Goal: Information Seeking & Learning: Find specific fact

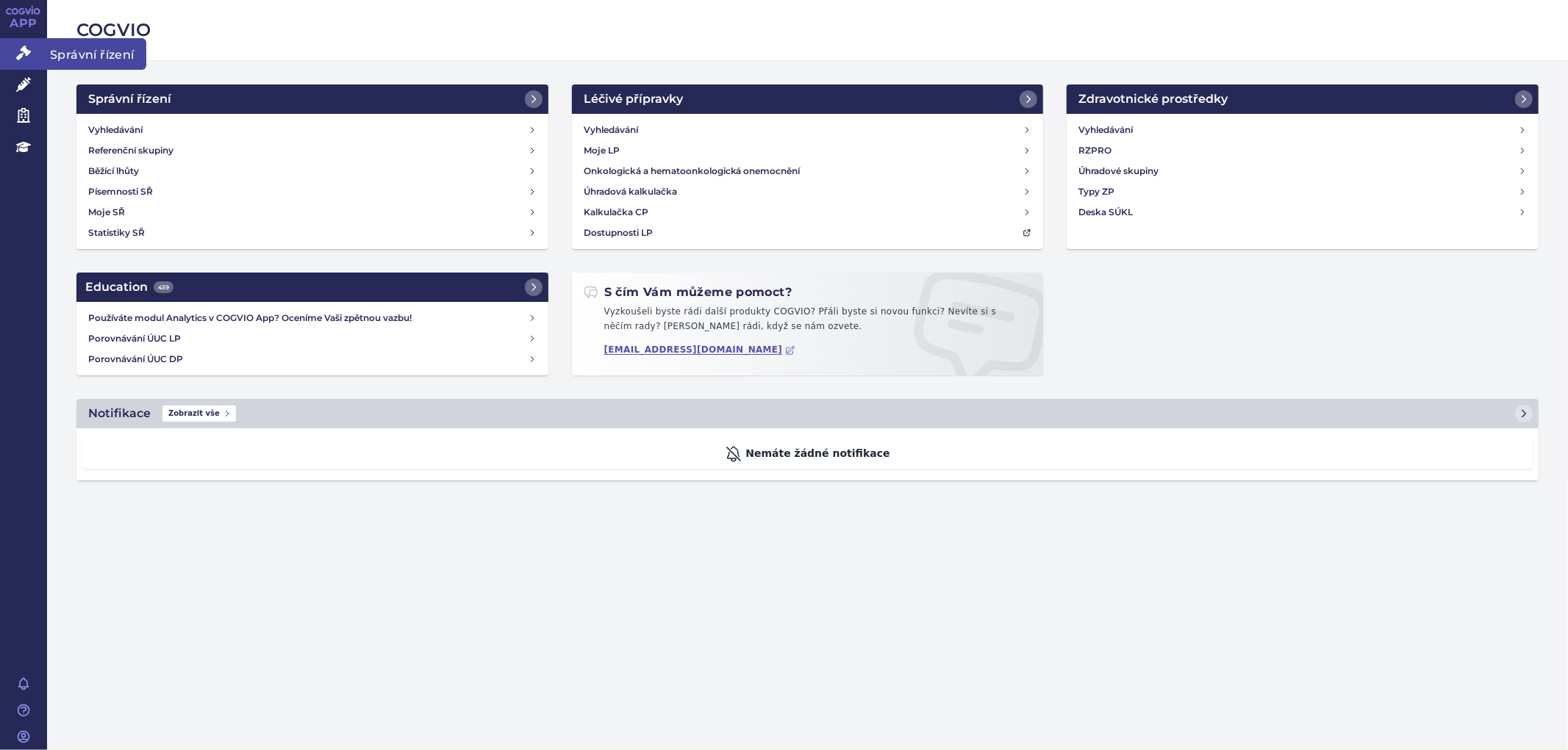
click at [11, 46] on link "Správní řízení" at bounding box center [24, 53] width 47 height 31
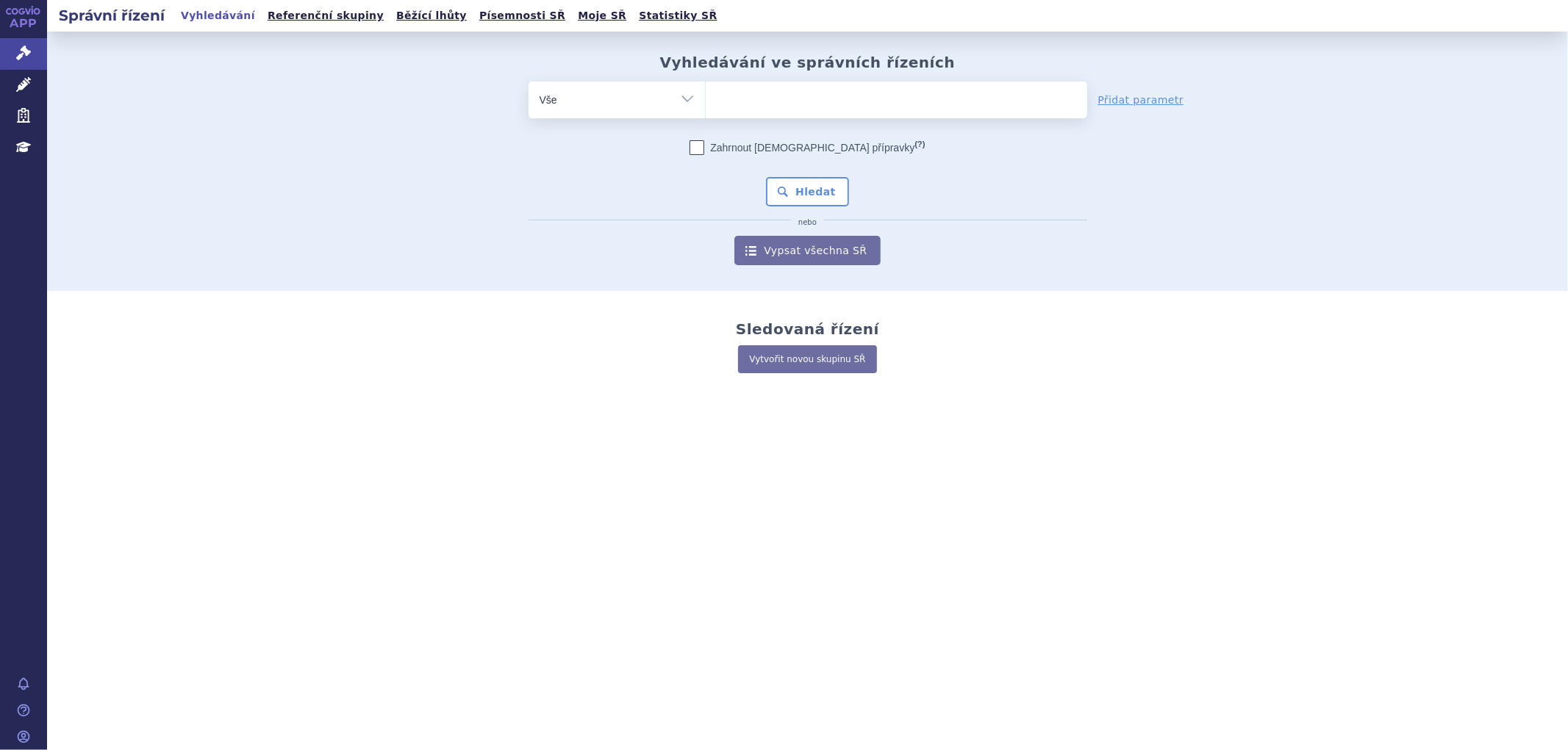
click at [715, 98] on ul at bounding box center [896, 97] width 382 height 31
click at [705, 98] on select at bounding box center [705, 99] width 1 height 36
paste input "SUKLS215161/2025"
type input "SUKLS215161/2025"
select select "SUKLS215161/2025"
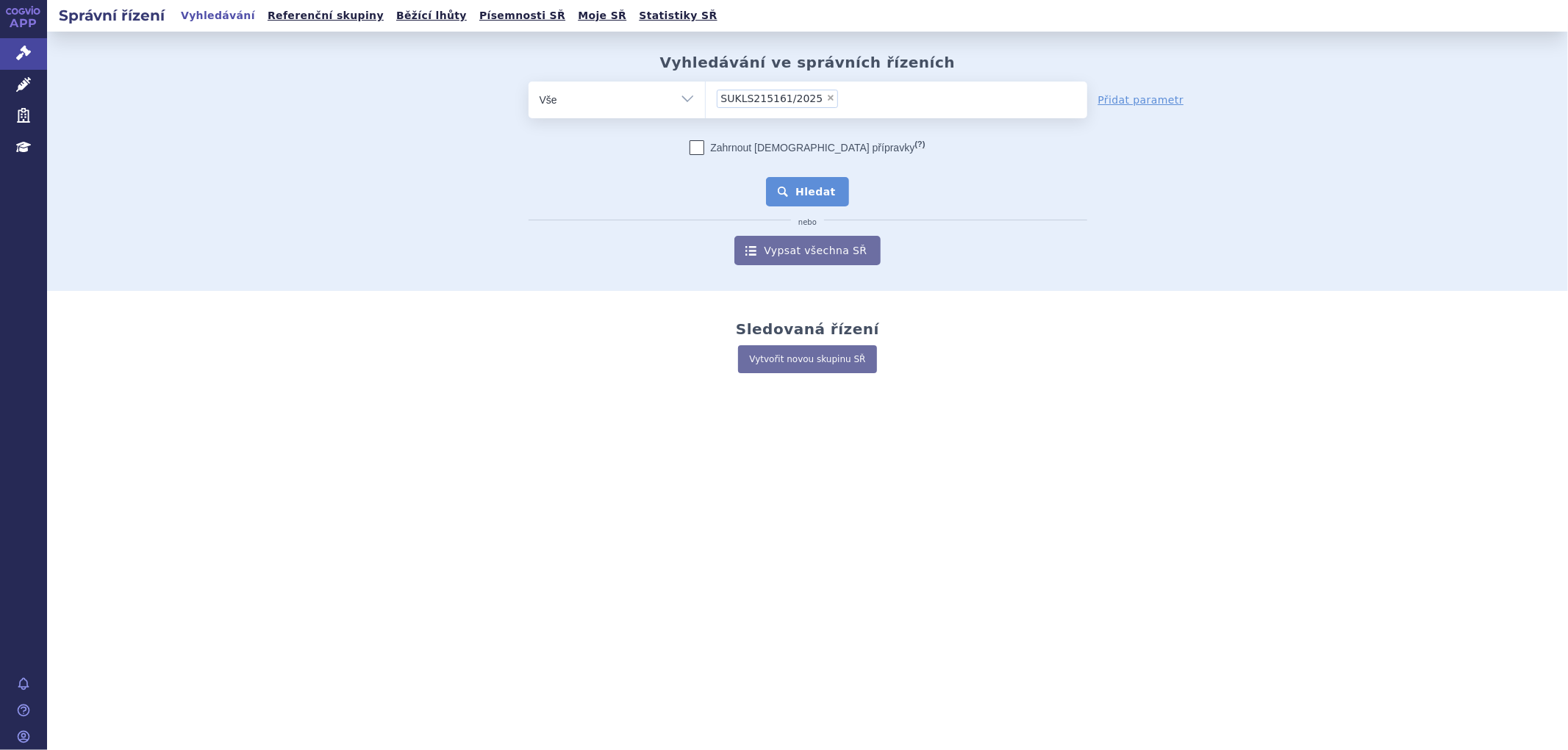
click at [799, 201] on button "Hledat" at bounding box center [808, 192] width 83 height 30
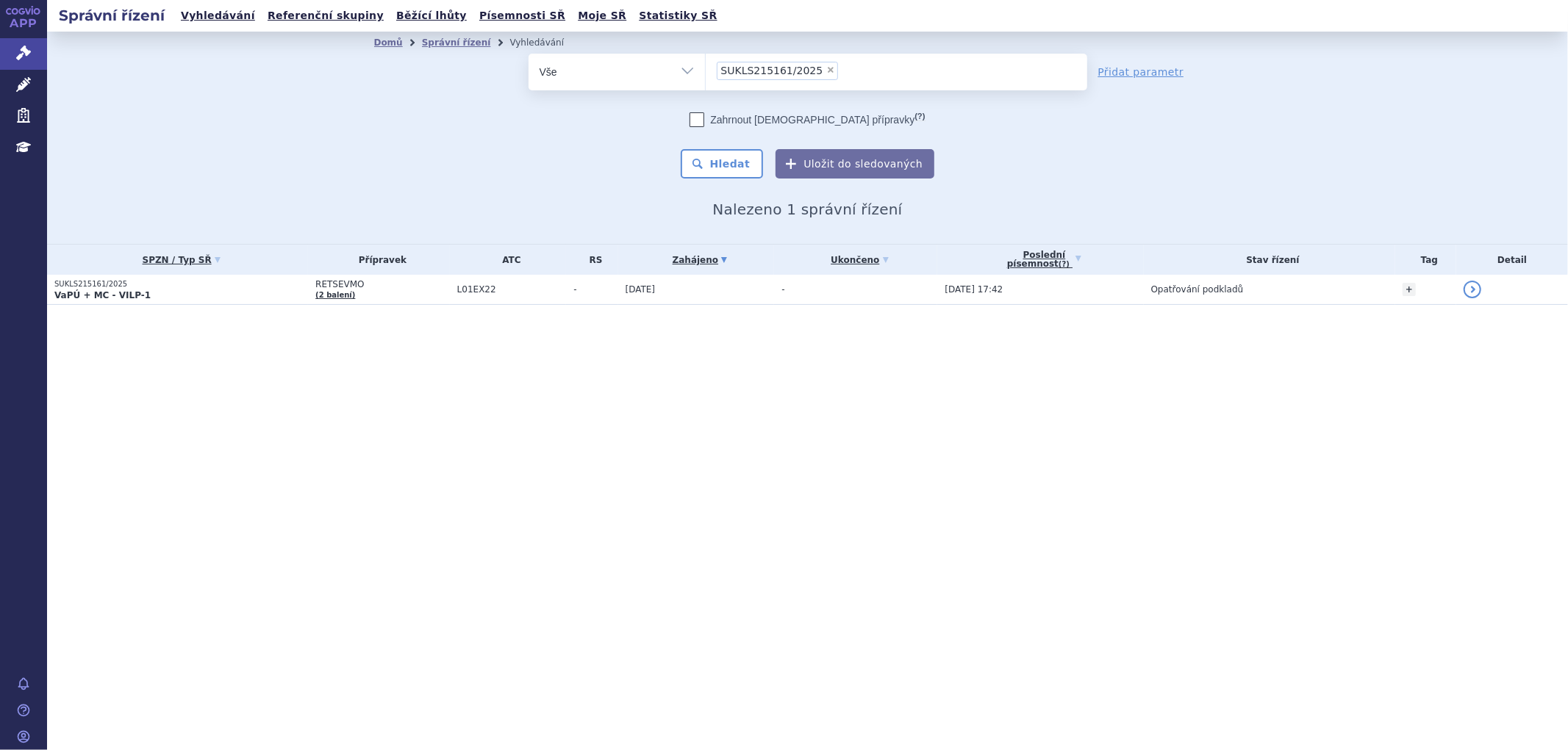
drag, startPoint x: 813, startPoint y: 74, endPoint x: 820, endPoint y: 68, distance: 9.2
click at [826, 72] on span "×" at bounding box center [830, 69] width 8 height 8
click at [705, 72] on select "SUKLS215161/2025" at bounding box center [705, 71] width 1 height 36
select select
type input "SUKLS318214/2024"
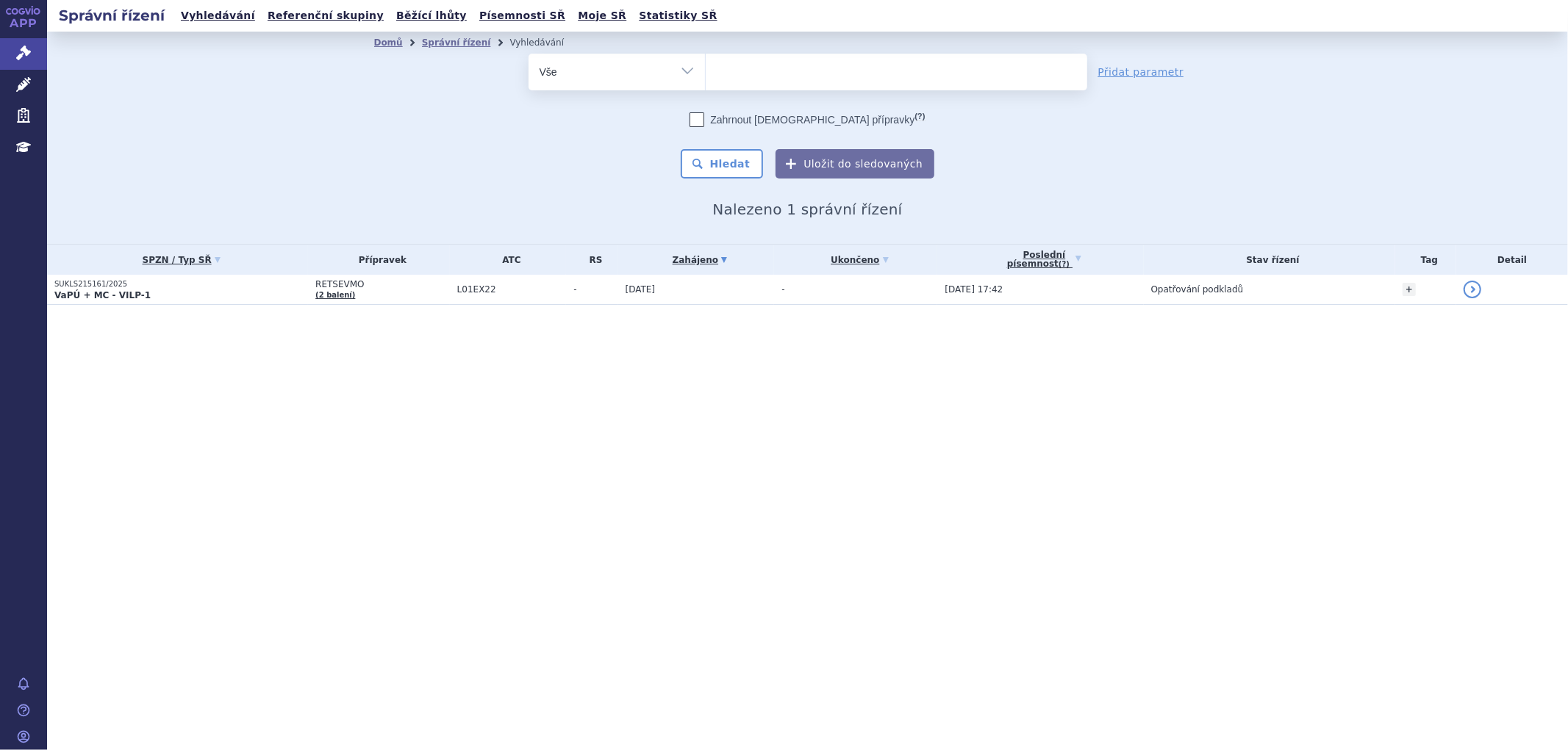
select select "SUKLS318214/2024"
click at [723, 162] on button "Hledat" at bounding box center [722, 164] width 83 height 30
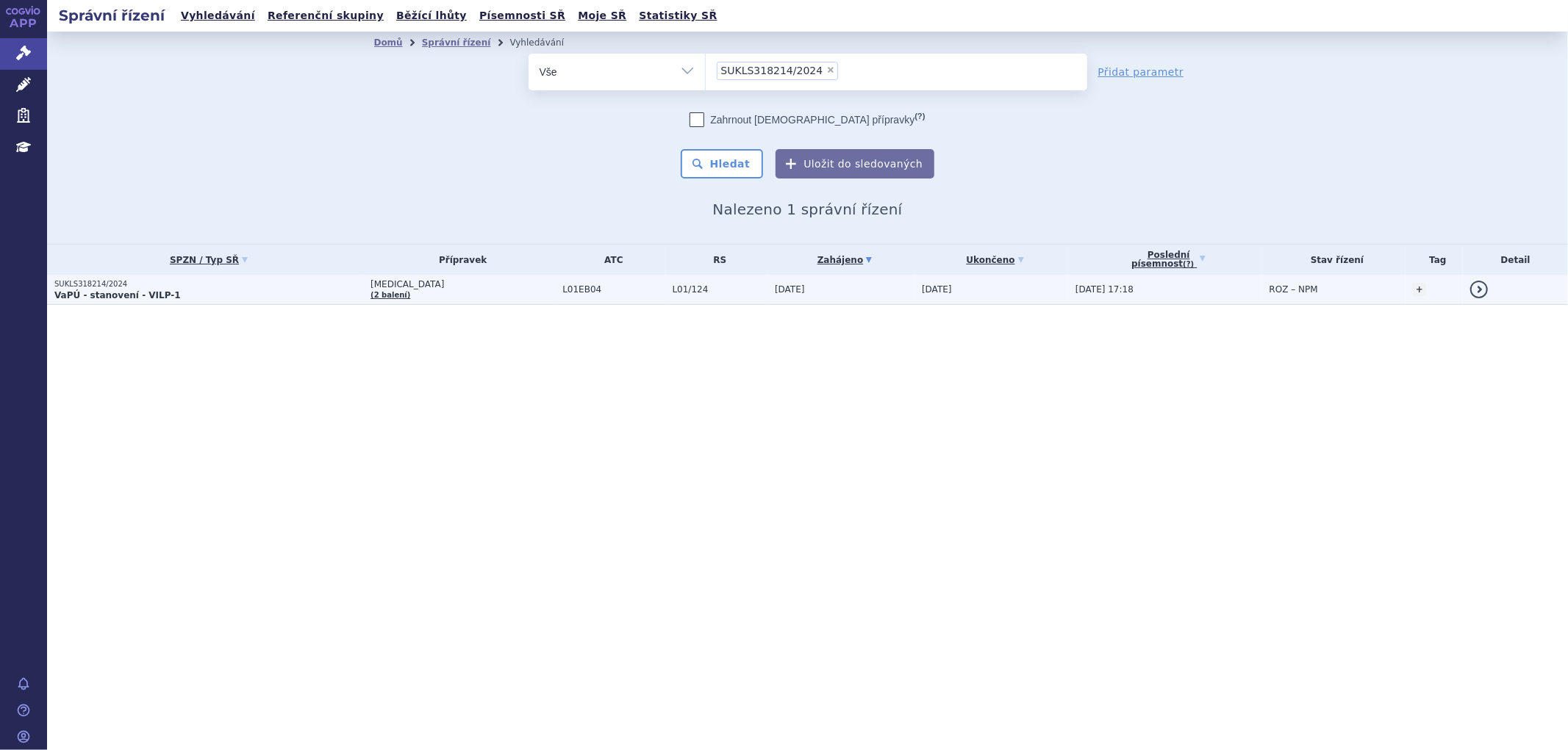
click at [458, 296] on td "TAGRISSO (2 balení)" at bounding box center [459, 290] width 192 height 30
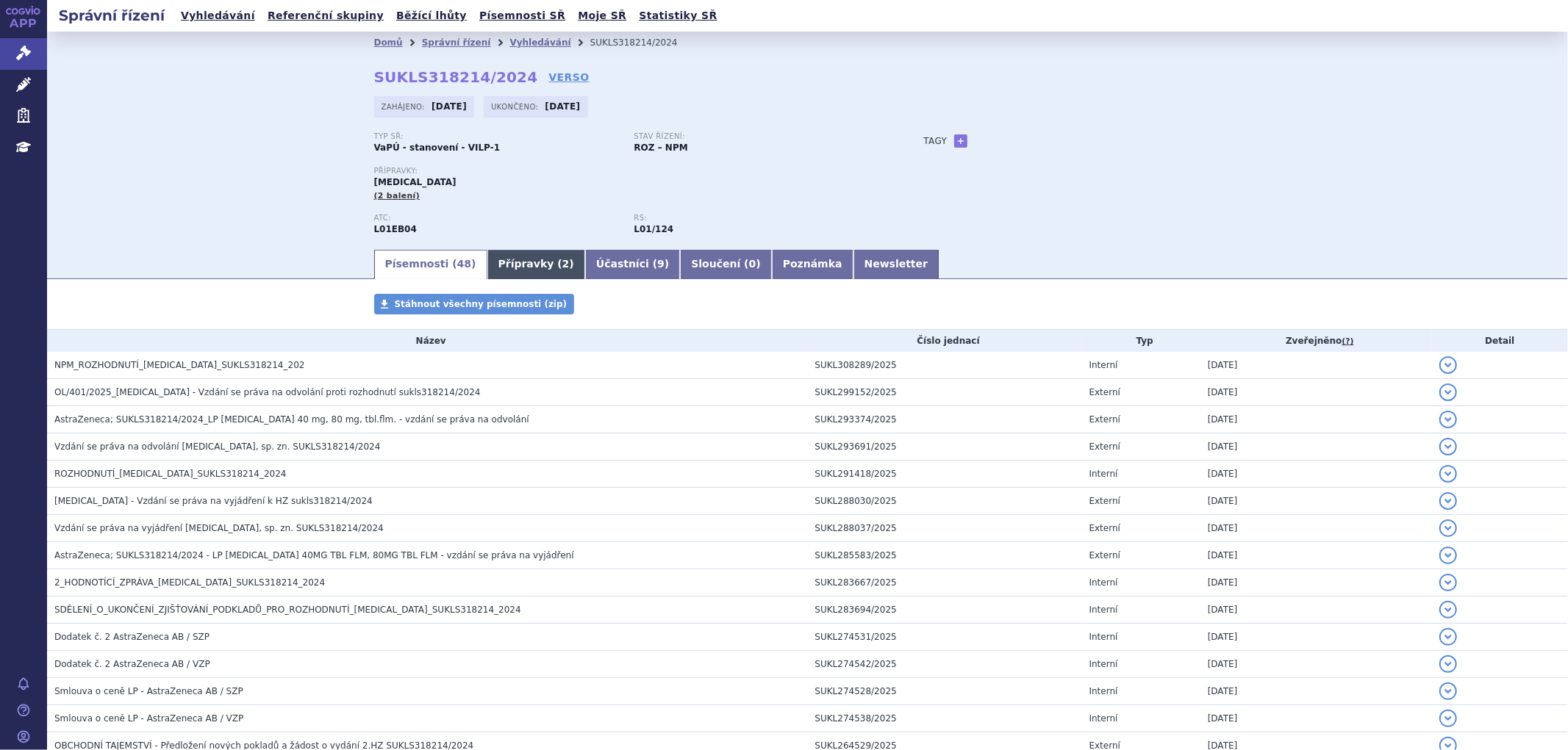
click at [563, 269] on span "2" at bounding box center [566, 264] width 8 height 12
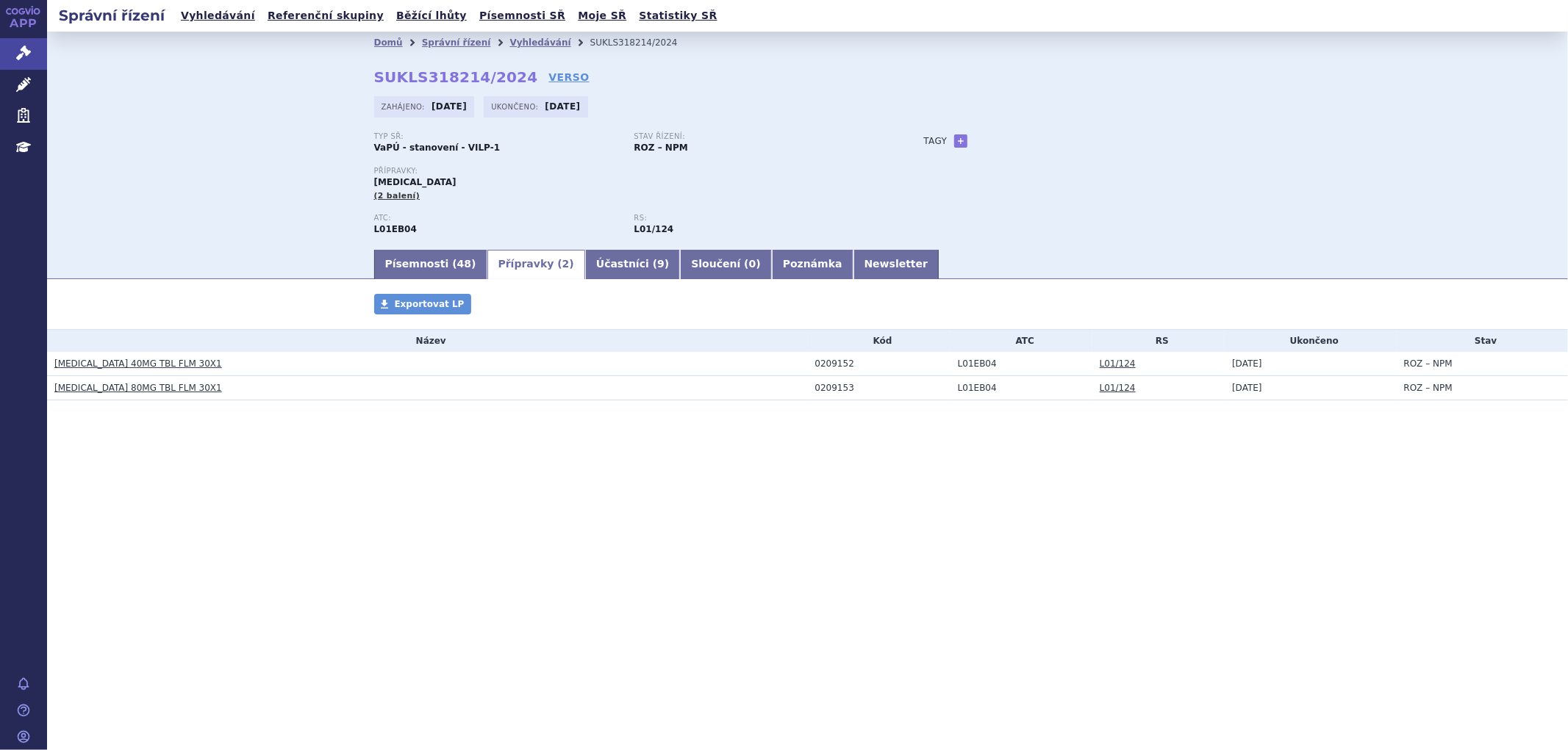
click at [808, 372] on td "0209152" at bounding box center [879, 364] width 143 height 24
drag, startPoint x: 814, startPoint y: 365, endPoint x: 847, endPoint y: 367, distance: 33.1
click at [847, 367] on div "0209152" at bounding box center [883, 364] width 135 height 10
copy div "0209152"
drag, startPoint x: 857, startPoint y: 423, endPoint x: 826, endPoint y: 397, distance: 40.5
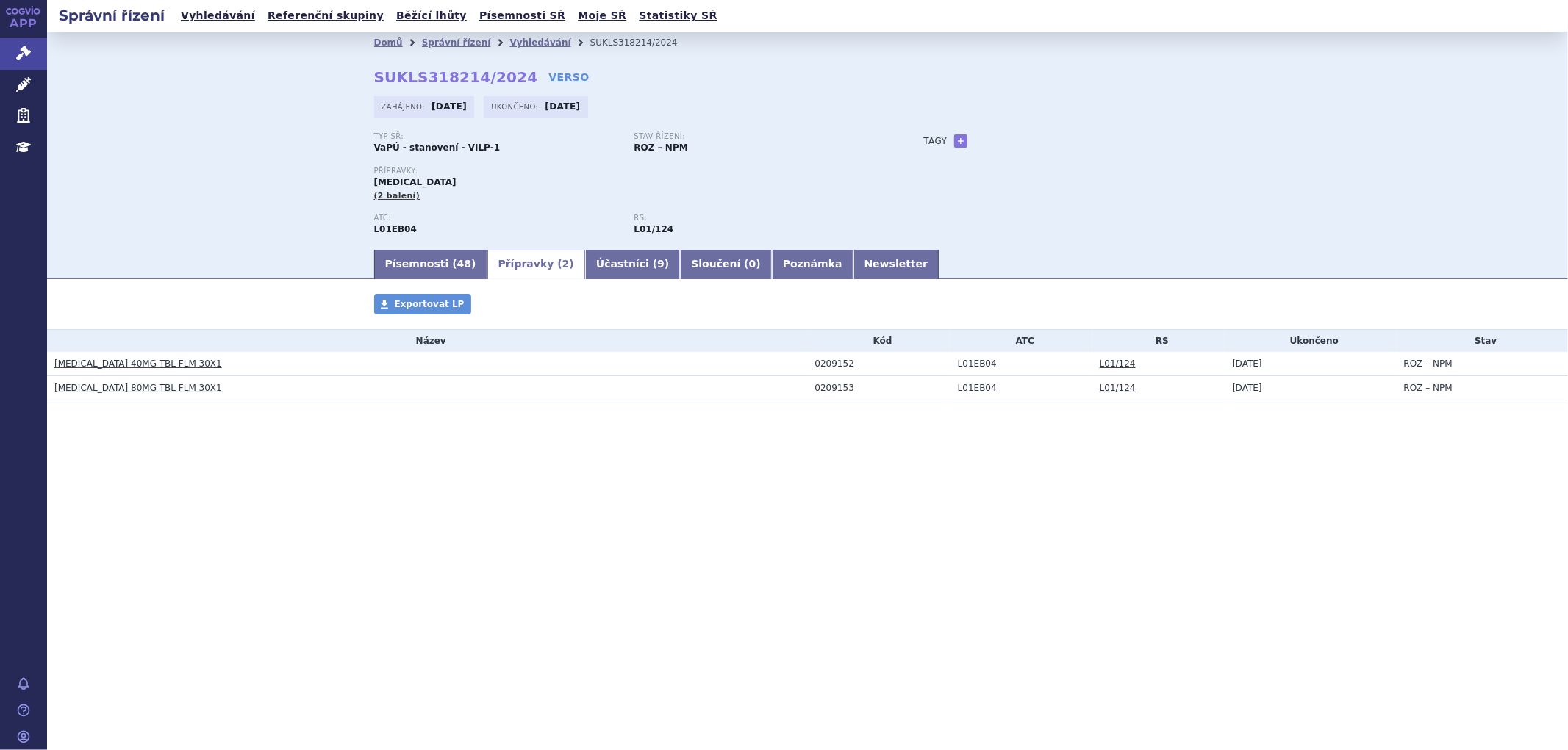
click at [856, 421] on div "Přípravky Exportovat LP Název Kód ATC RS Ukončeno Stav TAGRISSO 40MG TBL FLM 30…" at bounding box center [808, 361] width 1521 height 136
drag, startPoint x: 814, startPoint y: 392, endPoint x: 848, endPoint y: 390, distance: 34.1
click at [848, 390] on div "0209153" at bounding box center [883, 388] width 135 height 10
copy div "0209153"
click at [187, 371] on h3 "TAGRISSO 40MG TBL FLM 30X1" at bounding box center [431, 363] width 754 height 14
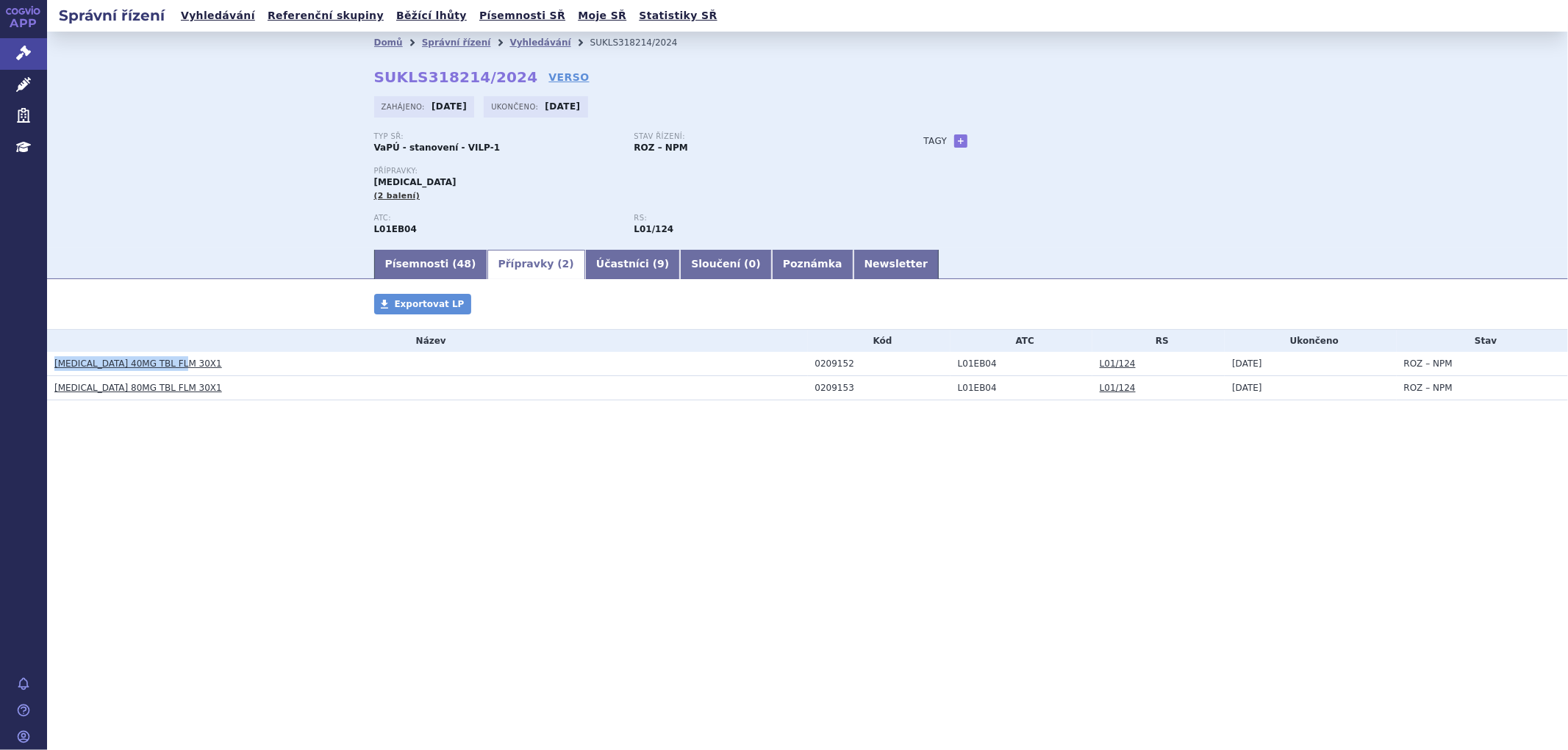
drag, startPoint x: 184, startPoint y: 365, endPoint x: 52, endPoint y: 363, distance: 132.0
click at [52, 363] on td "TAGRISSO 40MG TBL FLM 30X1" at bounding box center [427, 364] width 760 height 24
copy link "TAGRISSO 40MG TBL FLM 30X1"
drag, startPoint x: 201, startPoint y: 397, endPoint x: 175, endPoint y: 391, distance: 26.7
click at [194, 394] on h3 "TAGRISSO 80MG TBL FLM 30X1" at bounding box center [431, 388] width 754 height 14
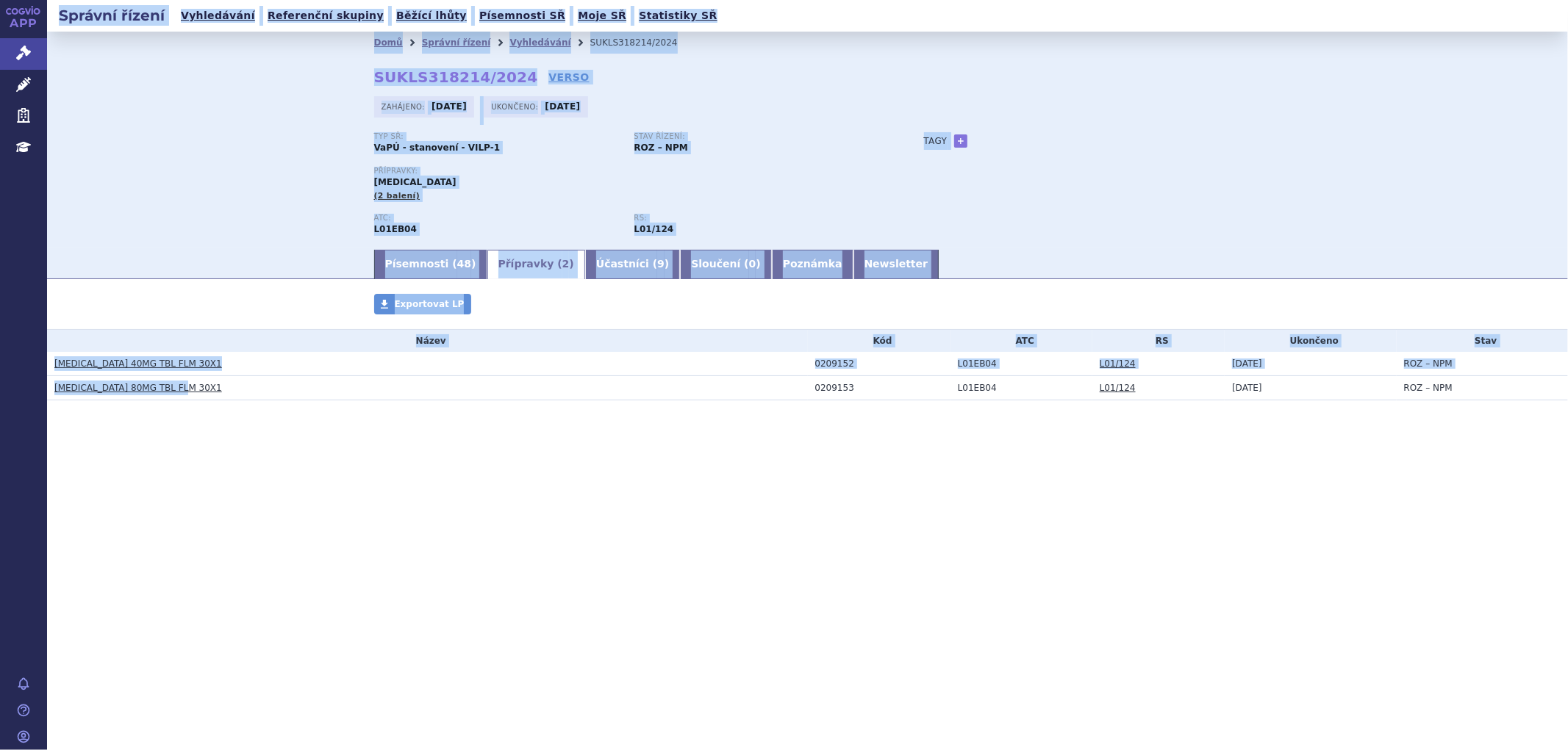
drag, startPoint x: 181, startPoint y: 386, endPoint x: 46, endPoint y: 386, distance: 135.0
click at [46, 386] on div "APP Správní řízení Léčivé přípravky Zdravotnické prostředky Education Notifikac…" at bounding box center [784, 375] width 1568 height 750
click at [292, 410] on div "Přípravky Exportovat LP Název Kód ATC RS Ukončeno Stav TAGRISSO 40MG TBL FLM 30…" at bounding box center [808, 361] width 1521 height 136
click at [222, 400] on td "TAGRISSO 80MG TBL FLM 30X1" at bounding box center [427, 388] width 760 height 24
drag, startPoint x: 185, startPoint y: 388, endPoint x: 37, endPoint y: 393, distance: 148.1
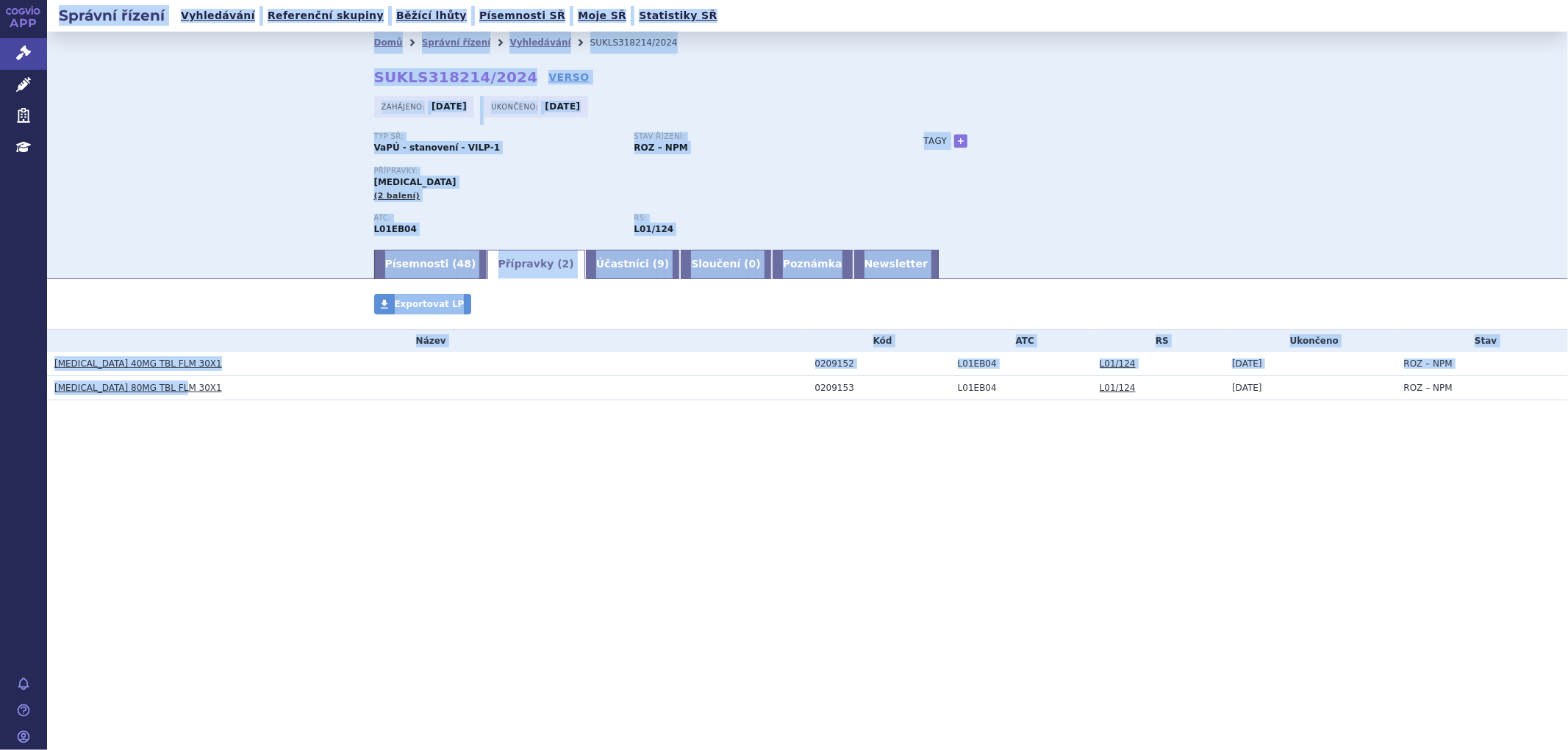
click at [37, 393] on div "APP Správní řízení Léčivé přípravky Zdravotnické prostředky Education Notifikac…" at bounding box center [784, 375] width 1568 height 750
click at [201, 394] on h3 "TAGRISSO 80MG TBL FLM 30X1" at bounding box center [431, 388] width 754 height 14
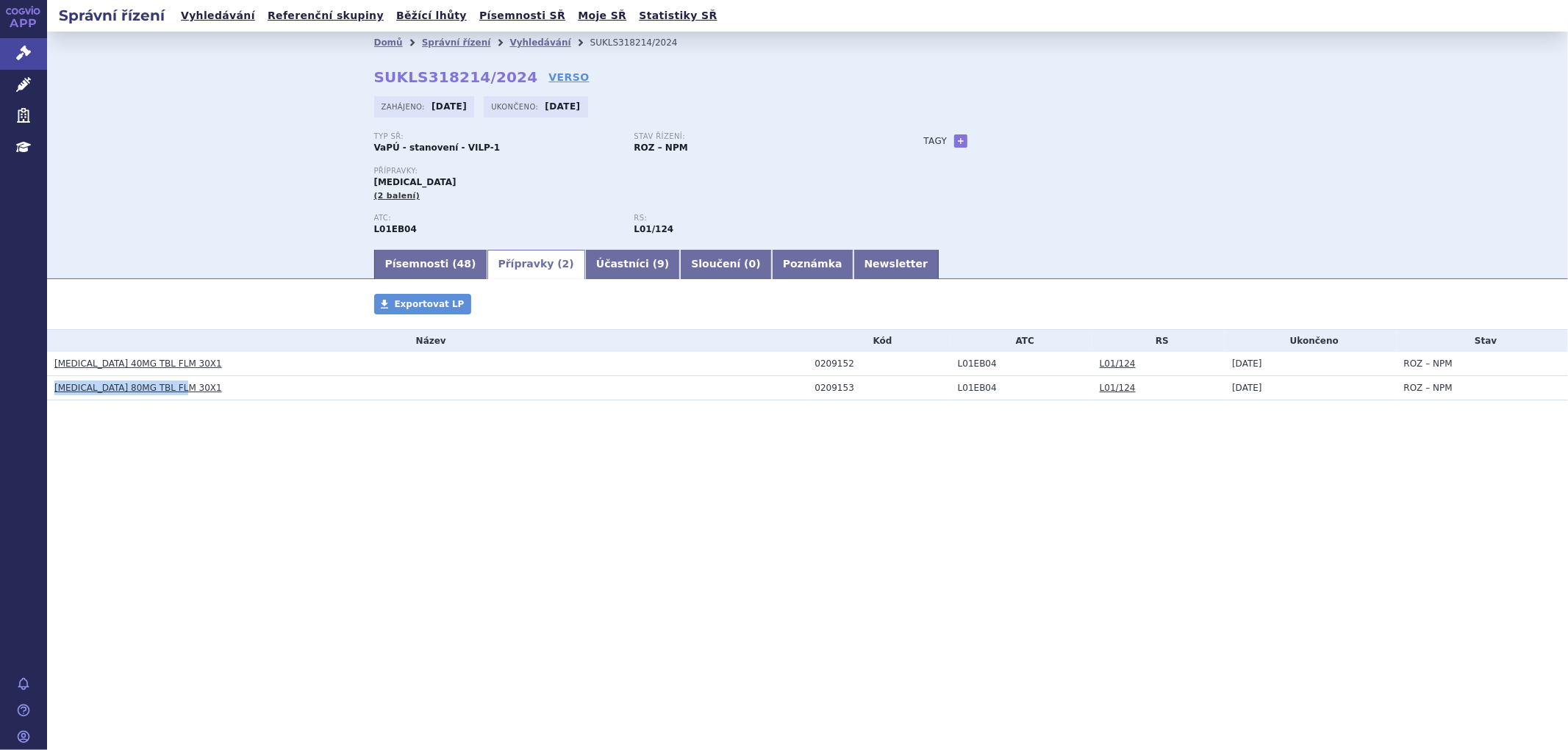
drag, startPoint x: 191, startPoint y: 394, endPoint x: 52, endPoint y: 391, distance: 139.0
click at [52, 391] on td "TAGRISSO 80MG TBL FLM 30X1" at bounding box center [427, 388] width 760 height 24
copy link "TAGRISSO 80MG TBL FLM 30X1"
click at [411, 272] on link "Písemnosti ( 48 )" at bounding box center [431, 264] width 113 height 30
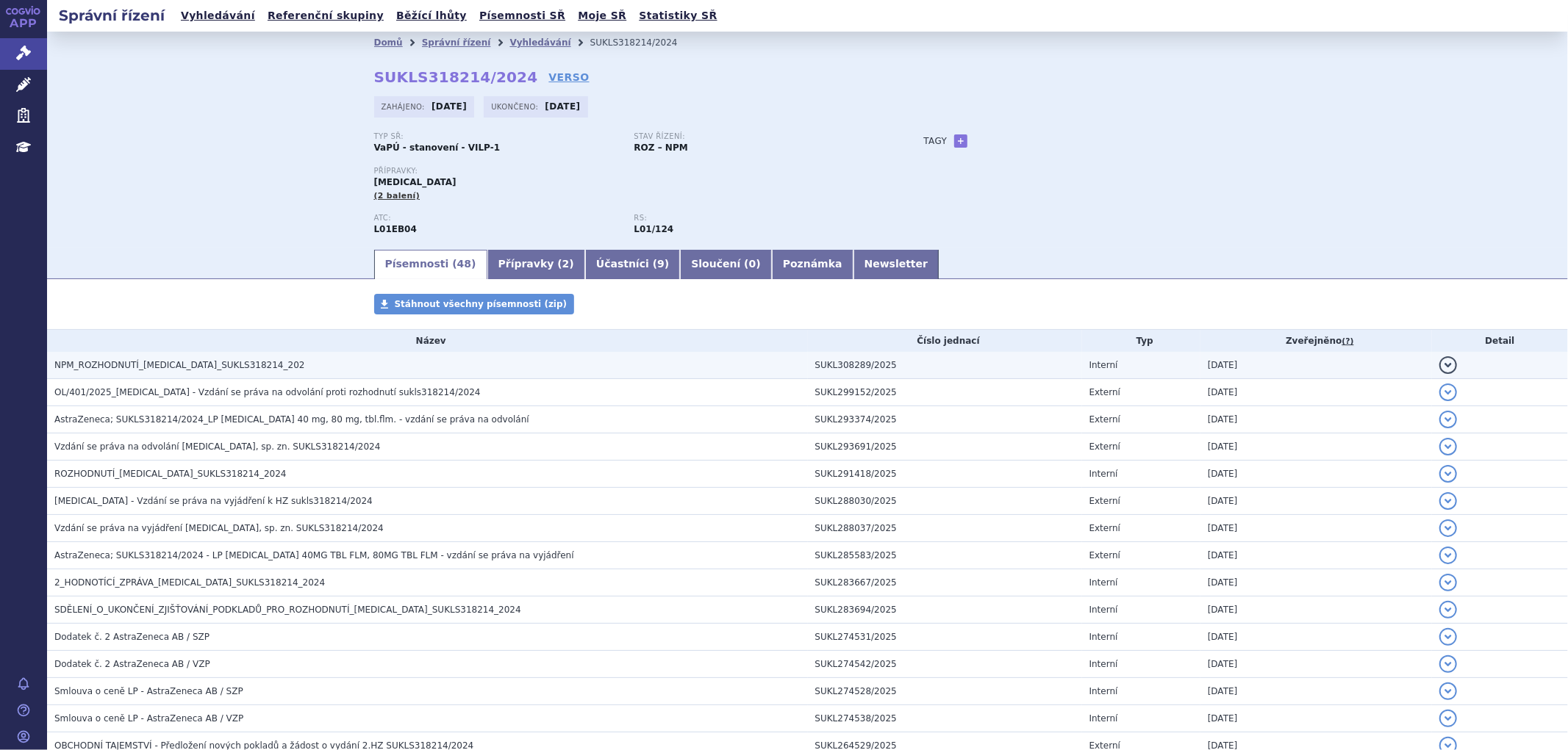
click at [150, 372] on h3 "NPM_ROZHODNUTÍ_TAGRISSO_SUKLS318214_202" at bounding box center [431, 365] width 754 height 14
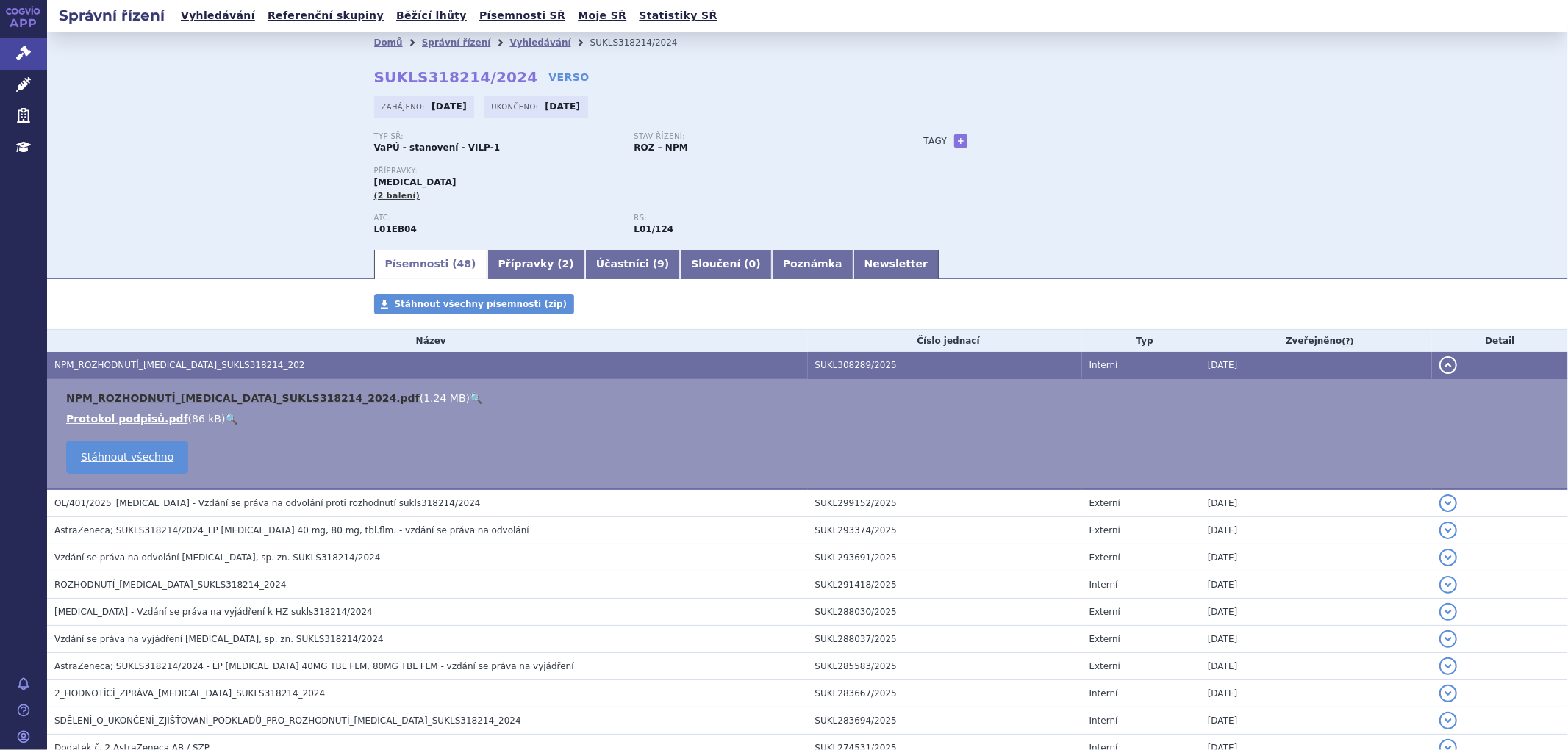
click at [186, 399] on link "NPM_ROZHODNUTÍ_TAGRISSO_SUKLS318214_2024.pdf" at bounding box center [242, 399] width 353 height 12
drag, startPoint x: 512, startPoint y: 44, endPoint x: 504, endPoint y: 52, distance: 11.3
click at [512, 44] on link "Vyhledávání" at bounding box center [540, 42] width 61 height 10
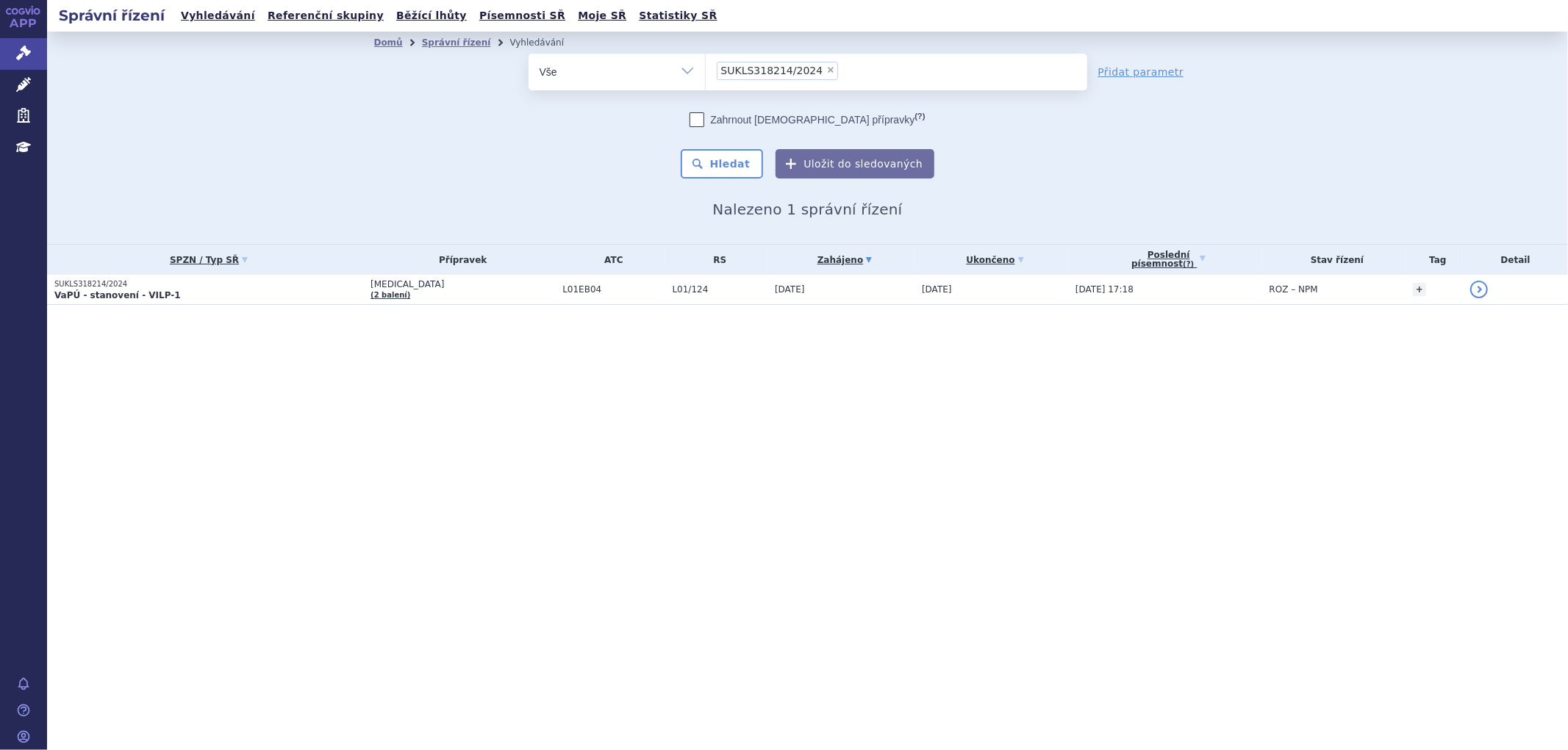
click at [826, 73] on span "×" at bounding box center [830, 69] width 8 height 8
click at [705, 73] on select "SUKLS318214/2024" at bounding box center [705, 71] width 1 height 36
select select
type input "SUKLS49084/2024"
select select "SUKLS49084/2024"
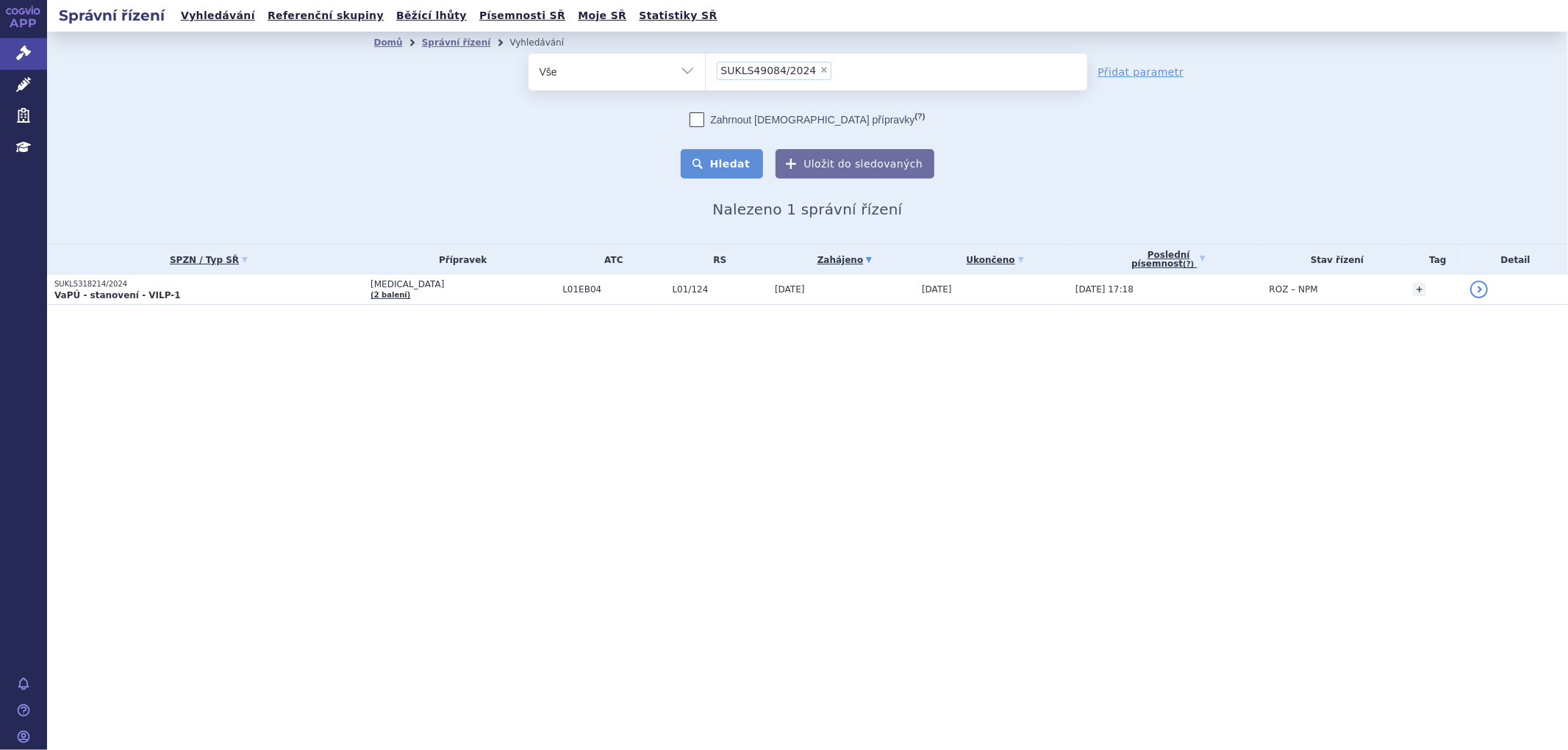
click at [732, 171] on button "Hledat" at bounding box center [722, 164] width 83 height 30
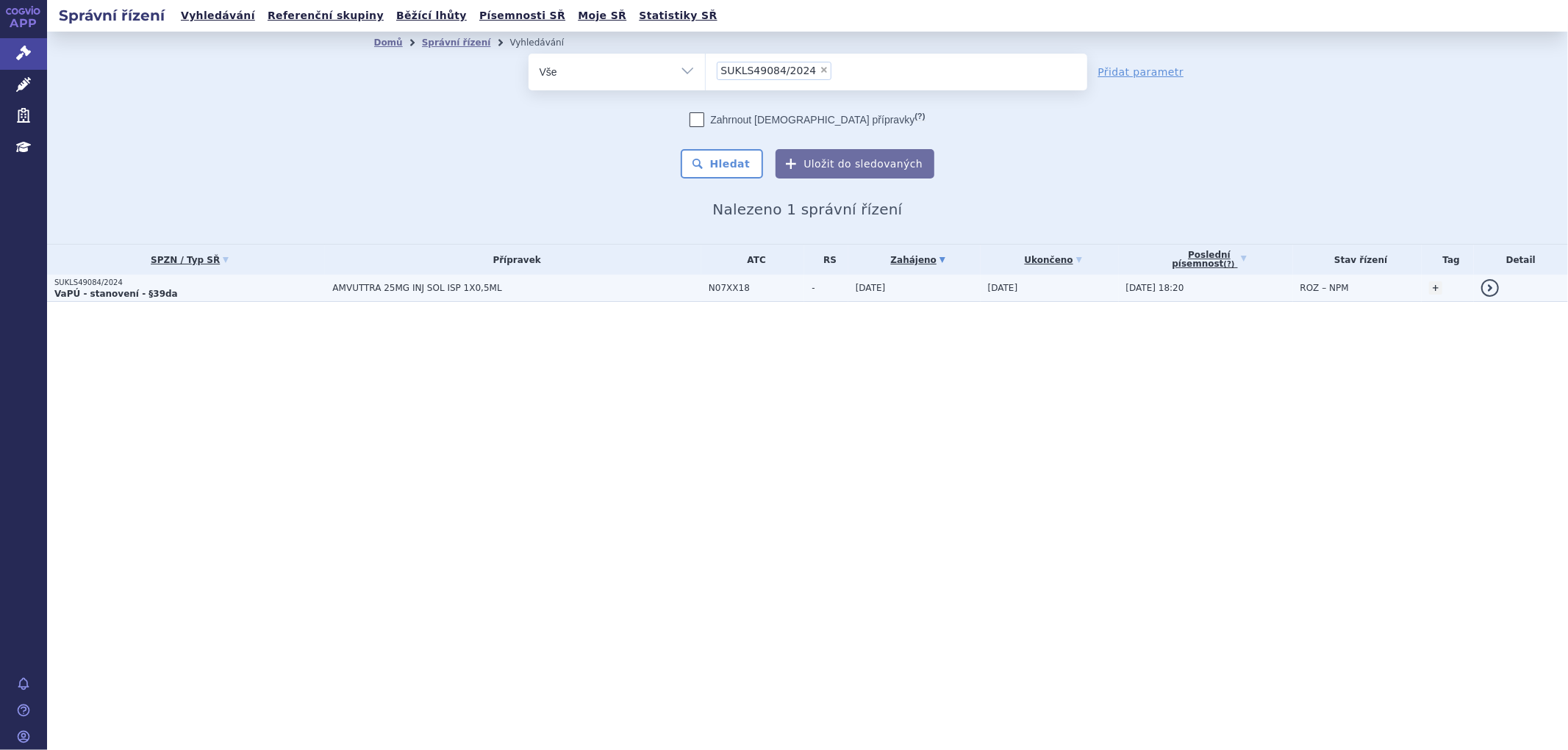
click at [574, 291] on span "AMVUTTRA 25MG INJ SOL ISP 1X0,5ML" at bounding box center [515, 288] width 368 height 10
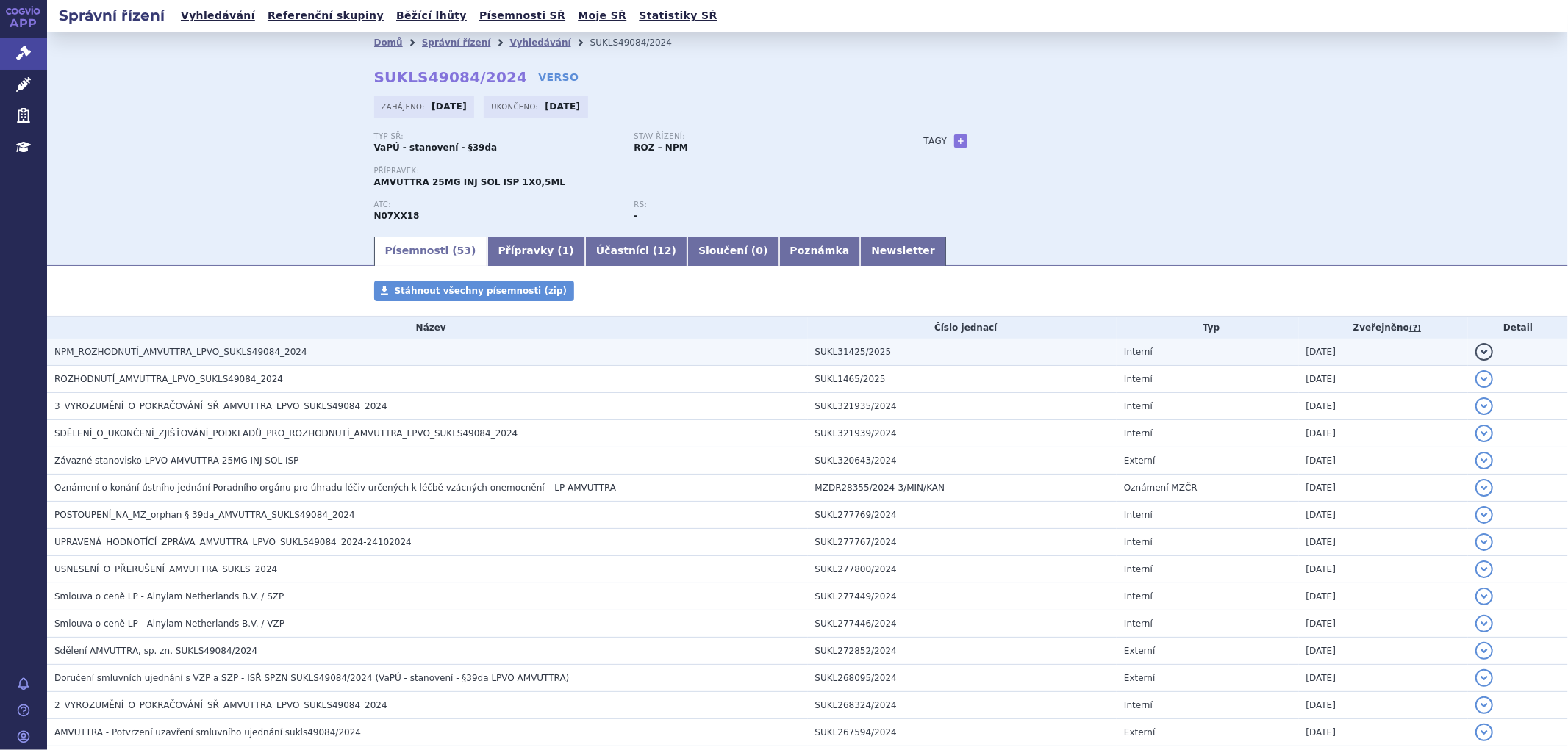
click at [286, 356] on h3 "NPM_ROZHODNUTÍ_AMVUTTRA_LPVO_SUKLS49084_2024" at bounding box center [431, 351] width 754 height 14
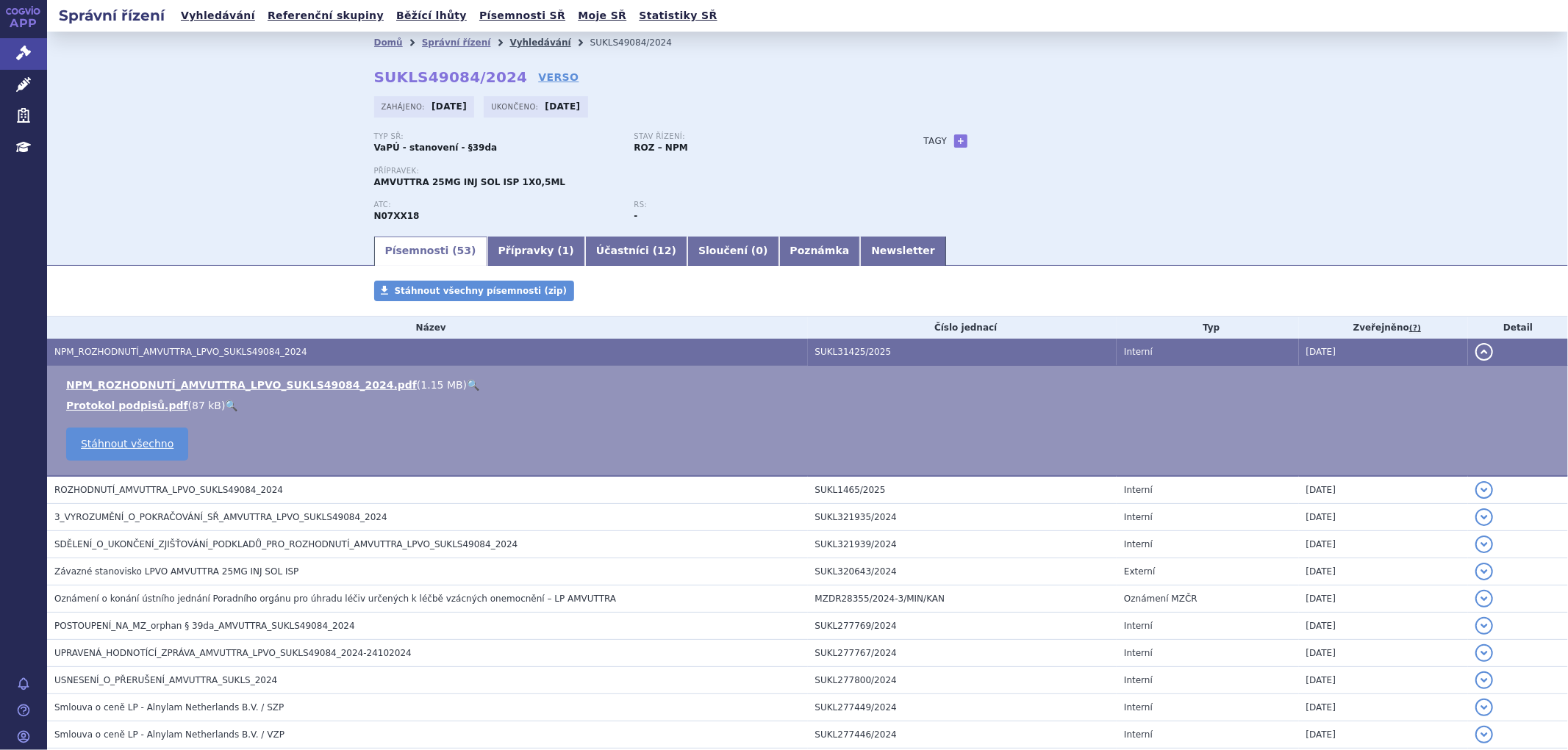
click at [509, 42] on link "Vyhledávání" at bounding box center [540, 42] width 61 height 10
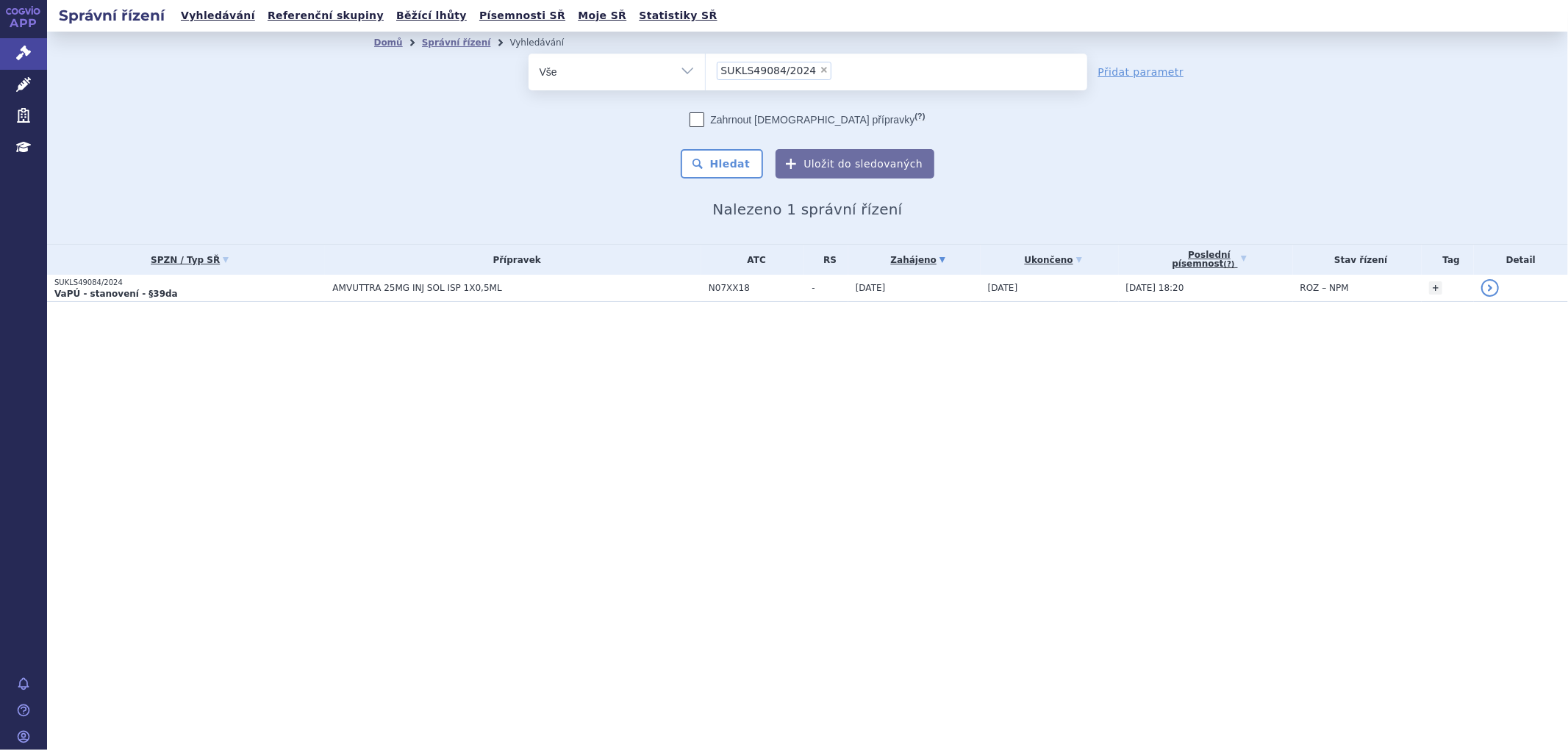
click at [816, 69] on li "× SUKLS49084/2024" at bounding box center [774, 71] width 116 height 19
click at [705, 69] on select "SUKLS49084/2024" at bounding box center [705, 71] width 1 height 36
click at [819, 71] on span "×" at bounding box center [824, 69] width 8 height 8
click at [705, 71] on select "SUKLS49084/2024" at bounding box center [705, 71] width 1 height 36
select select
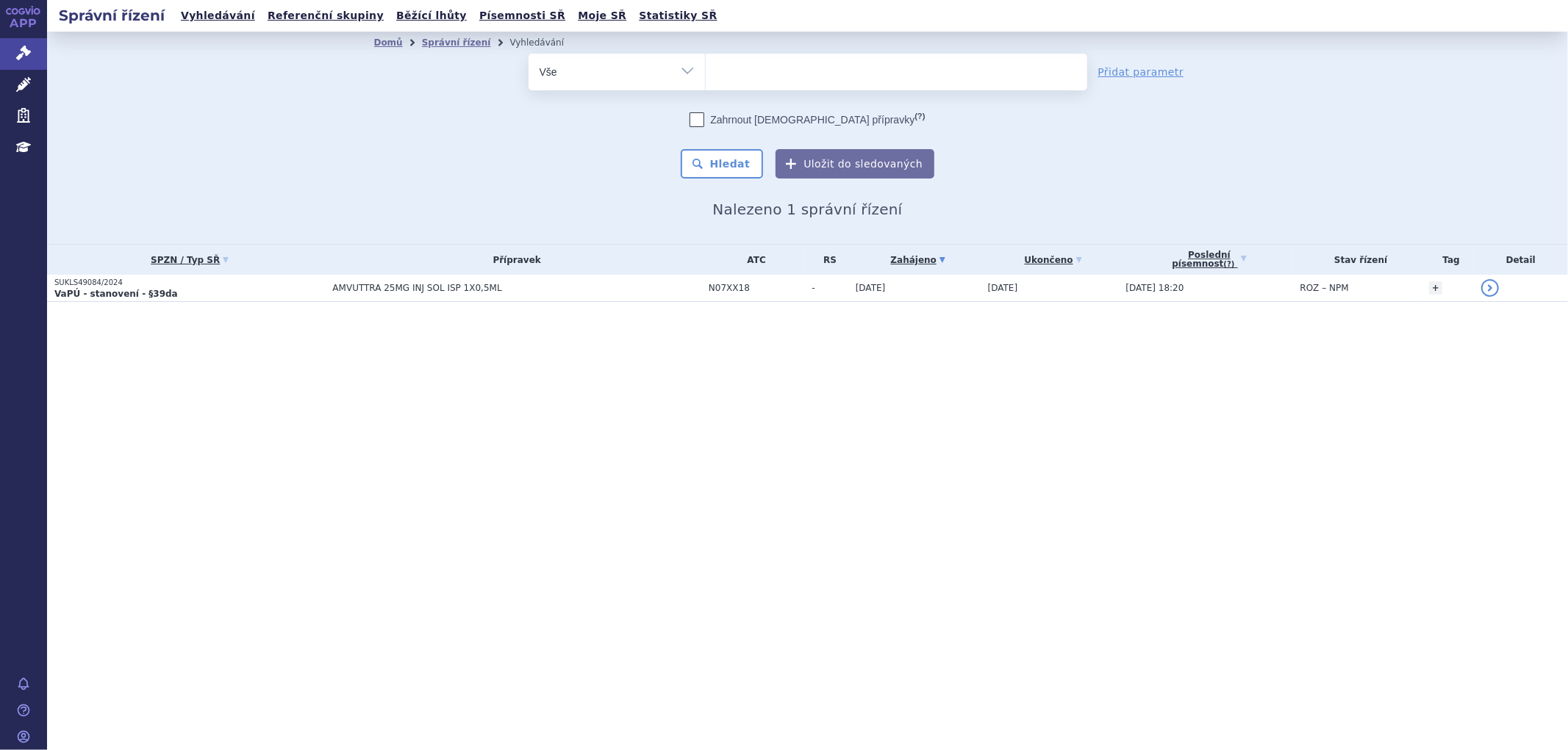
type input "SUKLS103005/2024"
select select "SUKLS103005/2024"
click at [737, 163] on button "Hledat" at bounding box center [722, 164] width 83 height 30
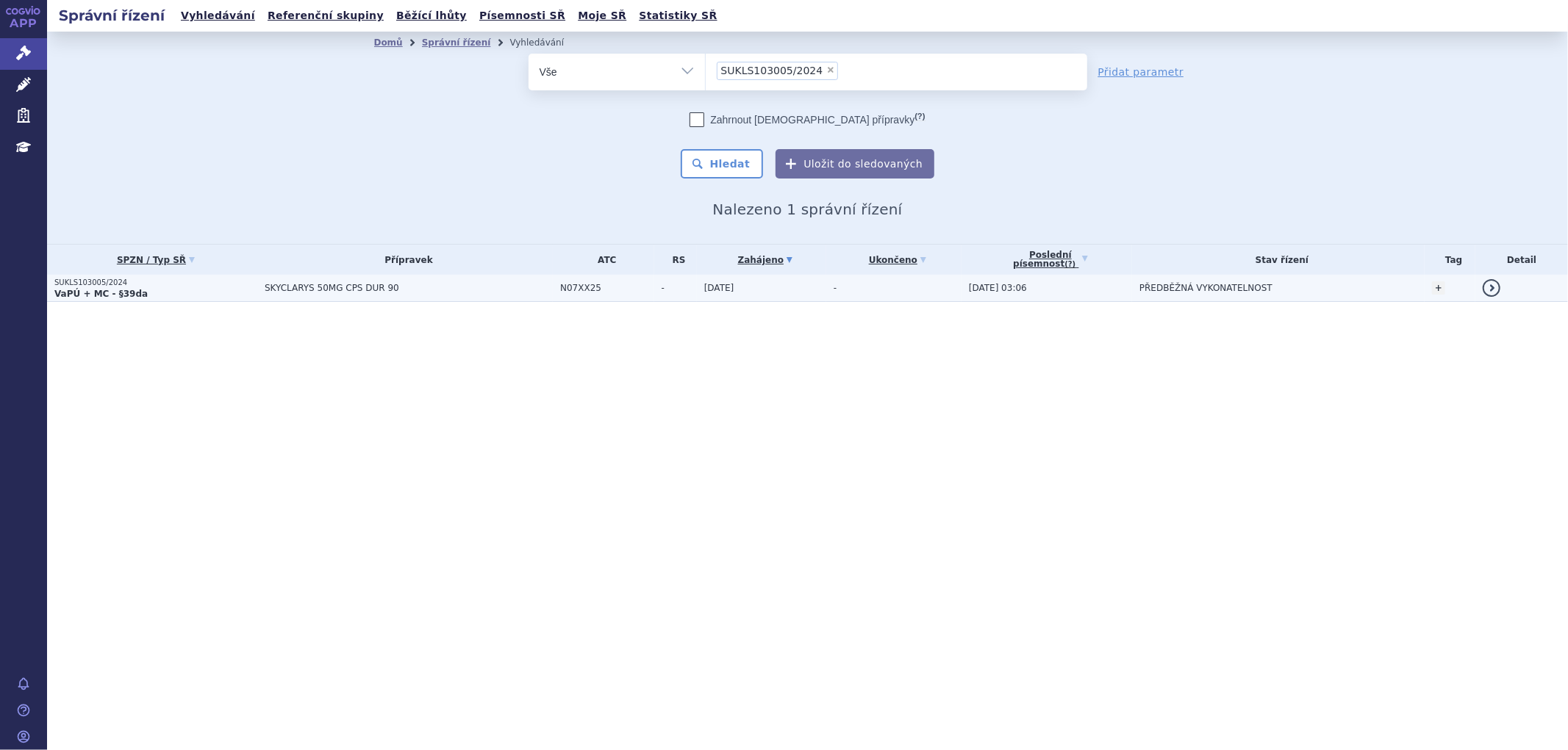
click at [654, 294] on td "-" at bounding box center [675, 288] width 42 height 27
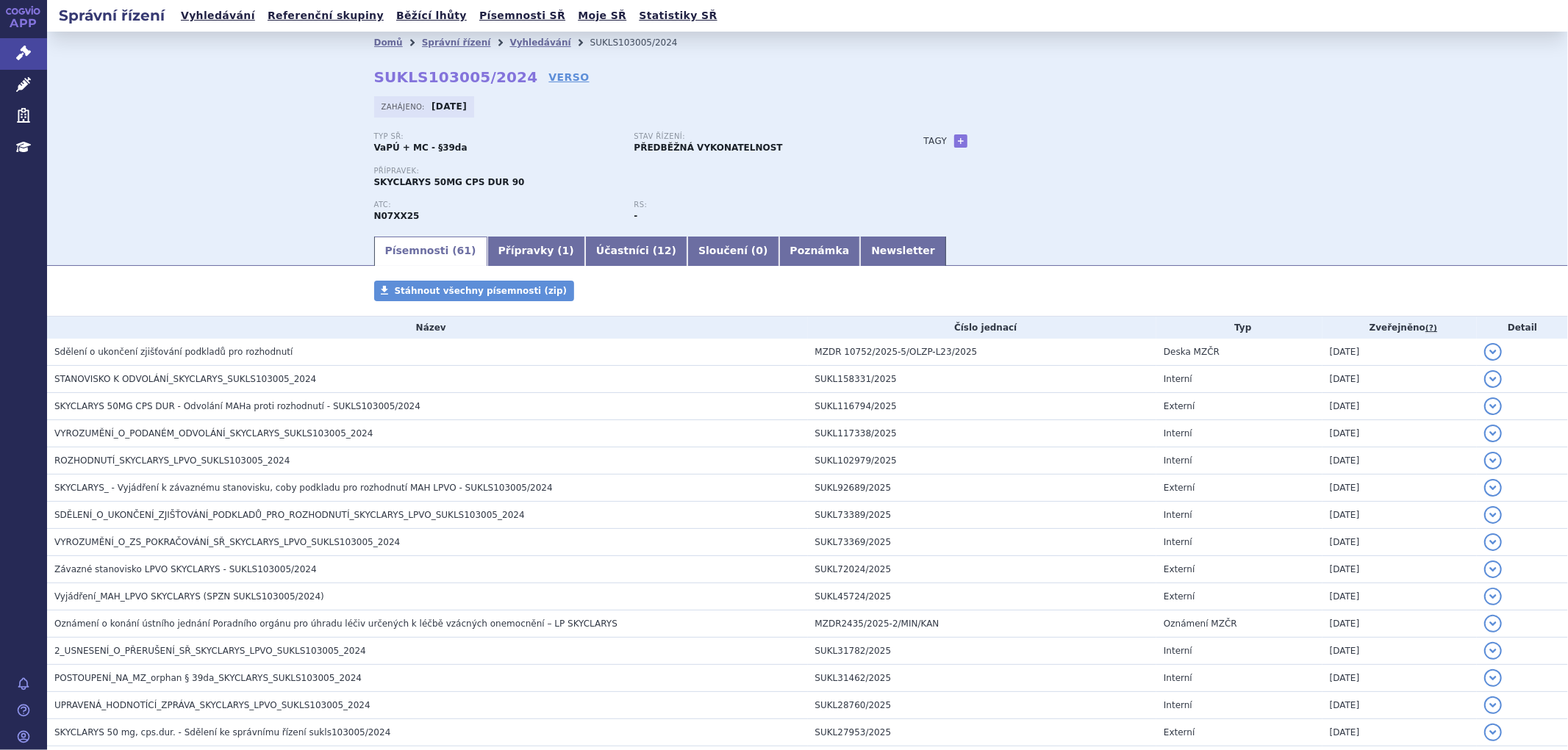
click at [1297, 159] on div "Domů Správní řízení Vyhledávání SUKLS103005/2024 SUKLS103005/2024 VERSO Zahájen…" at bounding box center [808, 133] width 1521 height 203
click at [517, 40] on link "Vyhledávání" at bounding box center [540, 42] width 61 height 10
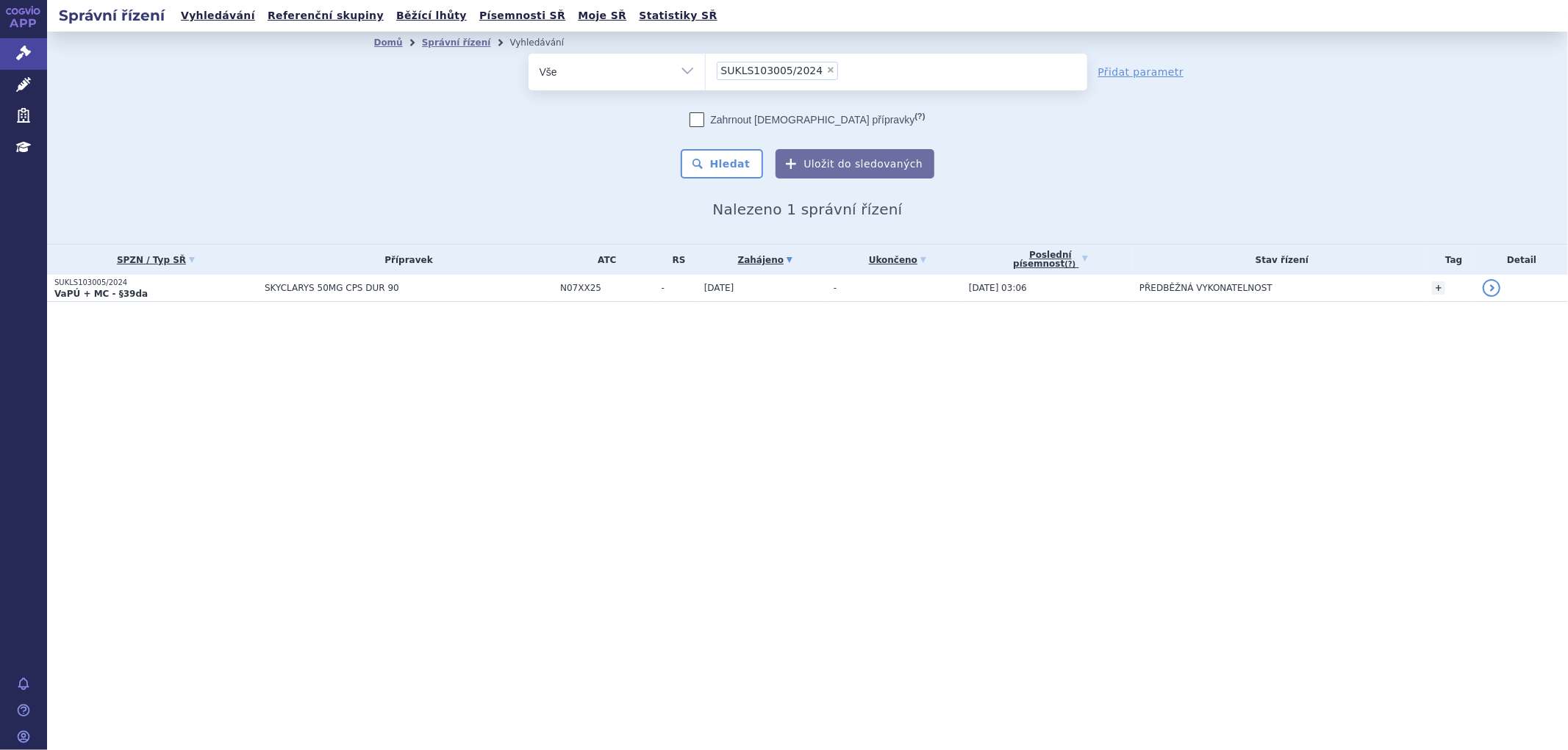
click at [826, 68] on span "×" at bounding box center [830, 69] width 8 height 8
click at [705, 68] on select "SUKLS103005/2024" at bounding box center [705, 71] width 1 height 36
select select
type input "SUKLS333728/2024"
select select "SUKLS333728/2024"
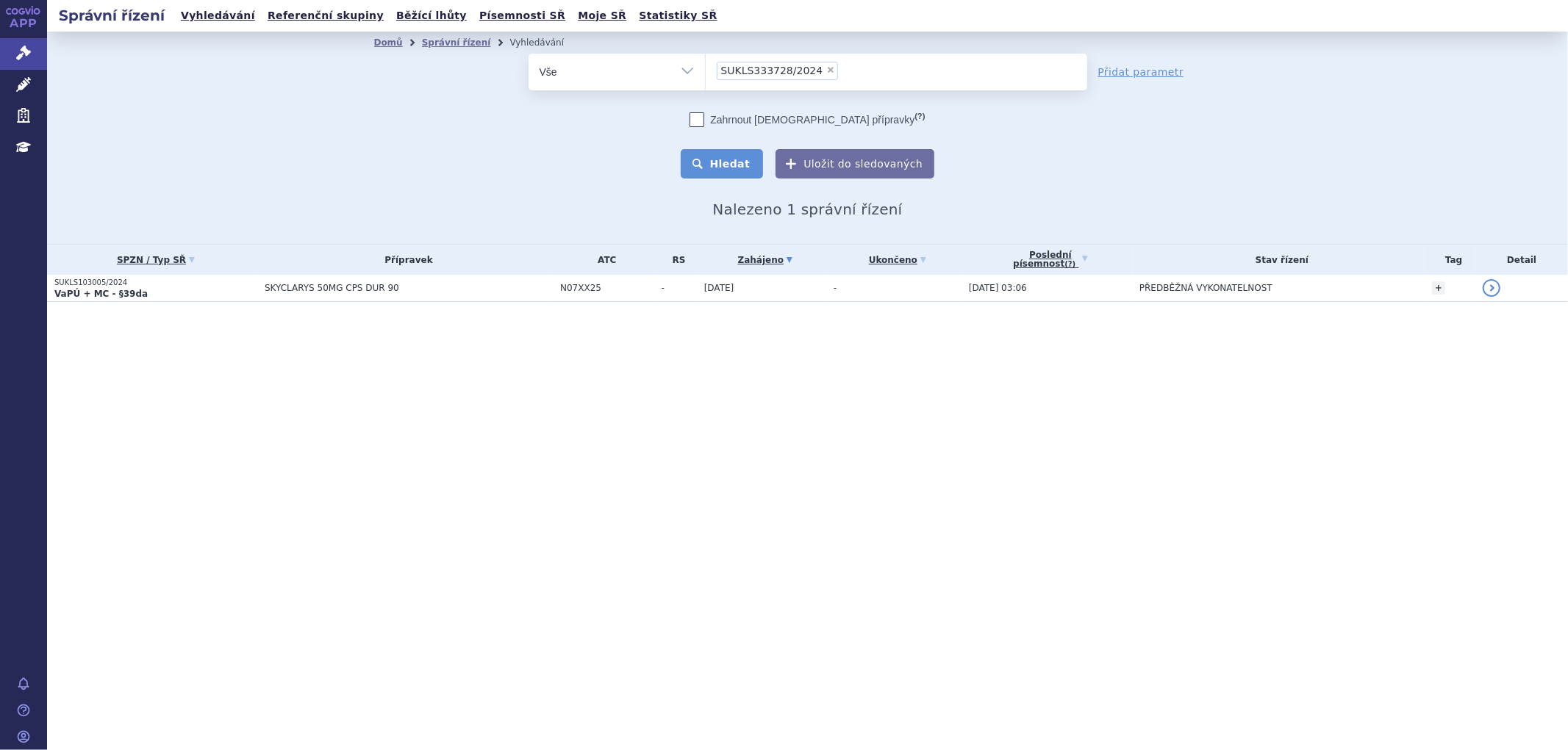
click at [743, 162] on button "Hledat" at bounding box center [722, 164] width 83 height 30
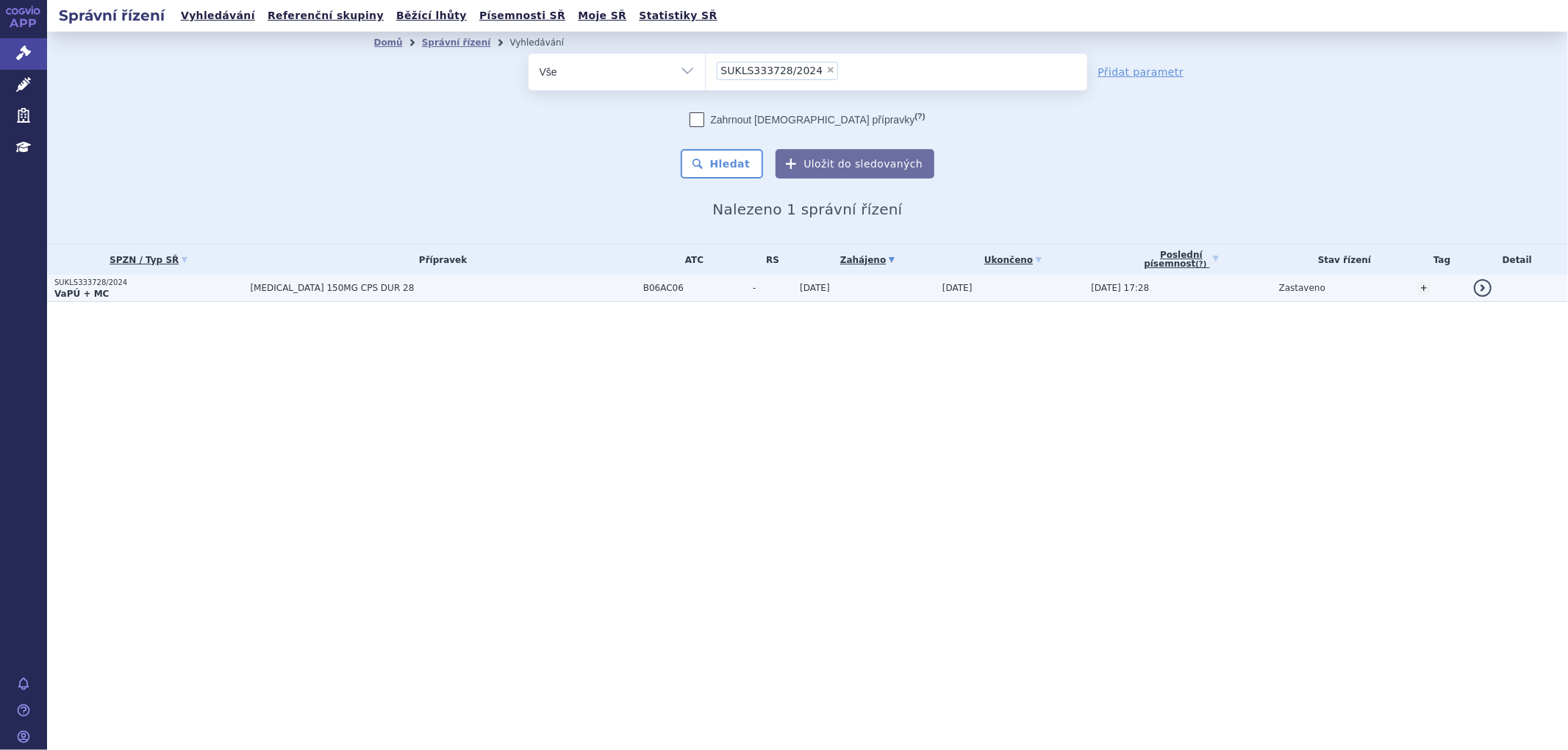
click at [438, 283] on span "[MEDICAL_DATA] 150MG CPS DUR 28" at bounding box center [433, 288] width 368 height 10
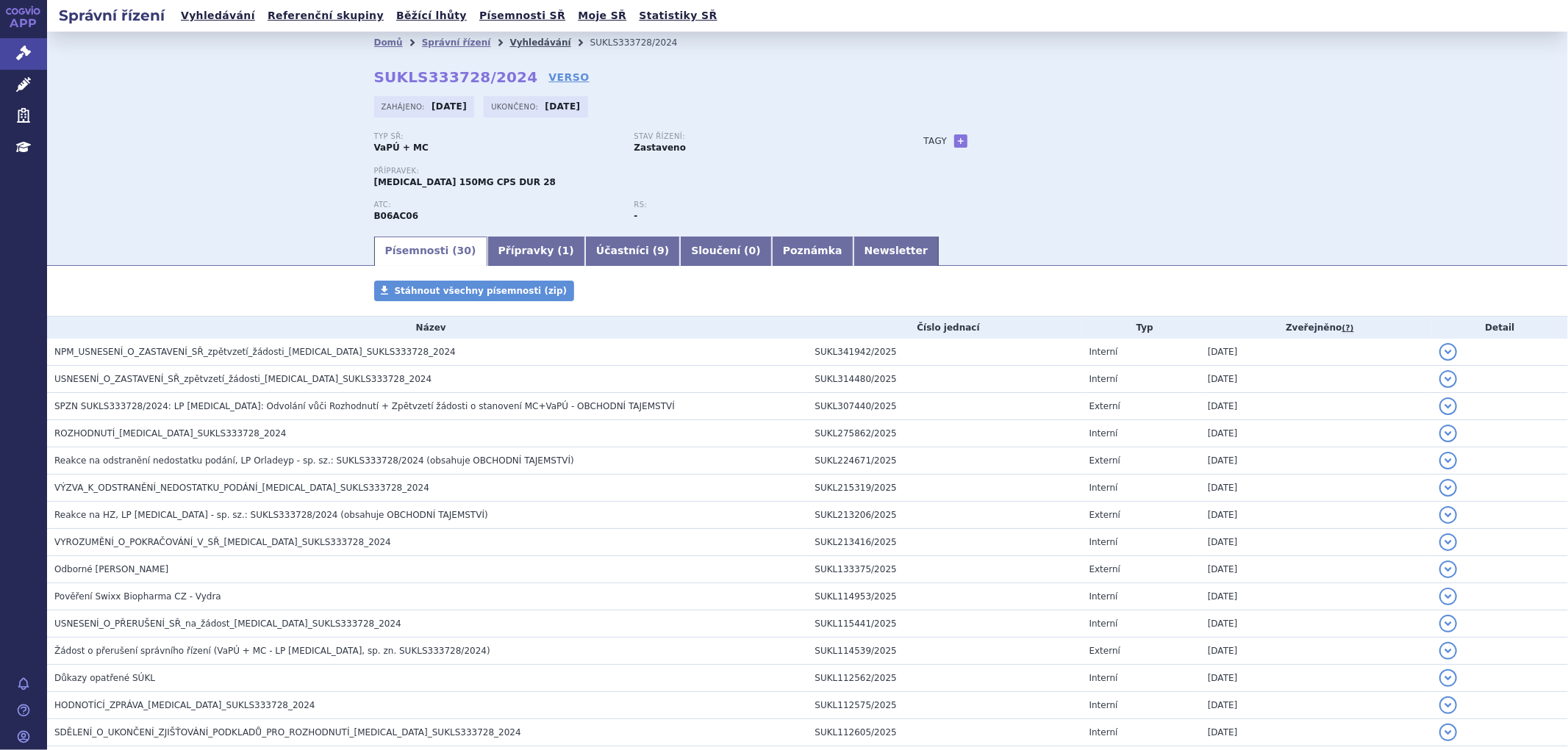
click at [510, 39] on link "Vyhledávání" at bounding box center [540, 42] width 61 height 10
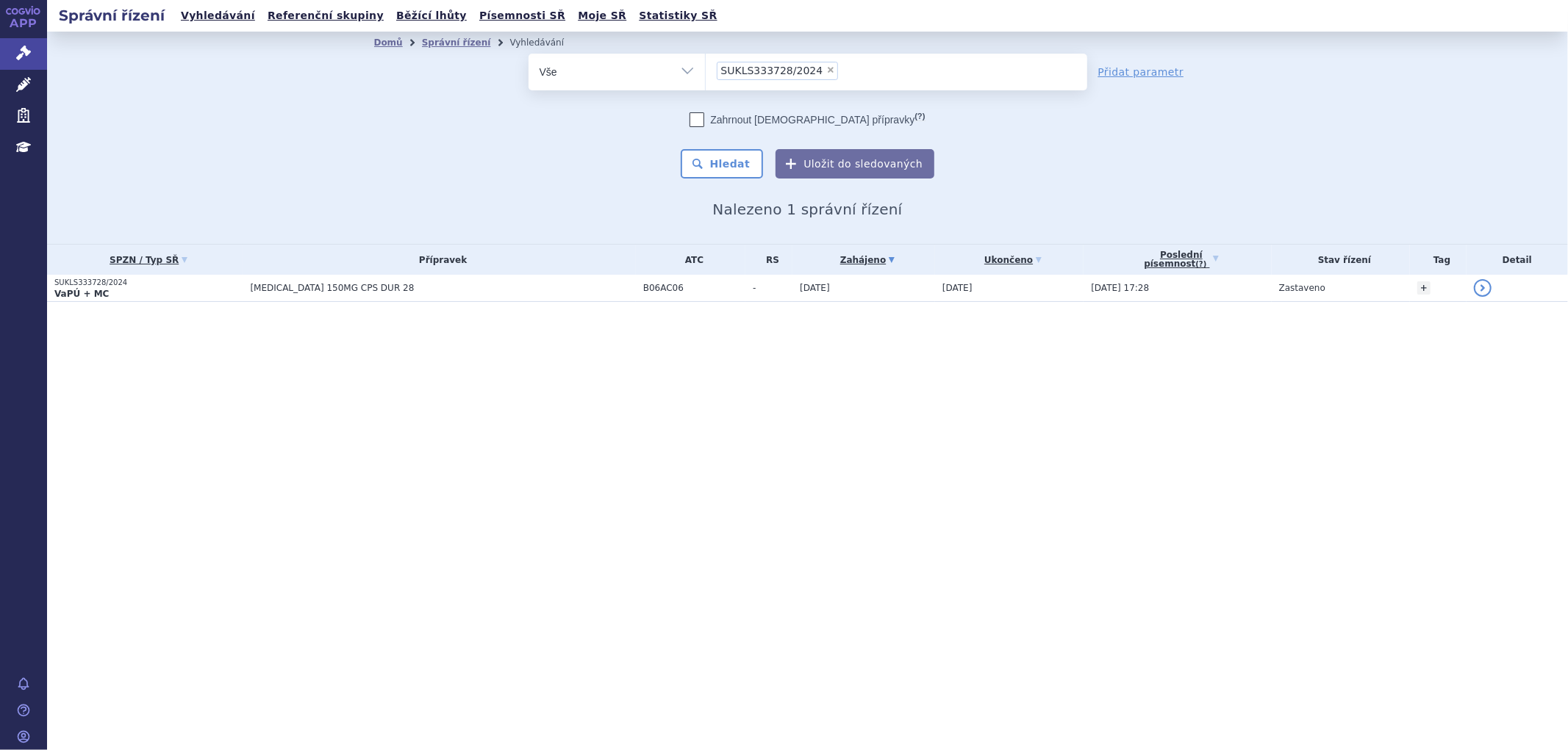
click at [826, 72] on span "×" at bounding box center [830, 69] width 8 height 8
click at [705, 72] on select "SUKLS333728/2024" at bounding box center [705, 71] width 1 height 36
paste input "SUKLS221722/2024"
type input "SUKLS221722/2024"
click at [705, 68] on select "SUKLS333728/2024" at bounding box center [705, 71] width 1 height 36
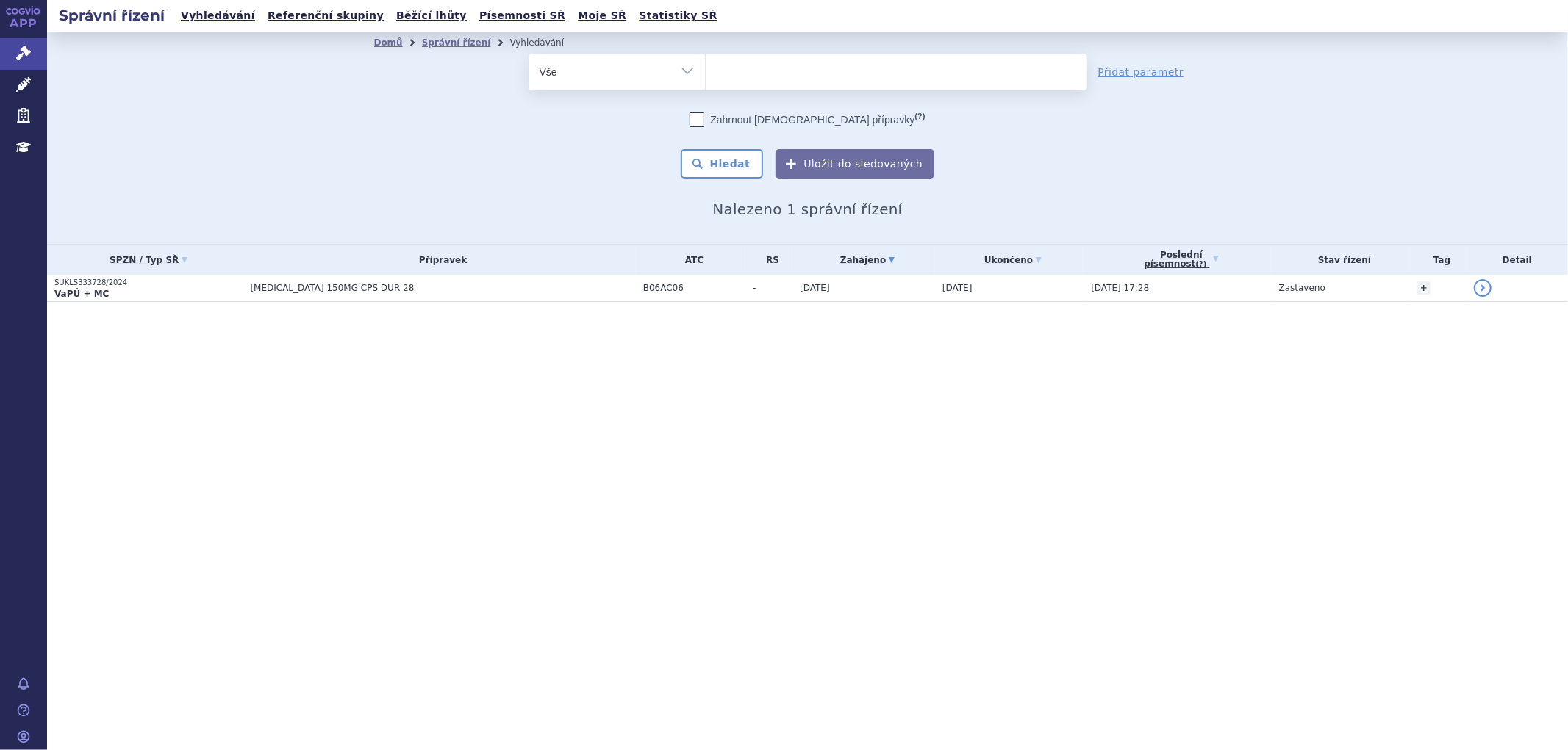
select select
type input "SUKLS221722/2024"
select select "SUKLS221722/2024"
click at [749, 162] on button "Hledat" at bounding box center [722, 164] width 83 height 30
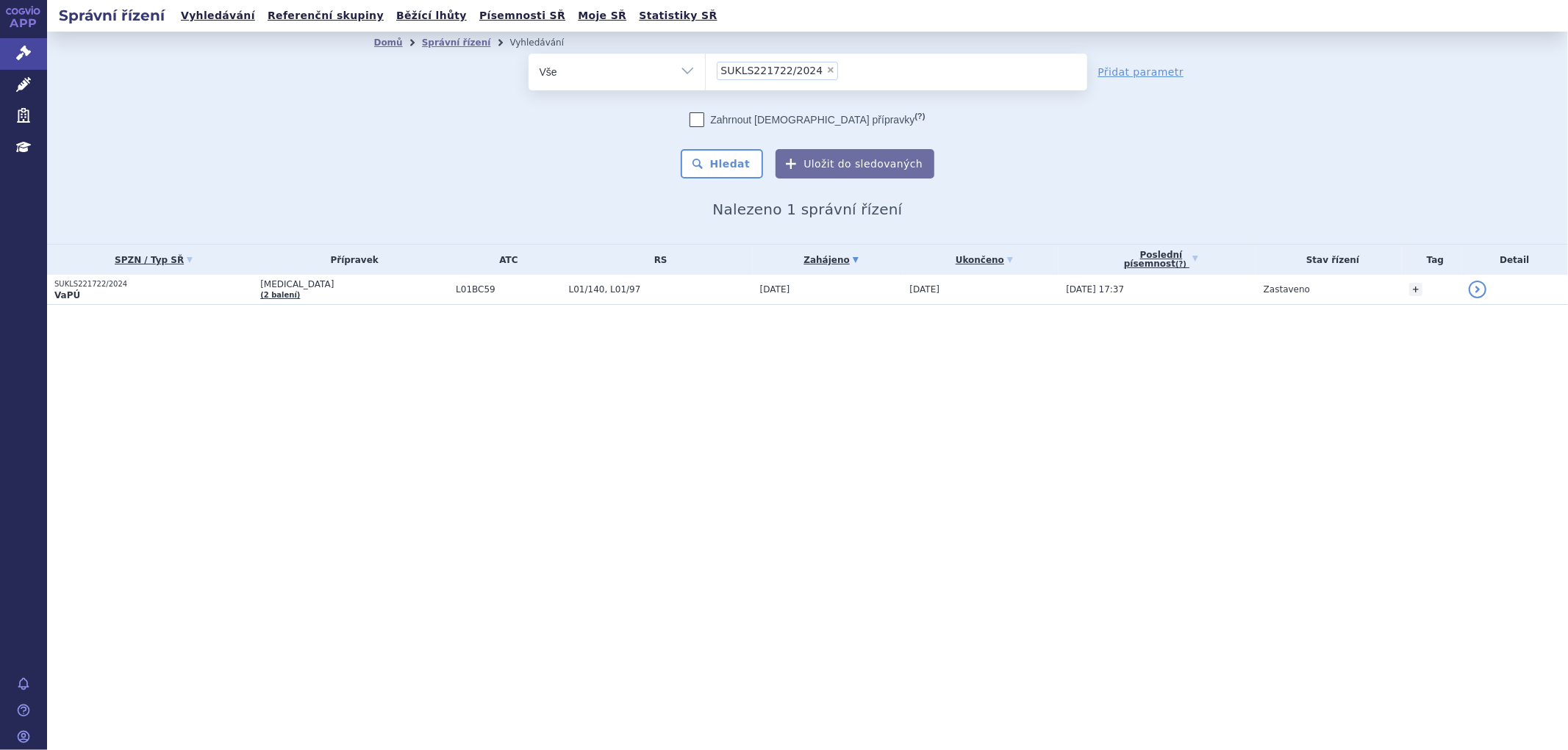
click at [826, 74] on span "×" at bounding box center [830, 69] width 8 height 8
click at [705, 74] on select "SUKLS221722/2024" at bounding box center [705, 71] width 1 height 36
select select
type input "SUKLS297023/2024"
select select "SUKLS297023/2024"
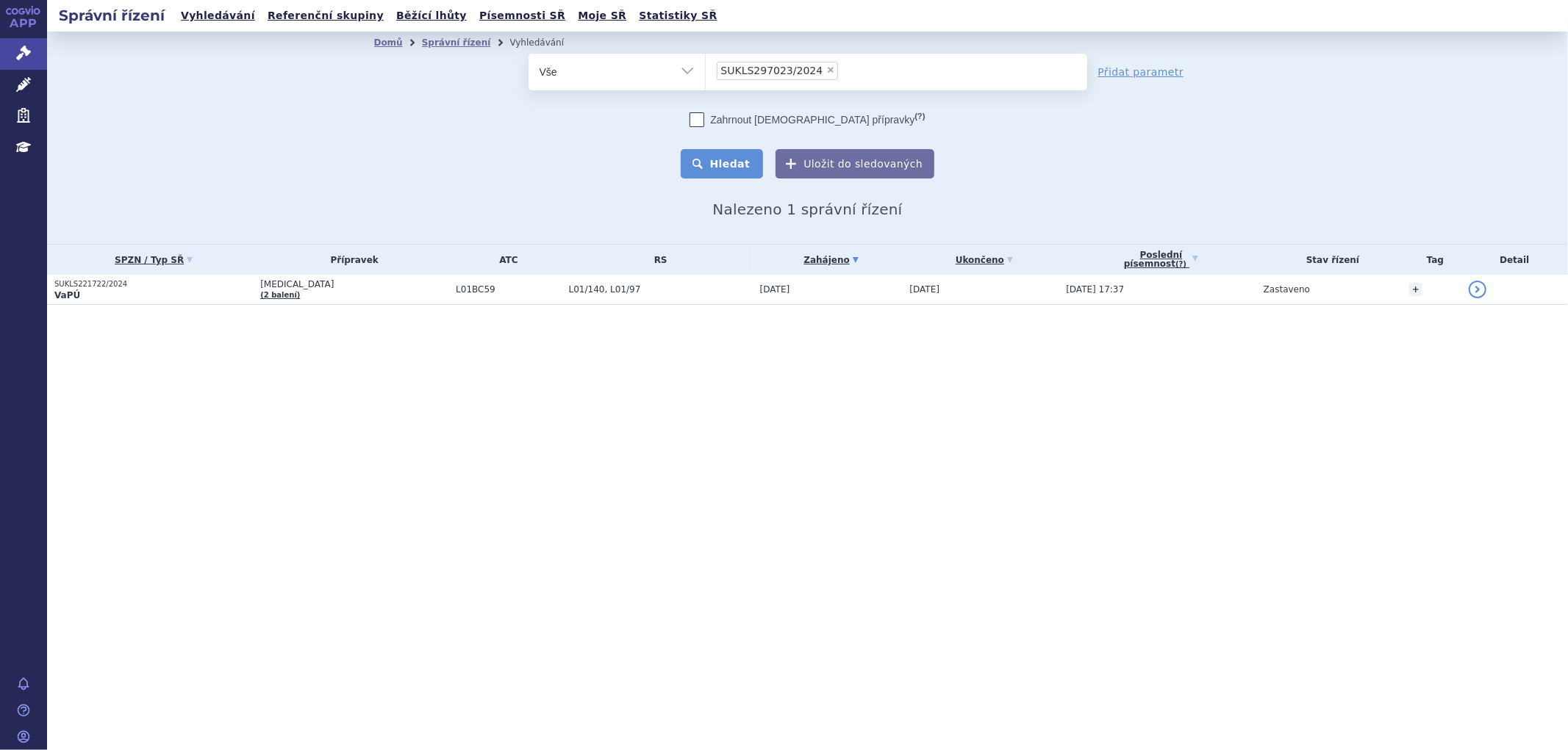
click at [749, 160] on button "Hledat" at bounding box center [722, 164] width 83 height 30
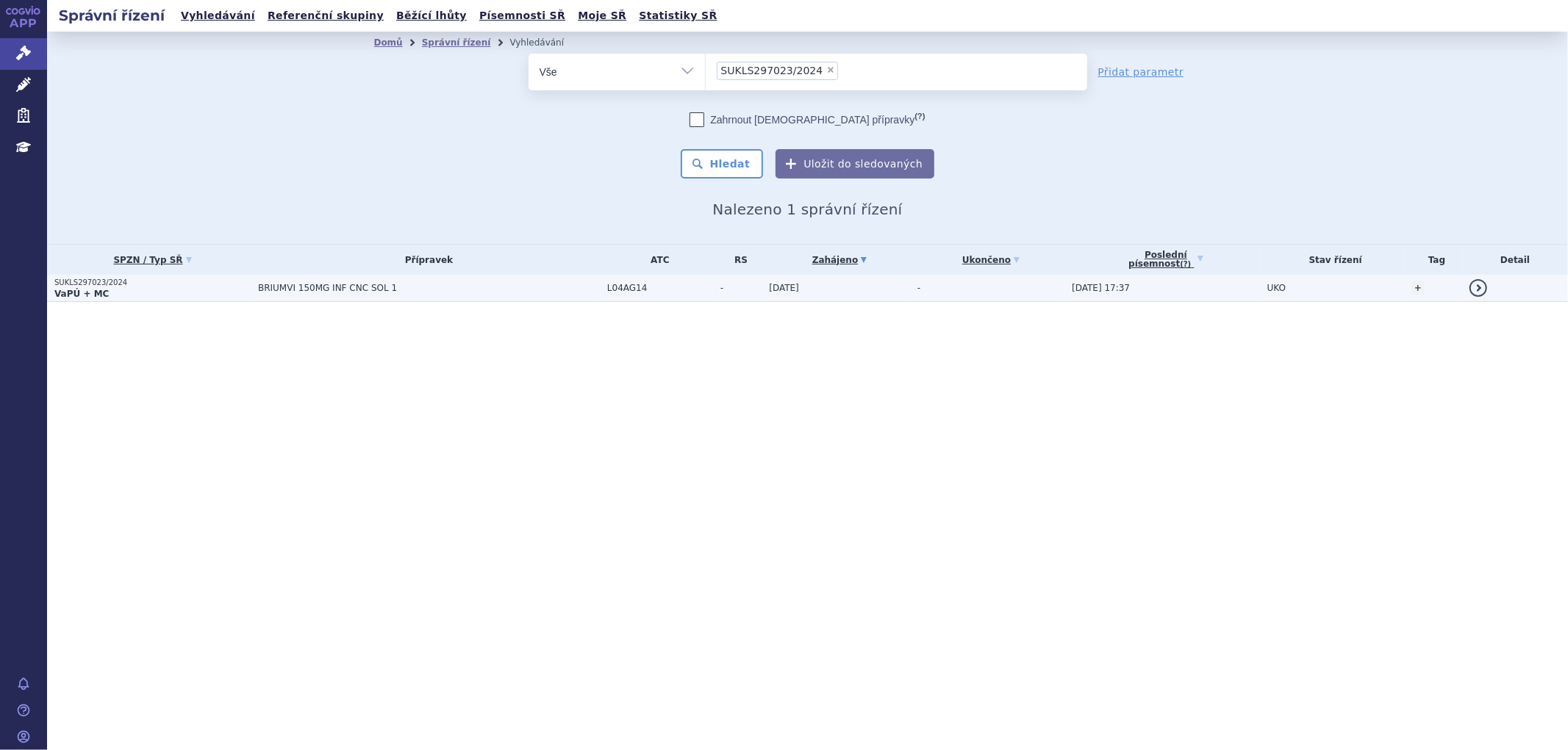
click at [568, 286] on span "BRIUMVI 150MG INF CNC SOL 1" at bounding box center [428, 288] width 342 height 10
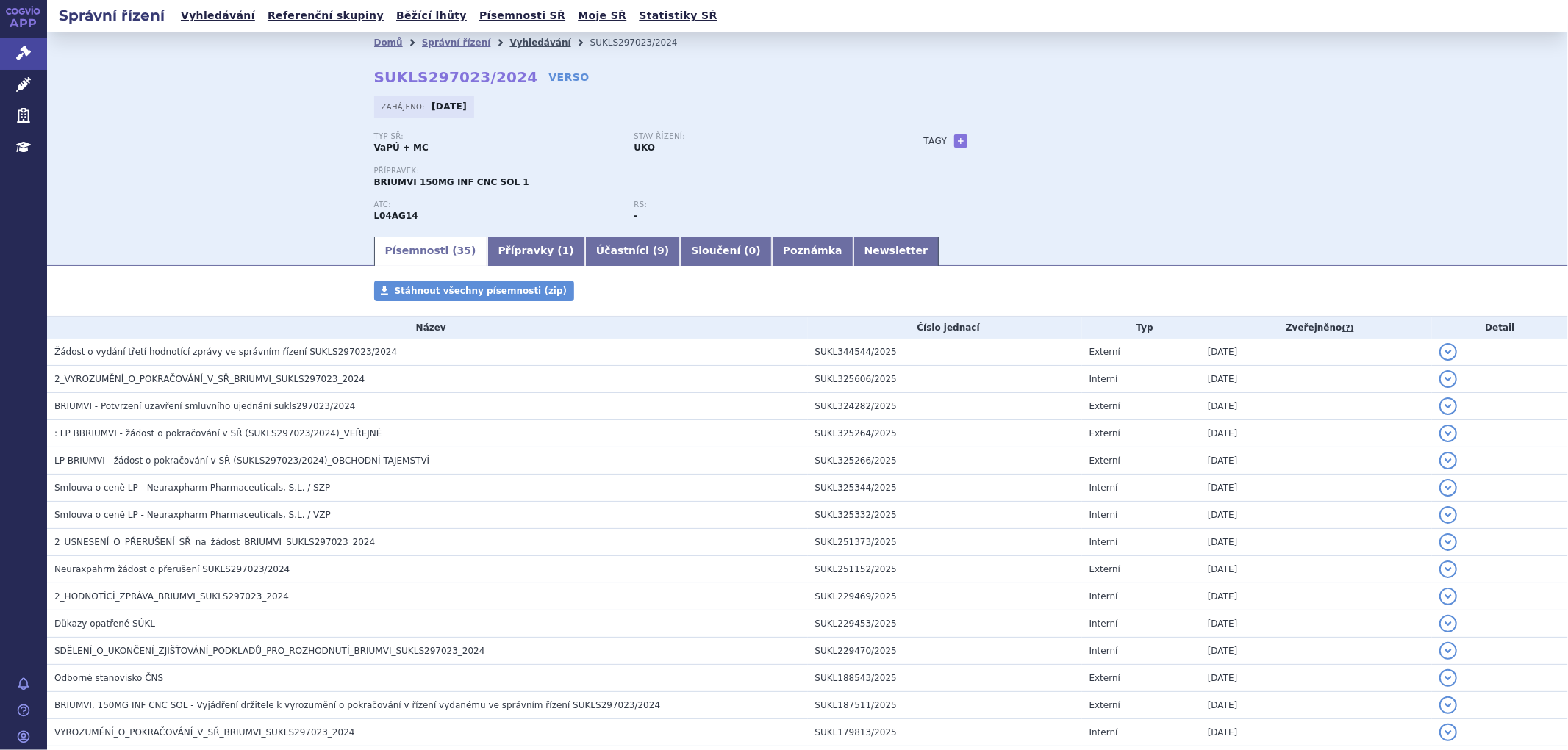
click at [509, 42] on link "Vyhledávání" at bounding box center [540, 42] width 61 height 10
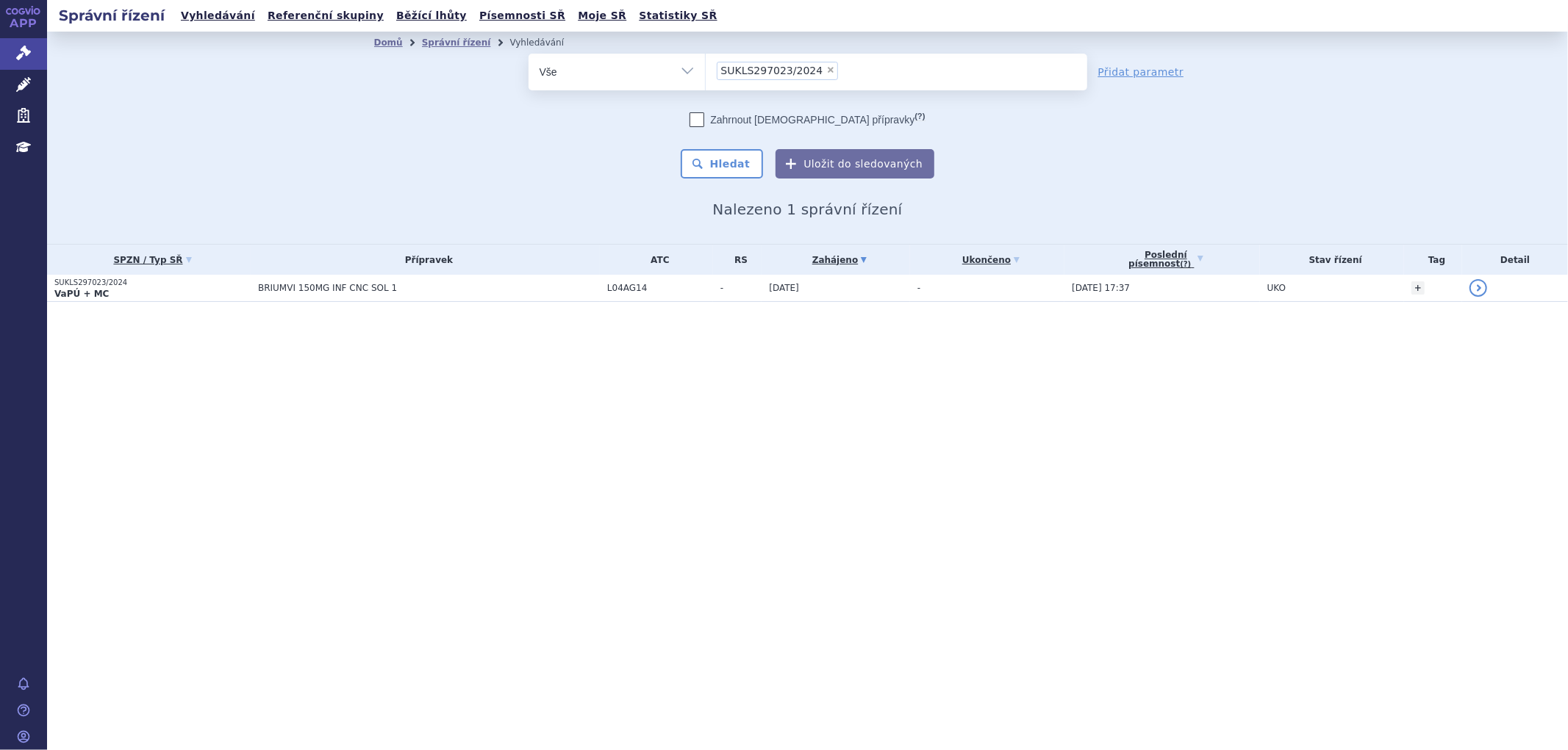
click at [826, 69] on span "×" at bounding box center [830, 69] width 8 height 8
click at [705, 69] on select "SUKLS297023/2024" at bounding box center [705, 71] width 1 height 36
select select
type input "SUKLS281213/2024"
select select "SUKLS281213/2024"
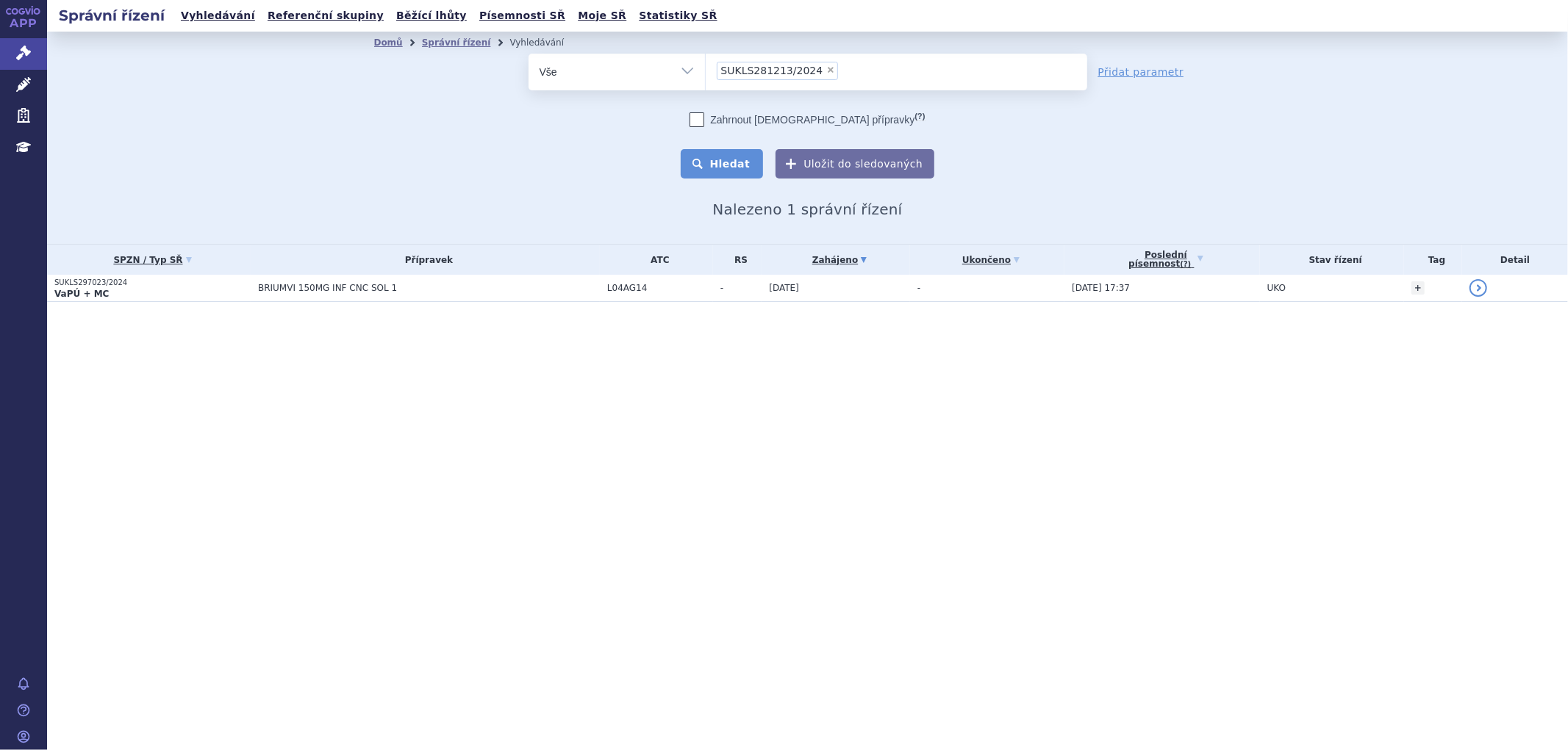
click at [743, 150] on button "Hledat" at bounding box center [722, 164] width 83 height 30
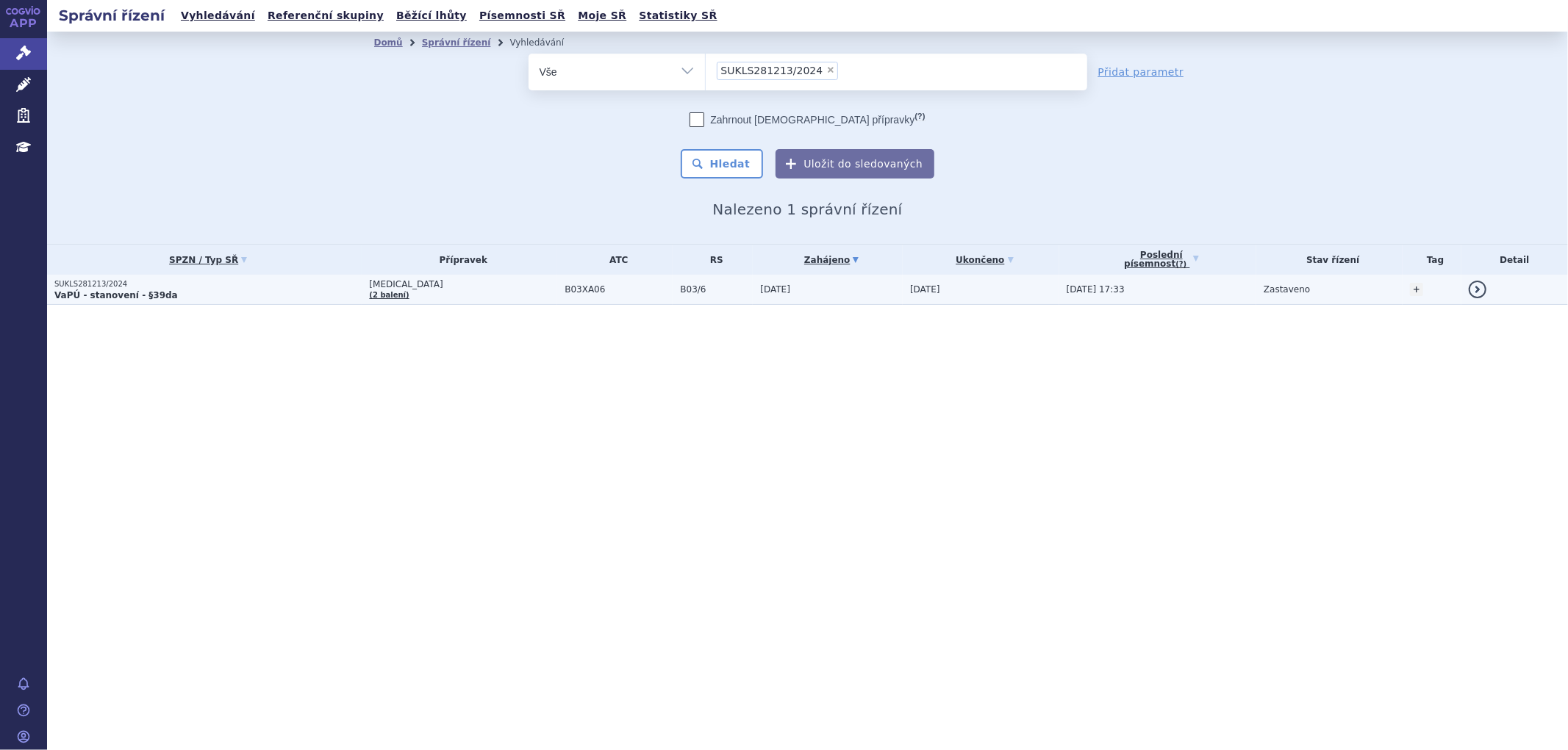
click at [672, 296] on td "B03/6" at bounding box center [712, 290] width 80 height 30
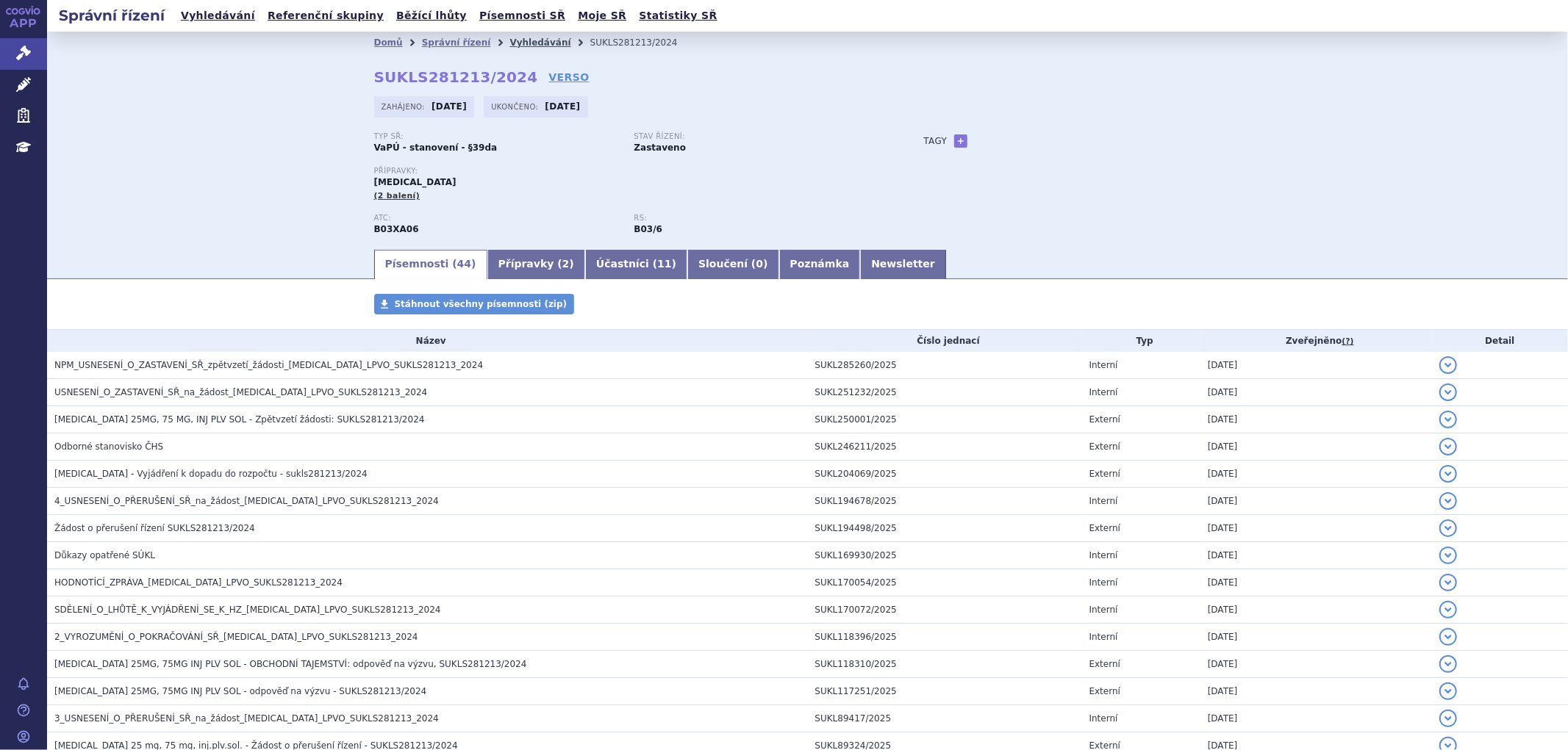
click at [513, 46] on link "Vyhledávání" at bounding box center [540, 42] width 61 height 10
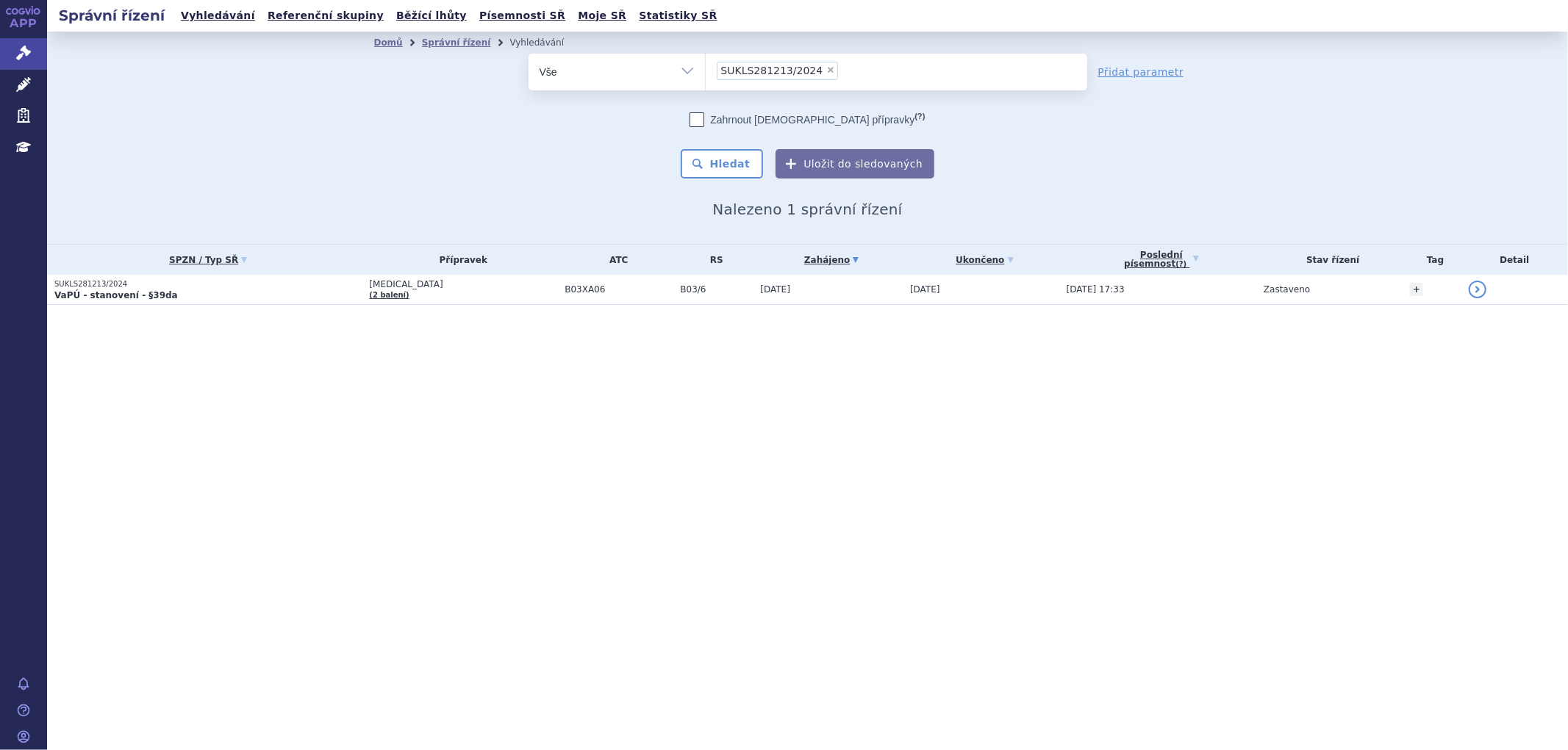
click at [826, 73] on span "×" at bounding box center [830, 69] width 8 height 8
click at [705, 73] on select "SUKLS281213/2024" at bounding box center [705, 71] width 1 height 36
click at [817, 67] on ul "× SUKLS281213/2024" at bounding box center [896, 70] width 382 height 32
click at [705, 67] on select "SUKLS281213/2024" at bounding box center [705, 71] width 1 height 36
select select
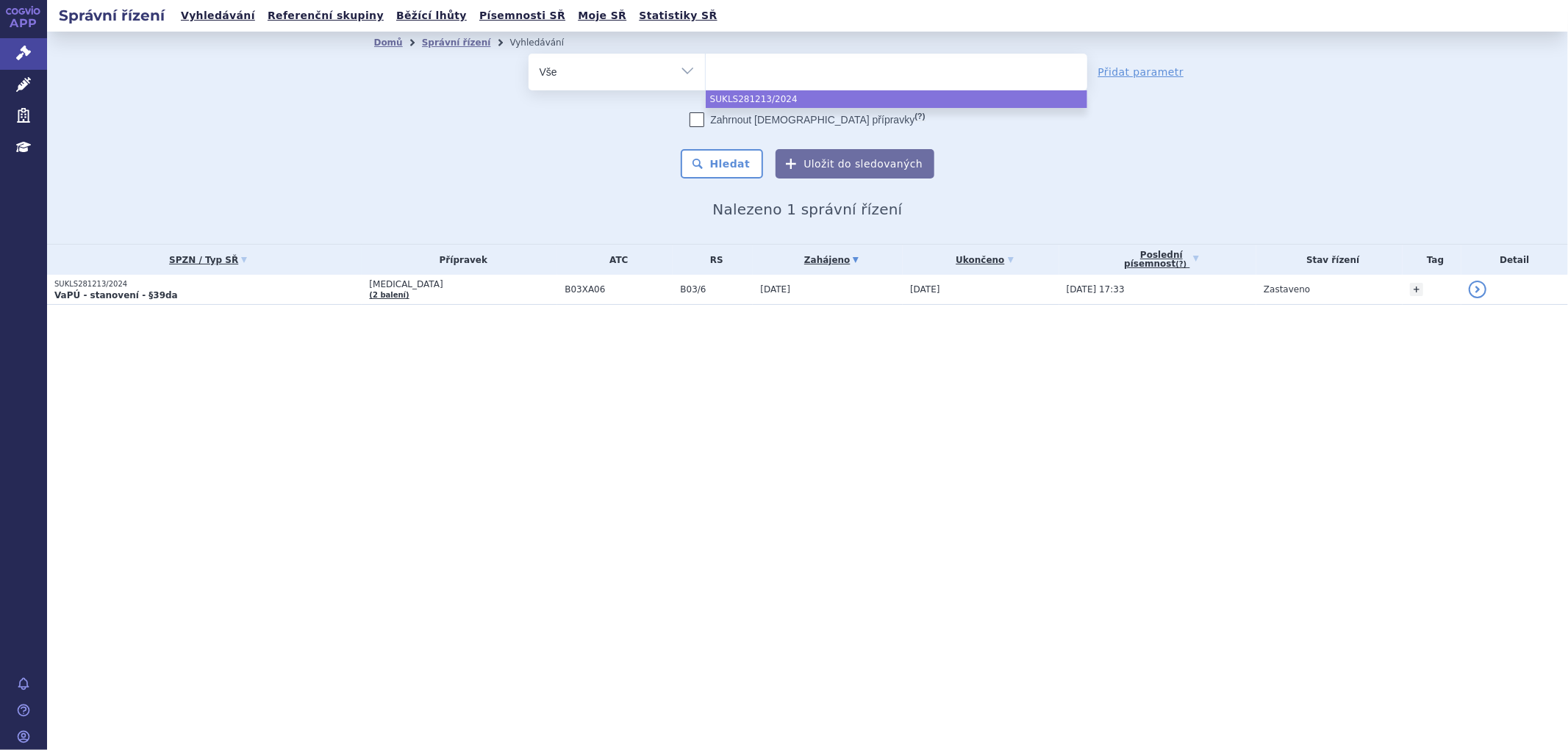
type input "SUKLS333728/2024"
select select "SUKLS333728/2024"
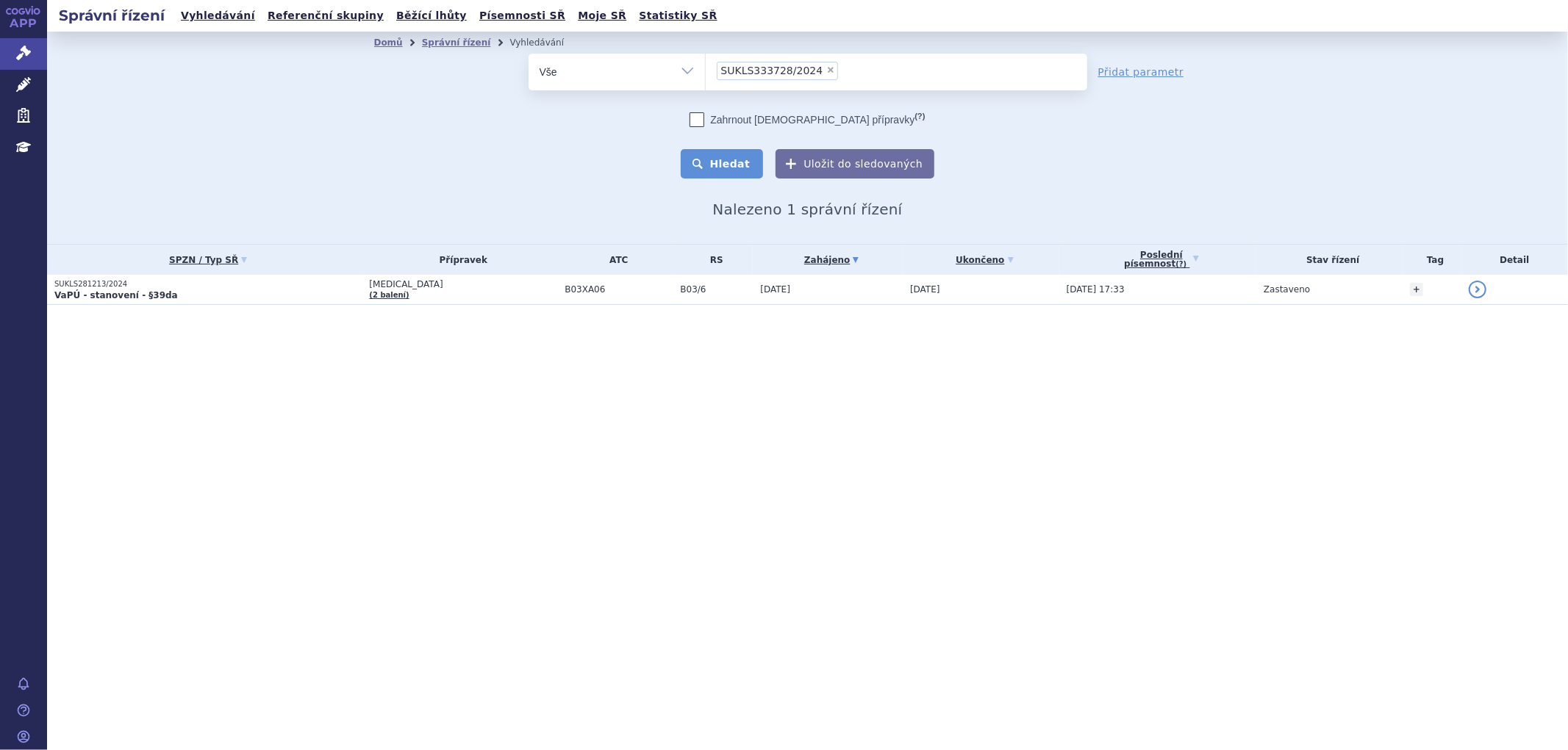
click at [743, 155] on button "Hledat" at bounding box center [722, 164] width 83 height 30
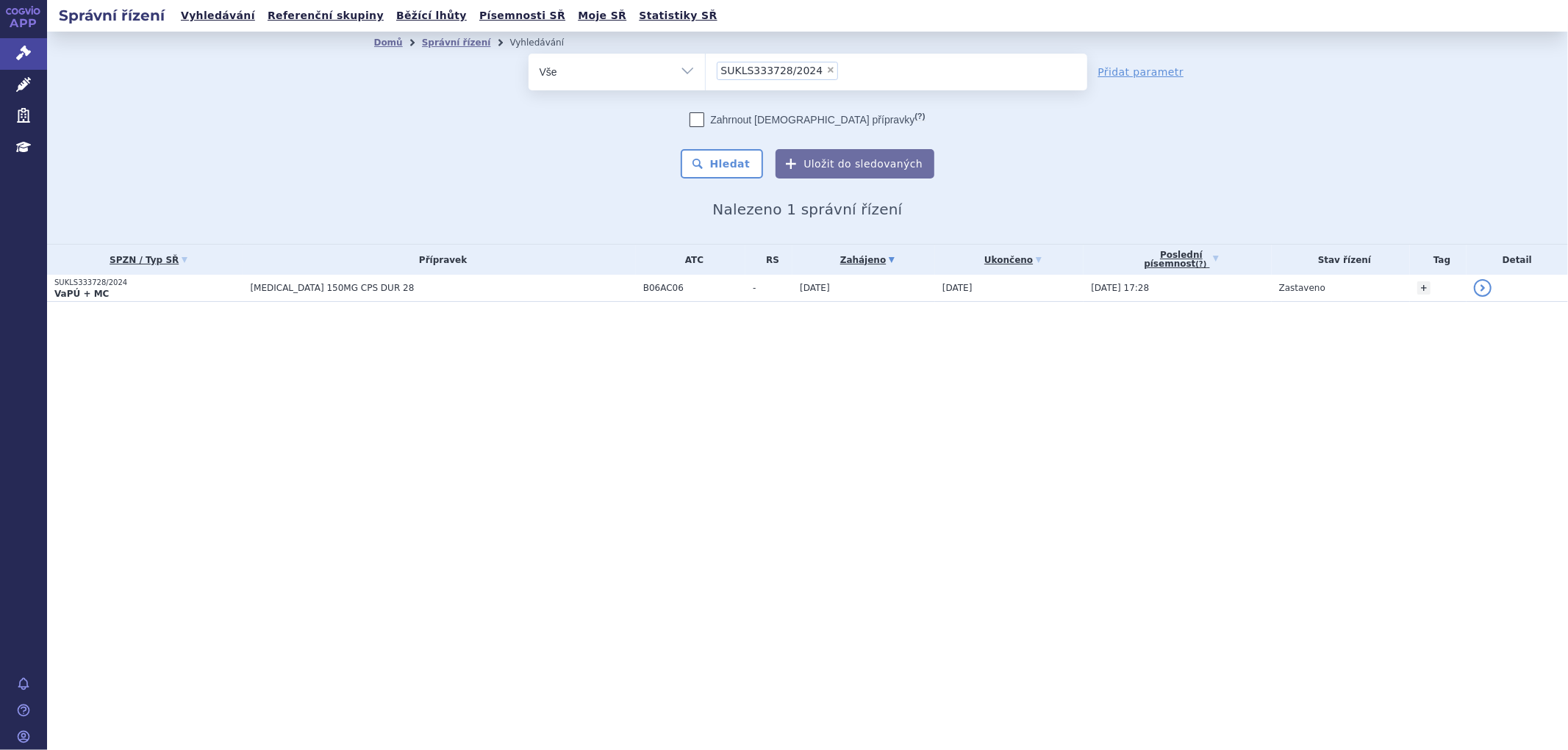
click at [529, 289] on span "[MEDICAL_DATA] 150MG CPS DUR 28" at bounding box center [433, 288] width 368 height 10
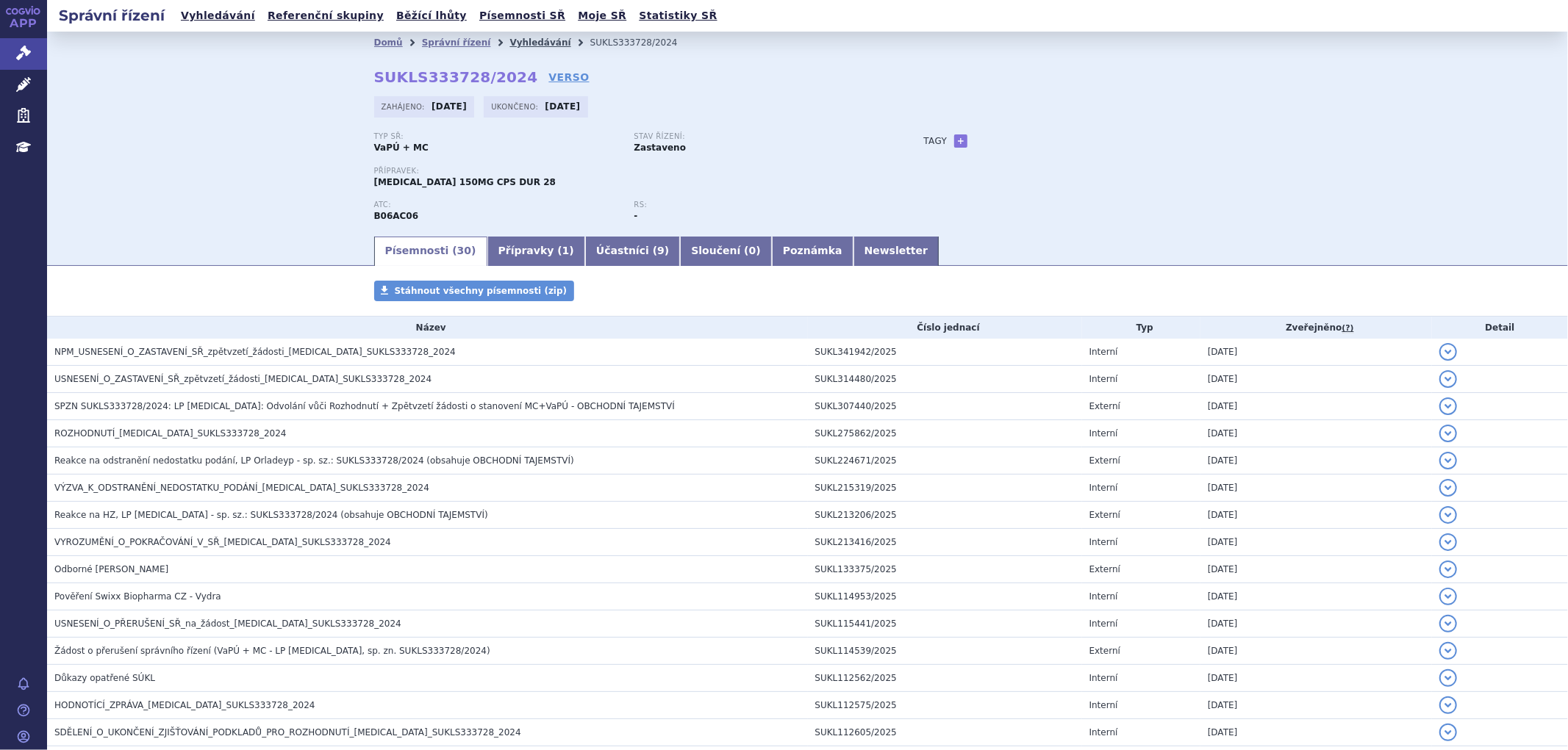
click at [522, 48] on link "Vyhledávání" at bounding box center [540, 42] width 61 height 10
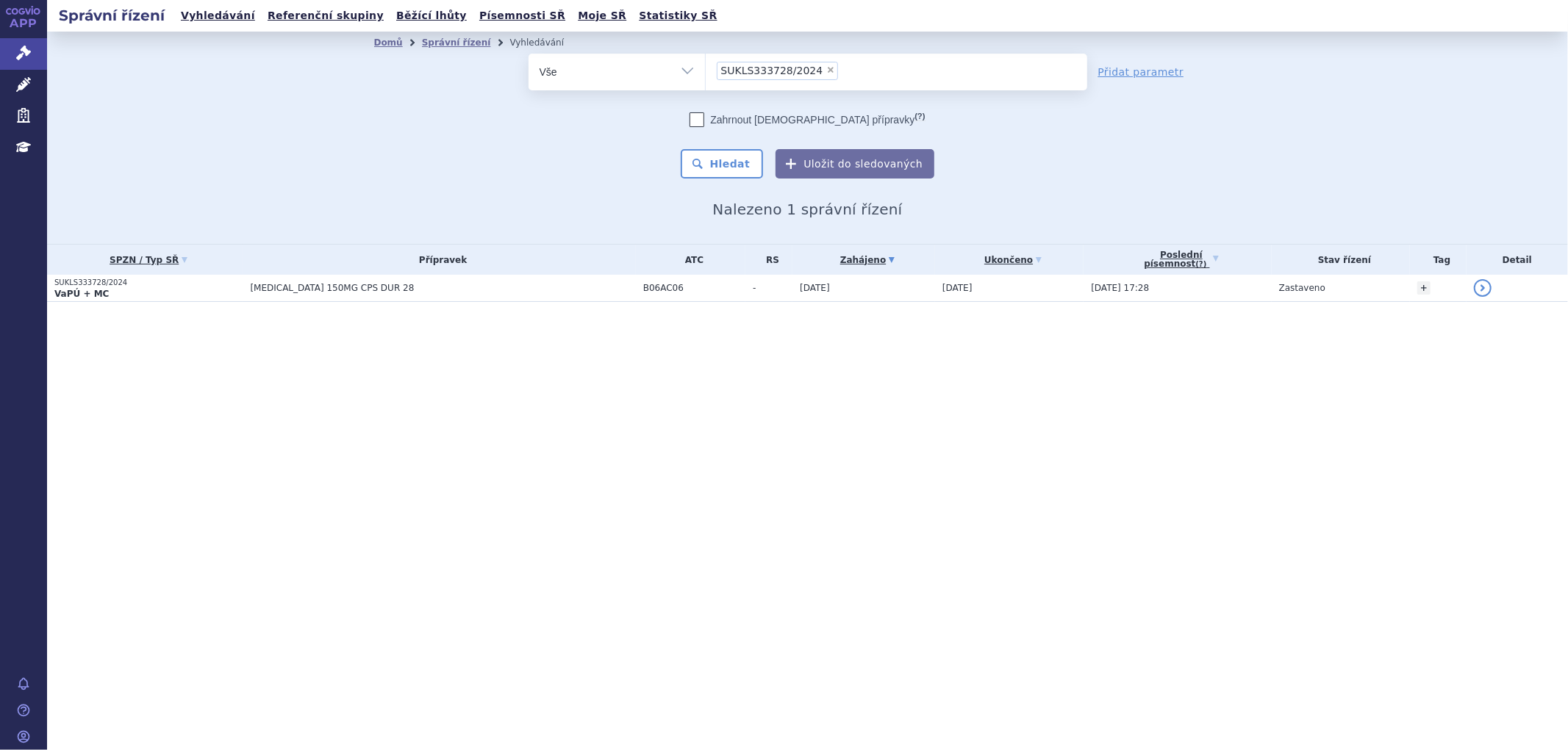
click at [826, 66] on span "×" at bounding box center [830, 69] width 8 height 8
click at [705, 66] on select "SUKLS333728/2024" at bounding box center [705, 71] width 1 height 36
select select
type input "SUKLS221722/2024"
click at [788, 84] on ul "SUKLS221722/2024" at bounding box center [896, 69] width 382 height 31
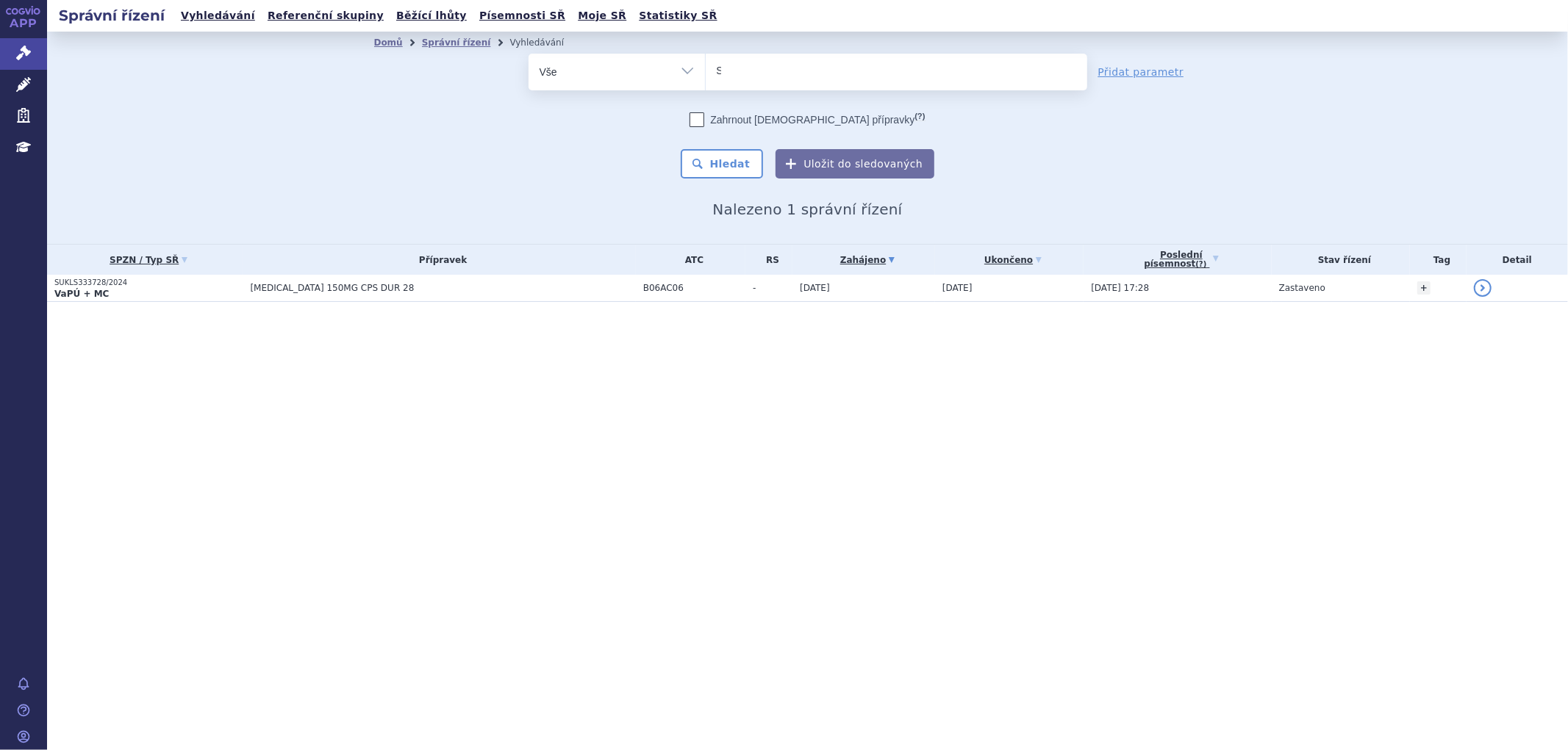
click at [705, 84] on select "SUKLS333728/2024" at bounding box center [705, 71] width 1 height 36
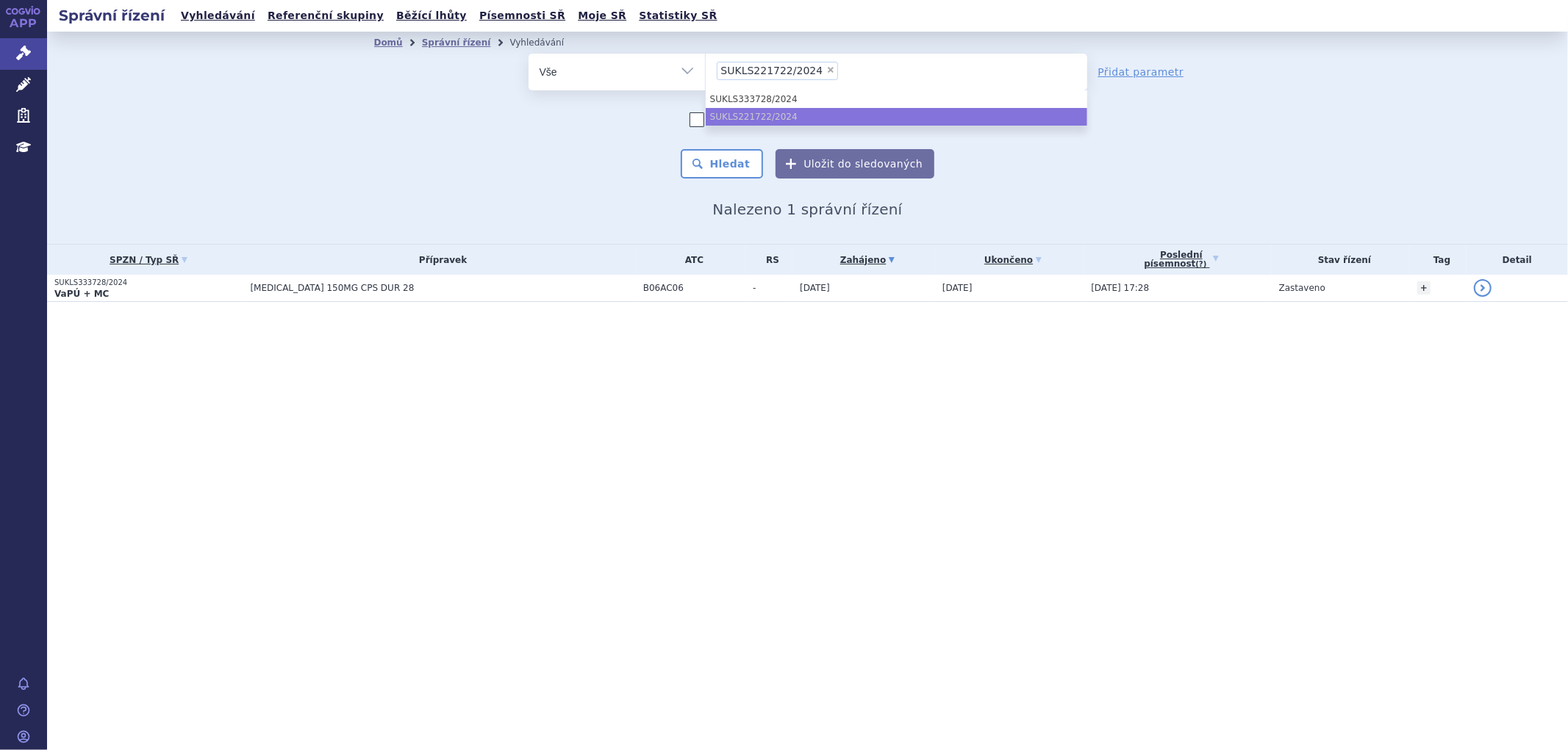
select select "SUKLS221722/2024"
type input "SUKLS221722/2024"
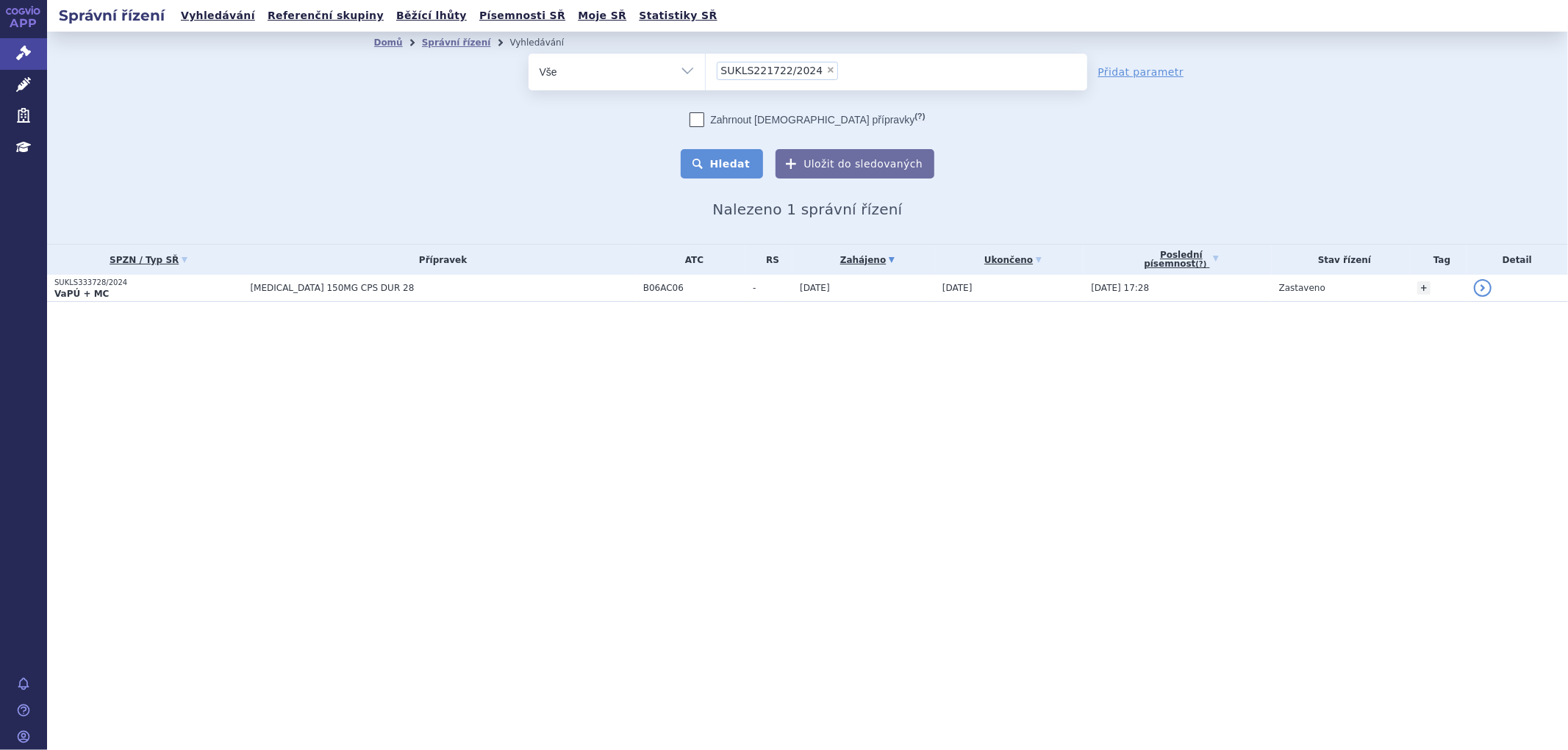
click at [746, 158] on button "Hledat" at bounding box center [722, 164] width 83 height 30
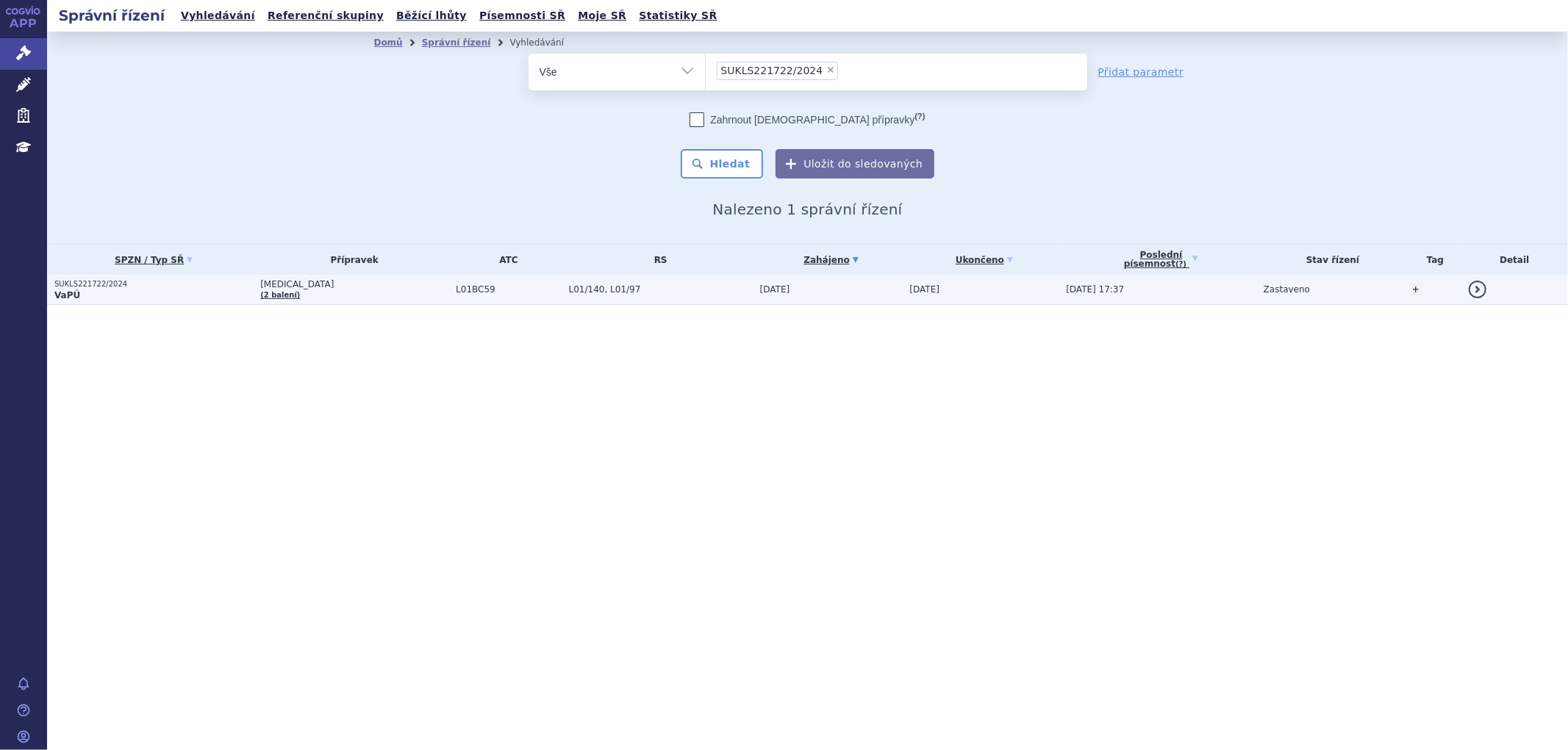
click at [812, 290] on td "[DATE]" at bounding box center [827, 290] width 150 height 30
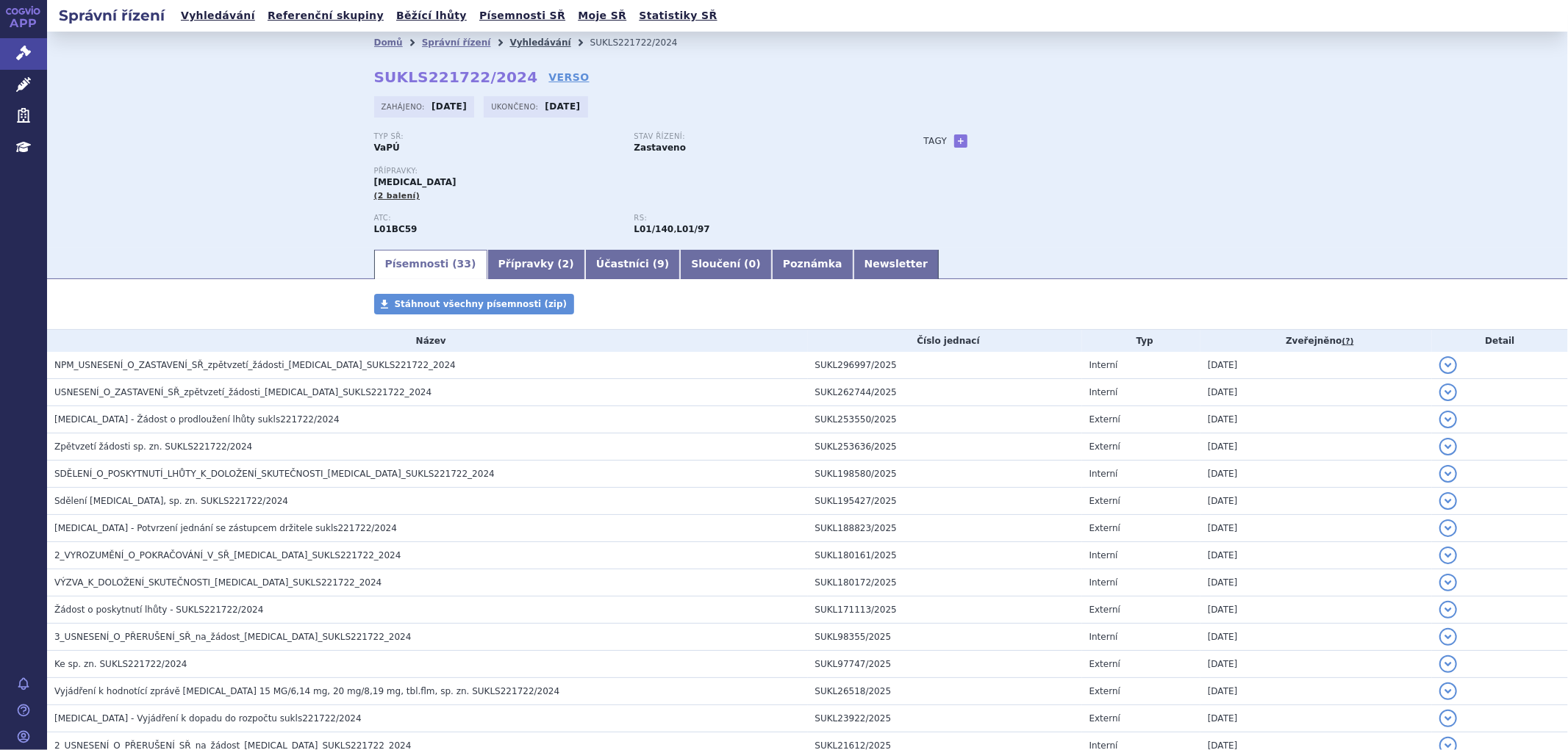
click at [509, 38] on link "Vyhledávání" at bounding box center [540, 42] width 61 height 10
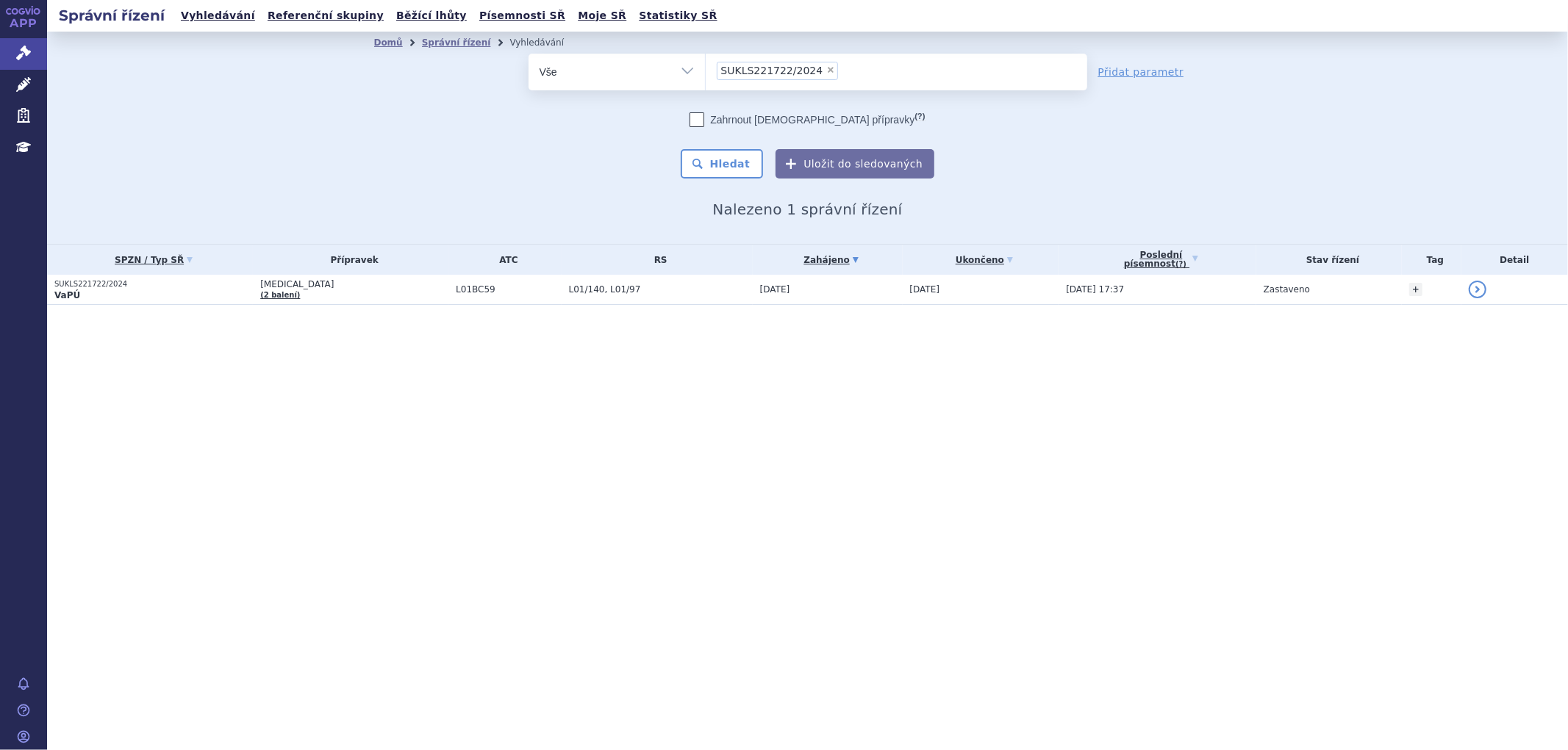
click at [826, 68] on span "×" at bounding box center [830, 69] width 8 height 8
click at [705, 68] on select "SUKLS221722/2024" at bounding box center [705, 71] width 1 height 36
select select
type input "SUKLS16563/2024"
select select "SUKLS16563/2024"
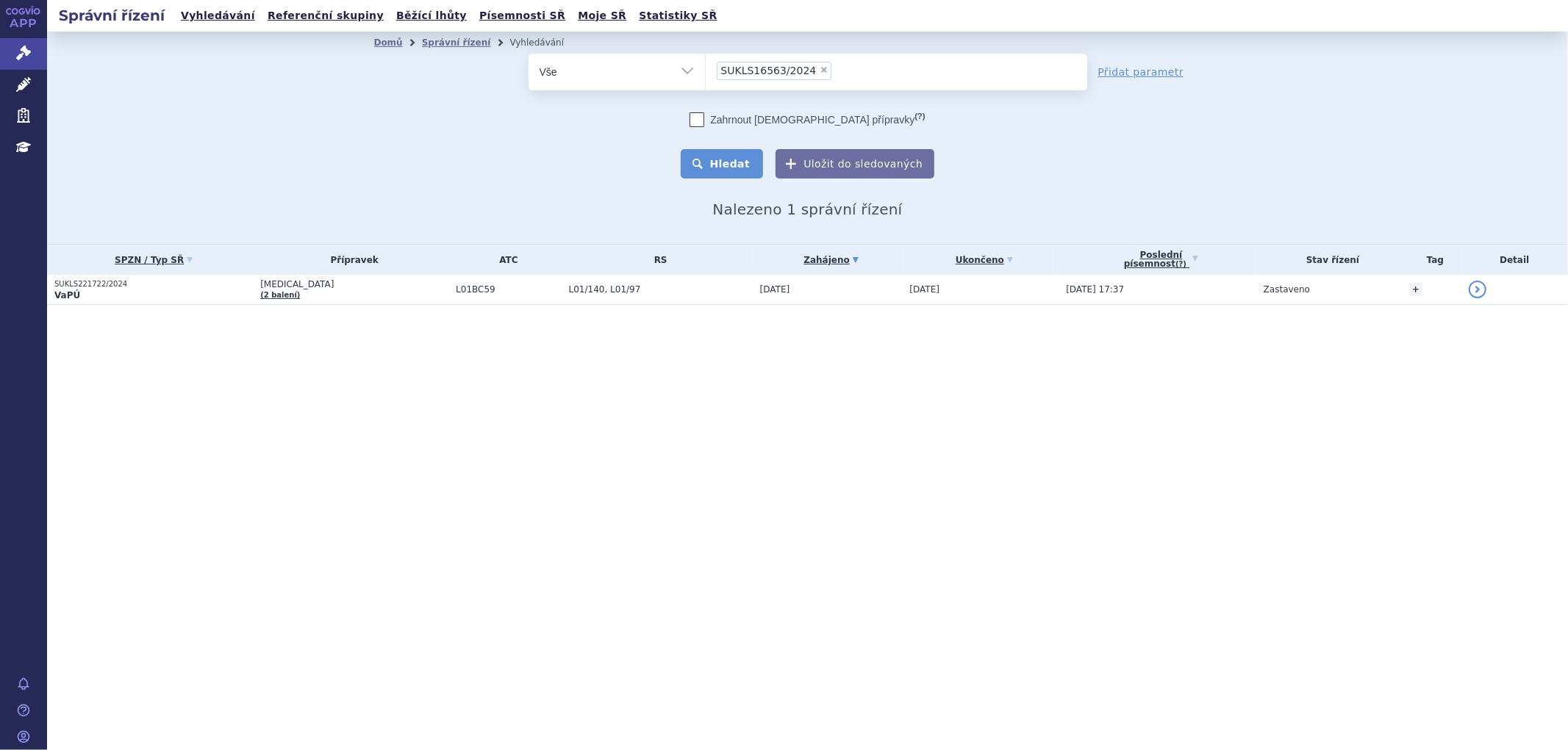
click at [736, 164] on button "Hledat" at bounding box center [722, 164] width 83 height 30
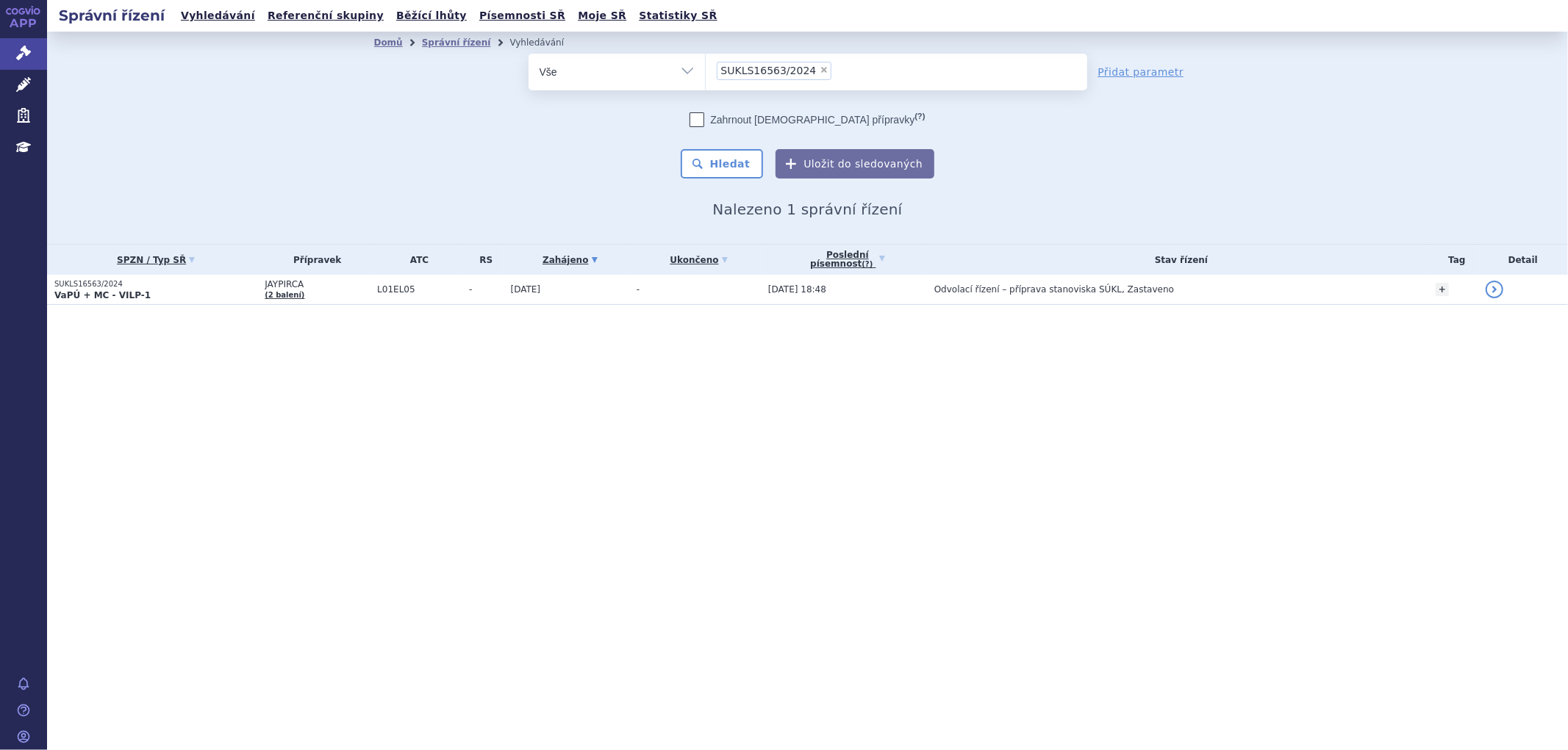
click at [819, 67] on span "×" at bounding box center [824, 69] width 8 height 8
click at [705, 67] on select "SUKLS16563/2024" at bounding box center [705, 71] width 1 height 36
select select
type input "SUKLS106652/2024"
select select "SUKLS106652/2024"
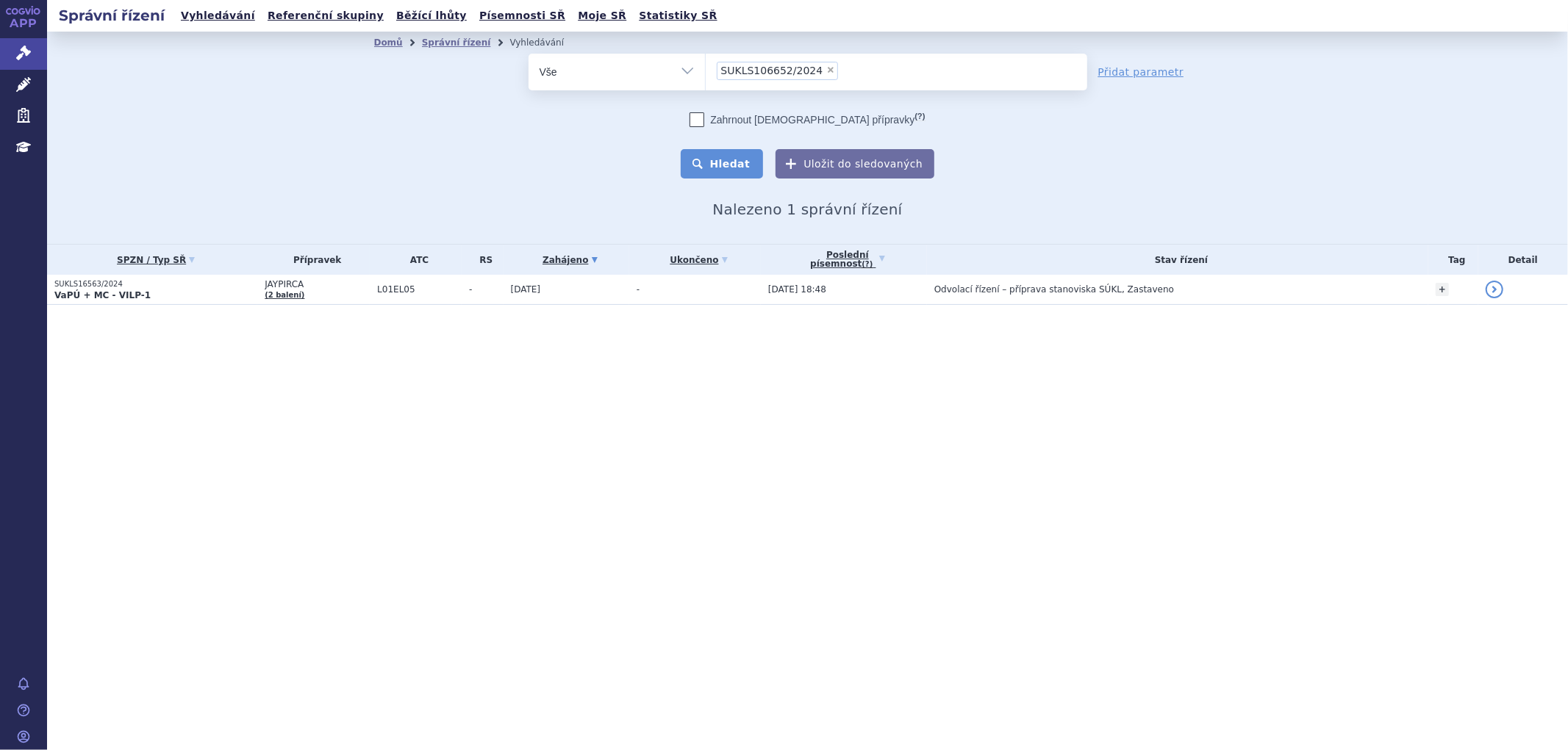
click at [749, 163] on button "Hledat" at bounding box center [722, 164] width 83 height 30
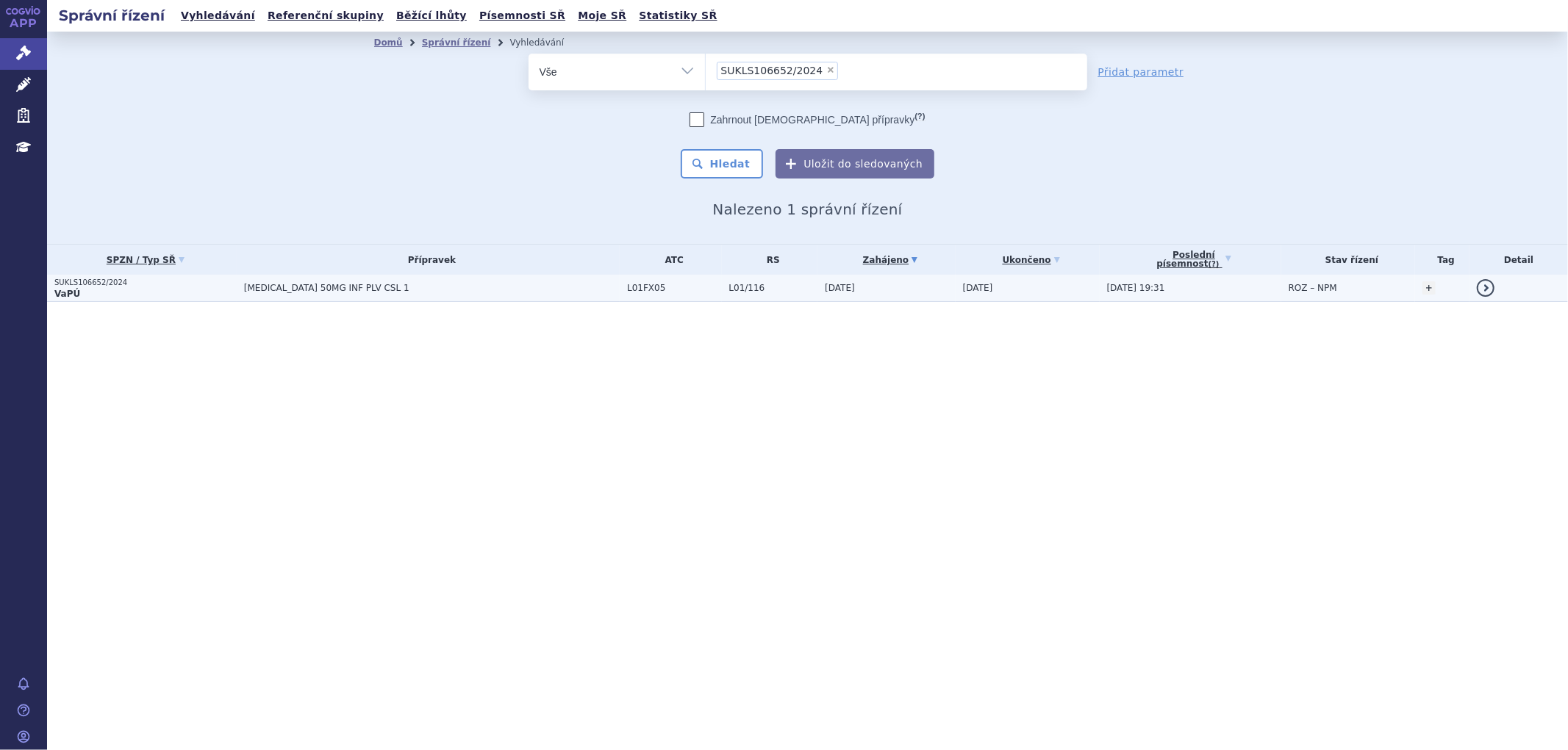
click at [773, 296] on td "L01/116" at bounding box center [770, 288] width 96 height 27
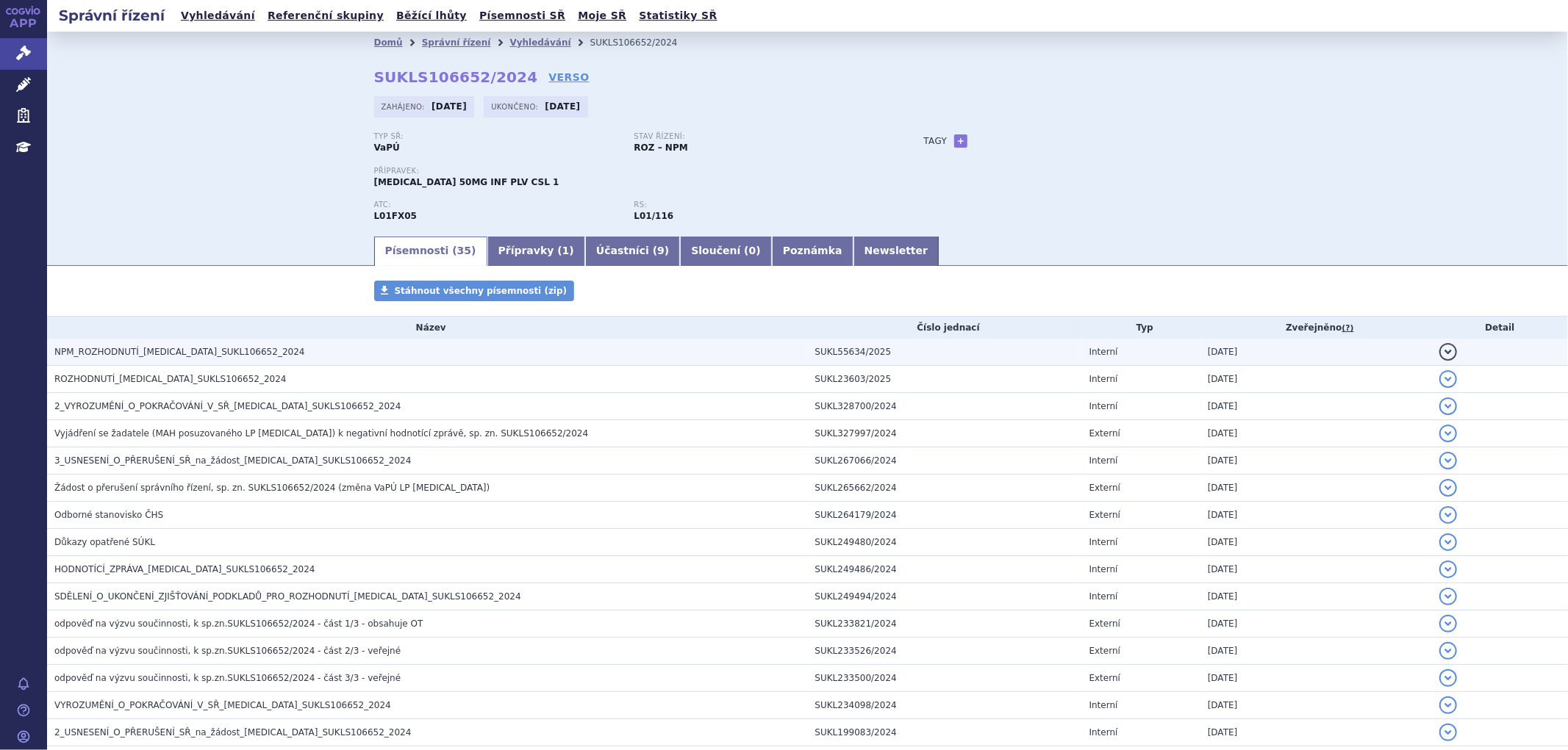
click at [287, 354] on h3 "NPM_ROZHODNUTÍ_ADCETRIS_SUKL106652_2024" at bounding box center [431, 351] width 754 height 14
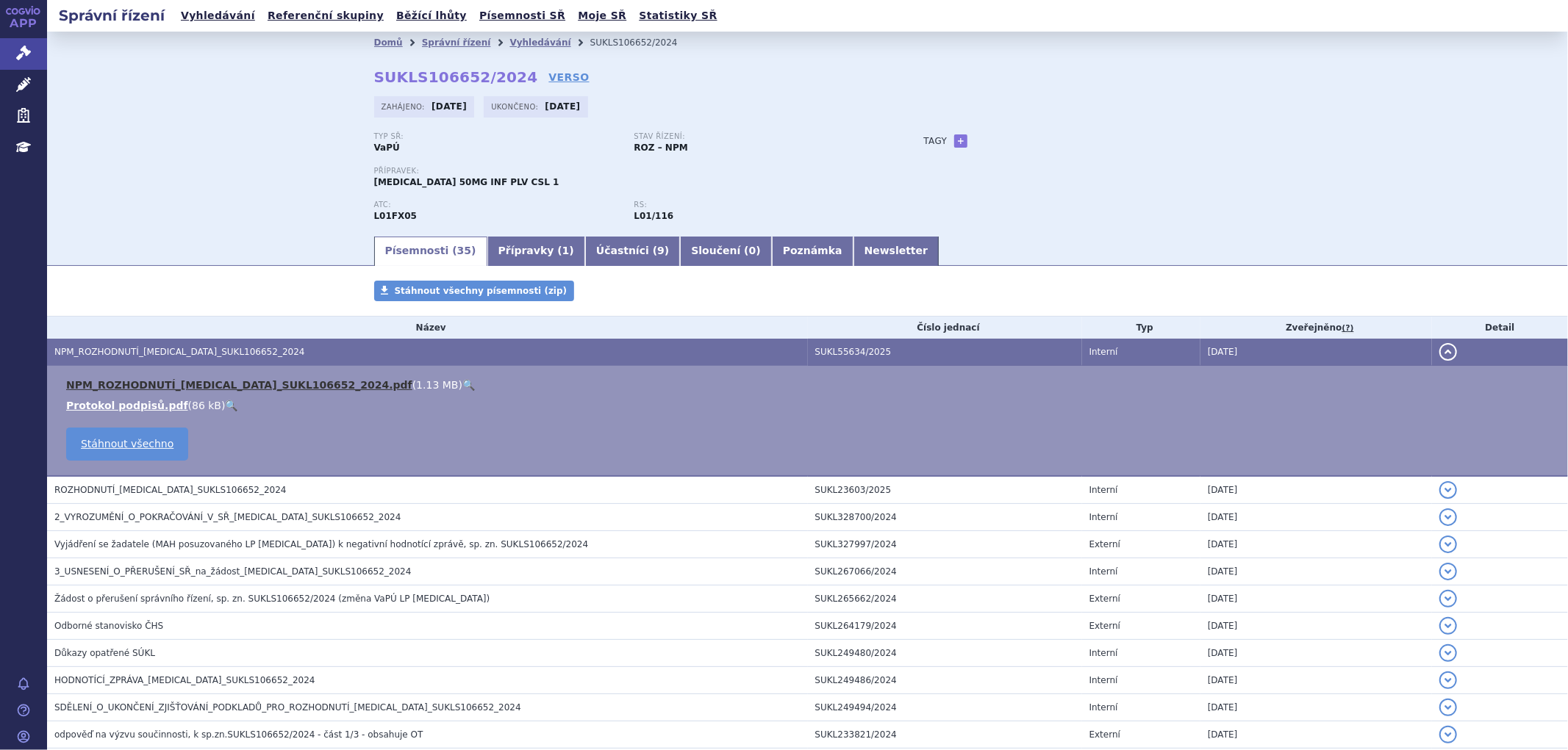
click at [300, 387] on link "NPM_ROZHODNUTÍ_ADCETRIS_SUKL106652_2024.pdf" at bounding box center [239, 385] width 346 height 12
click at [509, 41] on link "Vyhledávání" at bounding box center [540, 42] width 61 height 10
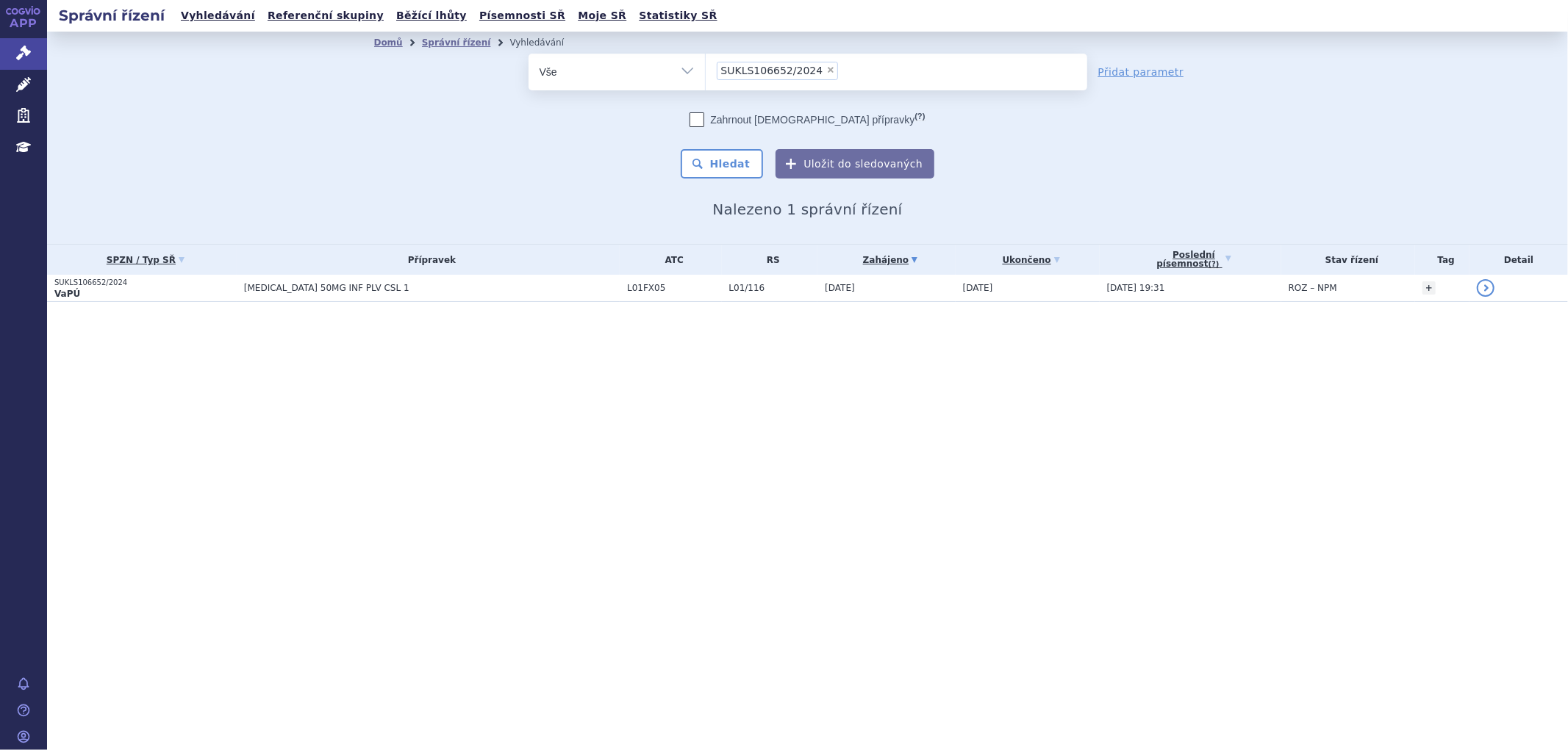
click at [826, 65] on span "×" at bounding box center [830, 69] width 8 height 8
click at [705, 65] on select "SUKLS106652/2024" at bounding box center [705, 71] width 1 height 36
select select
type input "SUKLS335672/2024"
click at [705, 78] on select "SUKLS106652/2024" at bounding box center [705, 71] width 1 height 36
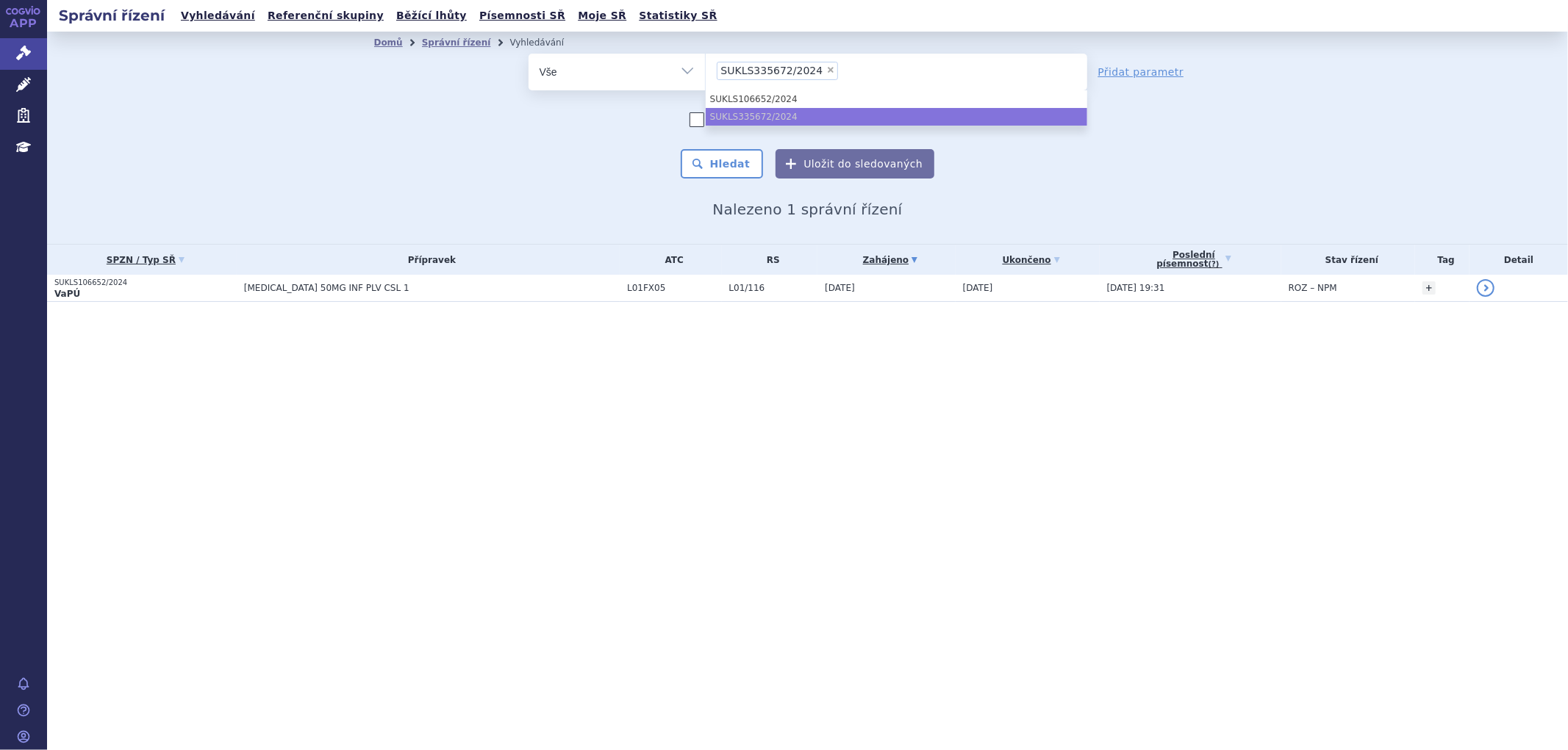
select select "SUKLS335672/2024"
drag, startPoint x: 721, startPoint y: 61, endPoint x: 728, endPoint y: 75, distance: 15.7
click at [724, 67] on ul "× SUKLS335672/2024" at bounding box center [896, 70] width 382 height 32
click at [705, 67] on select "SUKLS106652/2024 SUKLS335672/2024" at bounding box center [705, 71] width 1 height 36
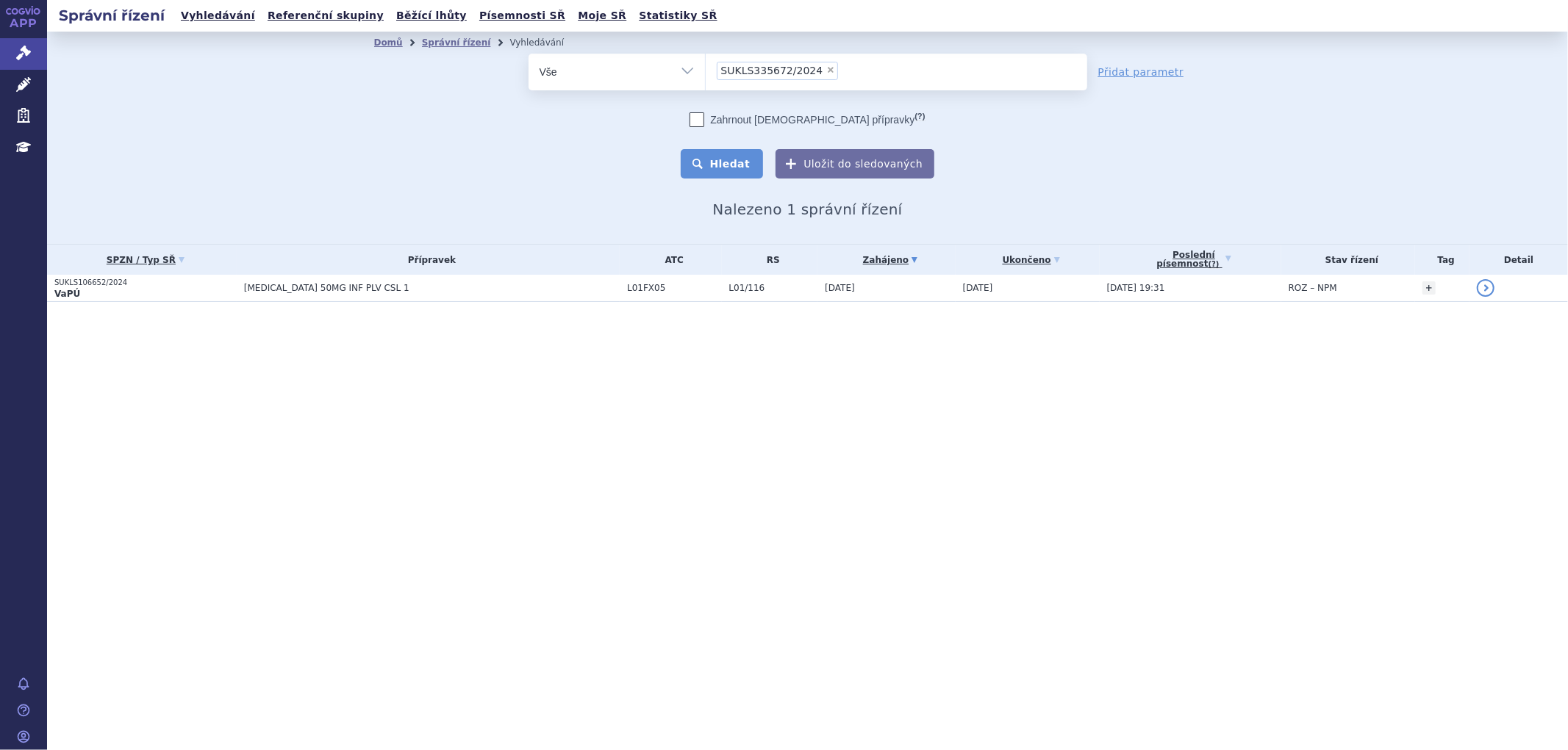
click at [737, 155] on button "Hledat" at bounding box center [722, 164] width 83 height 30
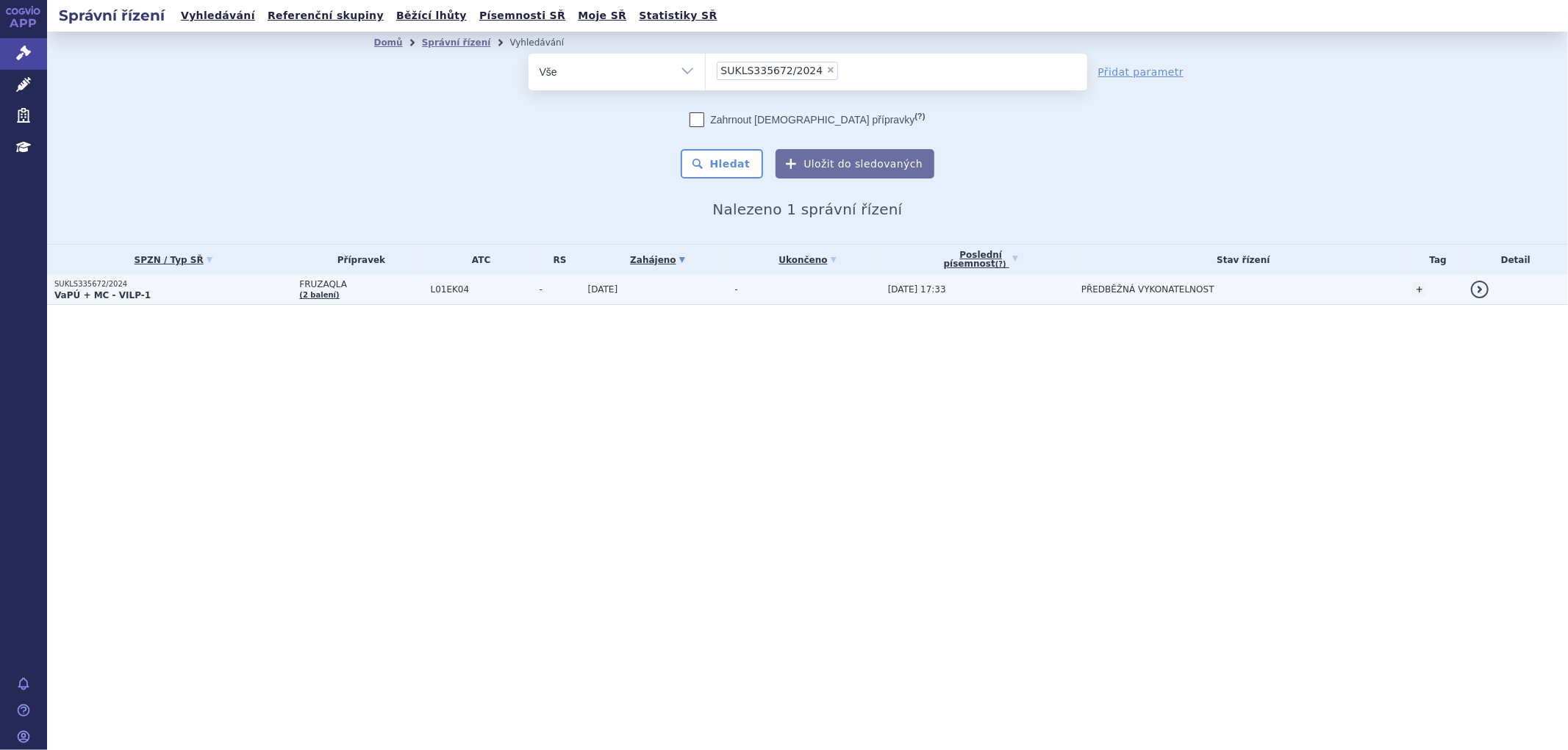
click at [566, 292] on span "-" at bounding box center [560, 290] width 41 height 10
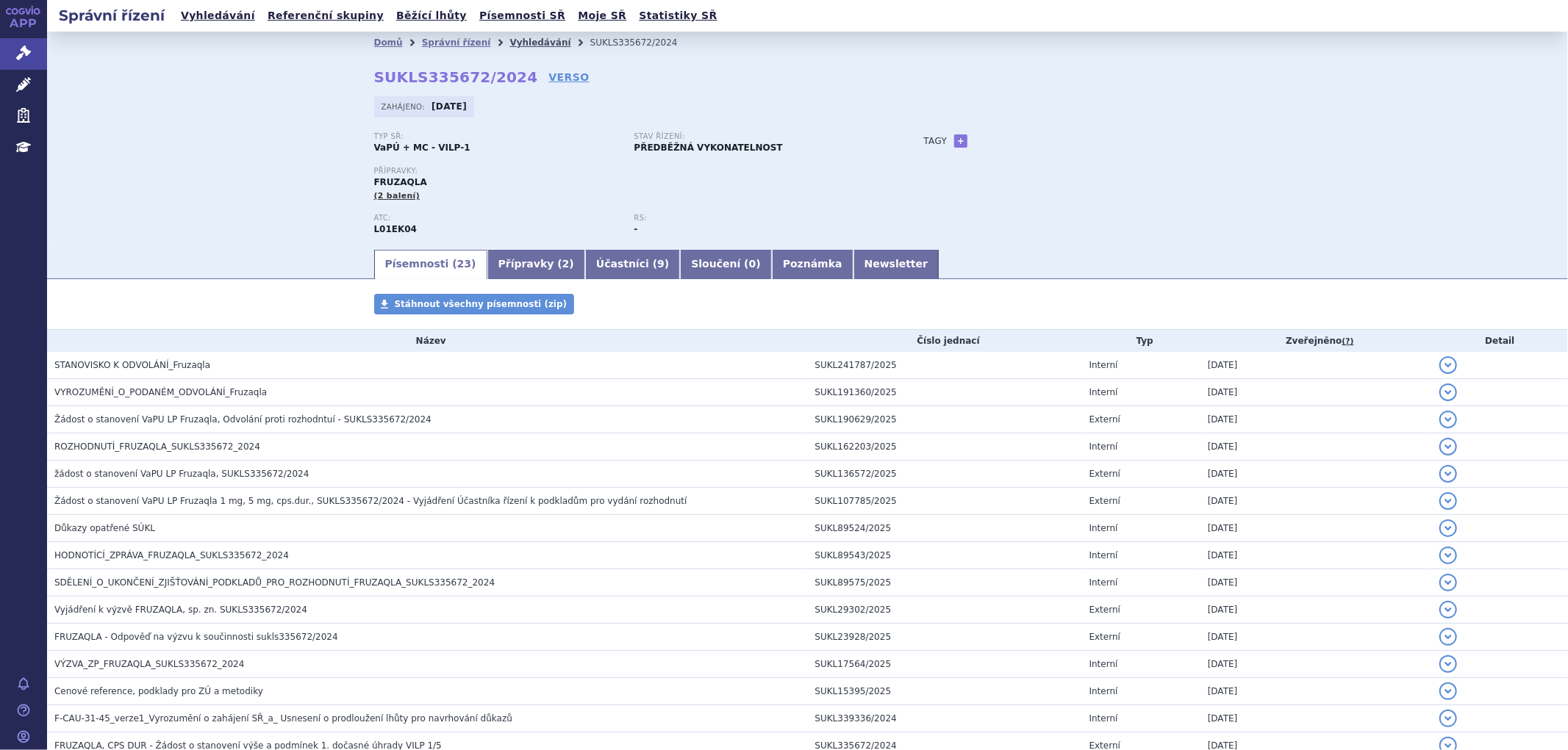
click at [515, 42] on link "Vyhledávání" at bounding box center [540, 42] width 61 height 10
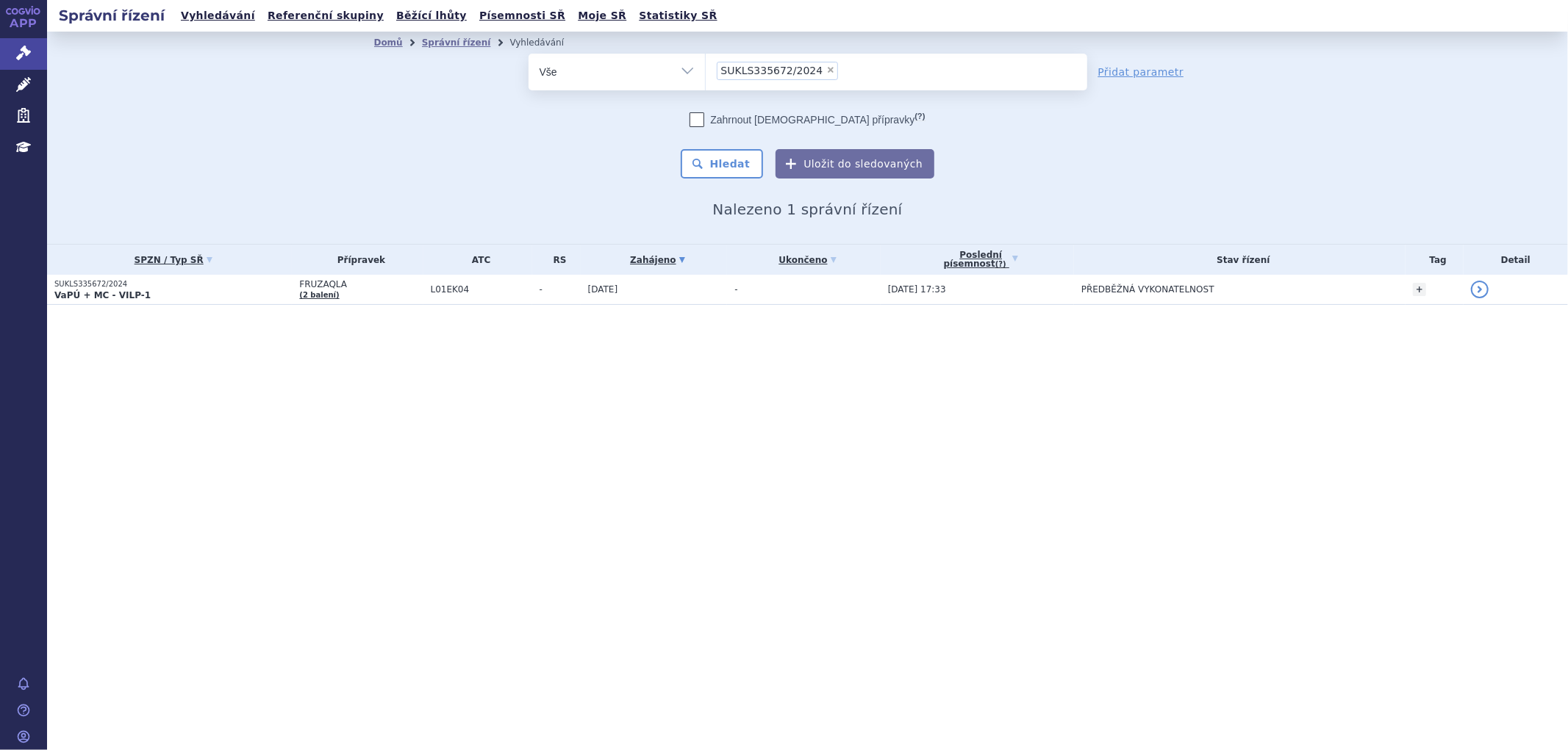
click at [814, 76] on li "× SUKLS335672/2024" at bounding box center [777, 71] width 122 height 19
click at [705, 76] on select "SUKLS335672/2024" at bounding box center [705, 71] width 1 height 36
click at [826, 65] on span "×" at bounding box center [830, 69] width 8 height 8
click at [705, 65] on select "SUKLS335672/2024" at bounding box center [705, 71] width 1 height 36
select select
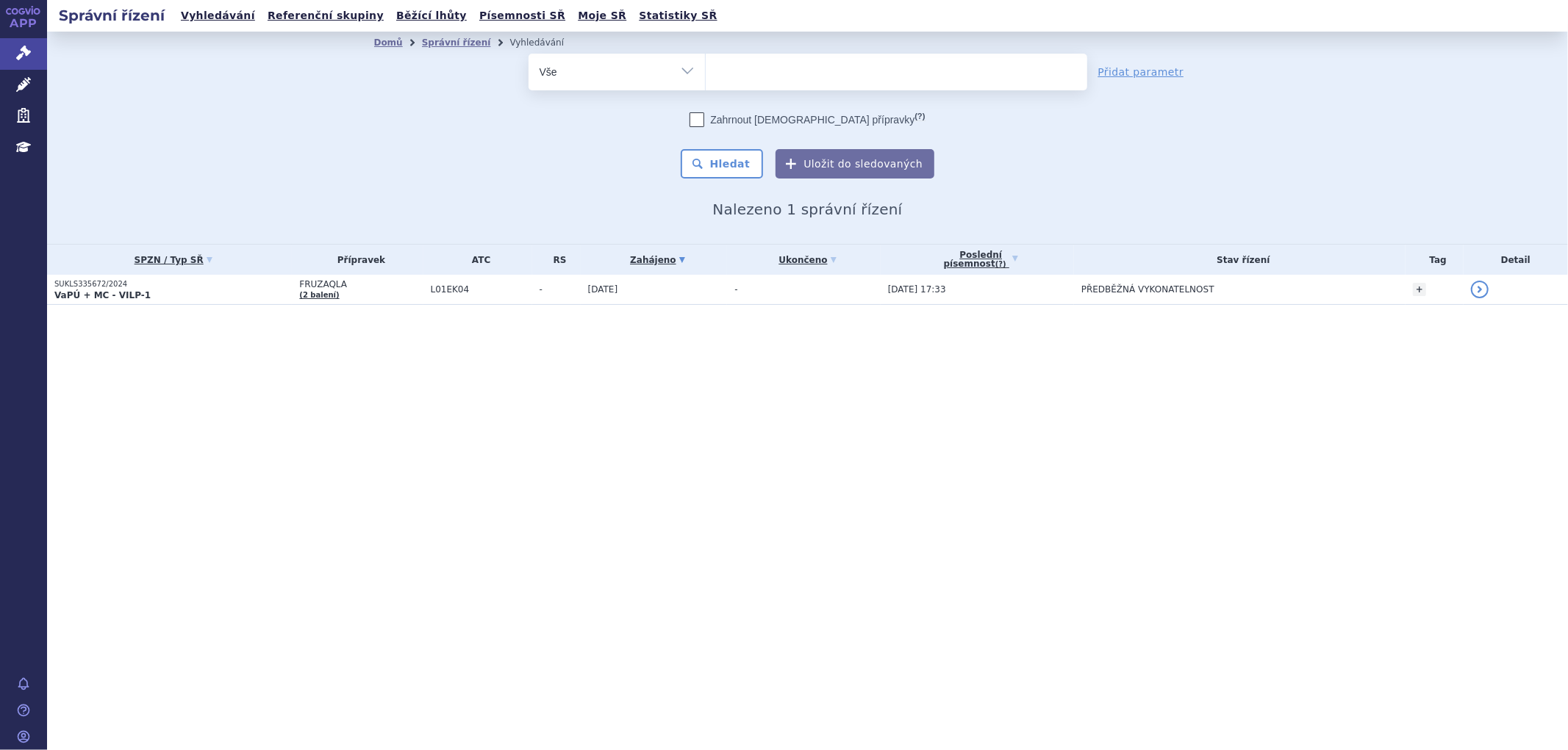
type input "SUKLS16563/2024"
click at [755, 79] on ul "SUKLS16563/2024" at bounding box center [896, 69] width 382 height 31
click at [705, 79] on select "SUKLS335672/2024" at bounding box center [705, 71] width 1 height 36
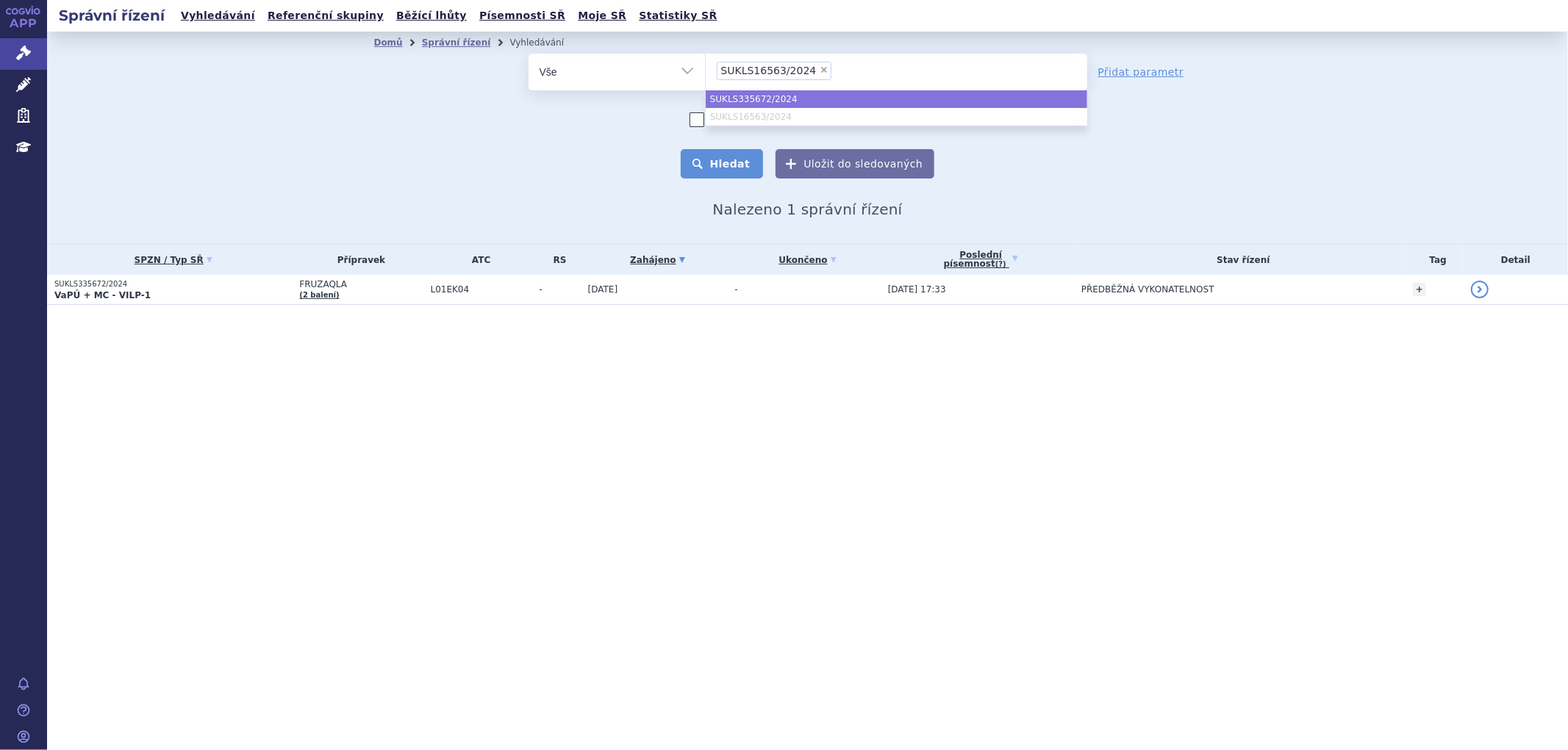
select select "SUKLS335672/2024"
click at [735, 158] on button "Hledat" at bounding box center [722, 164] width 83 height 30
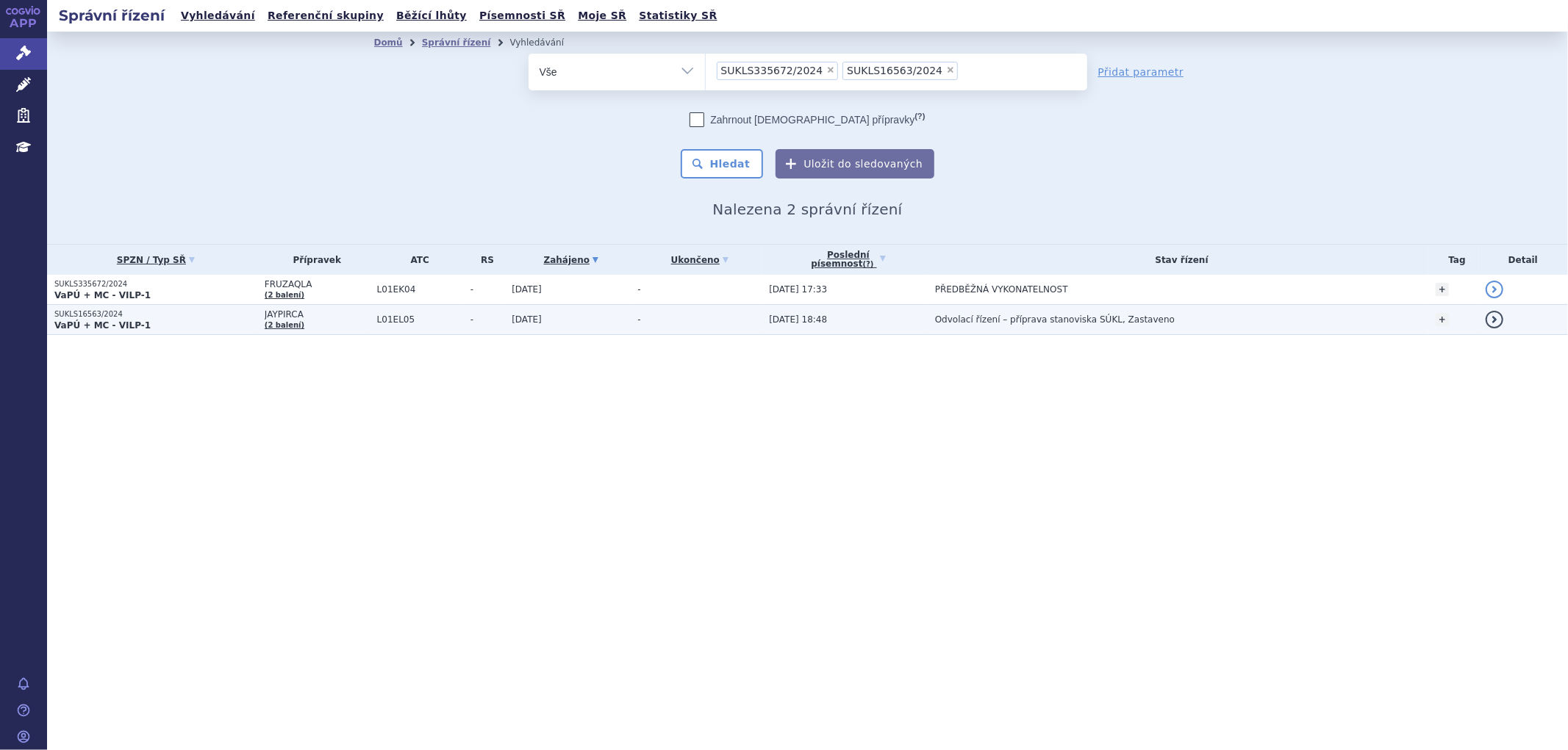
click at [365, 329] on td "JAYPIRCA (2 balení)" at bounding box center [313, 320] width 112 height 30
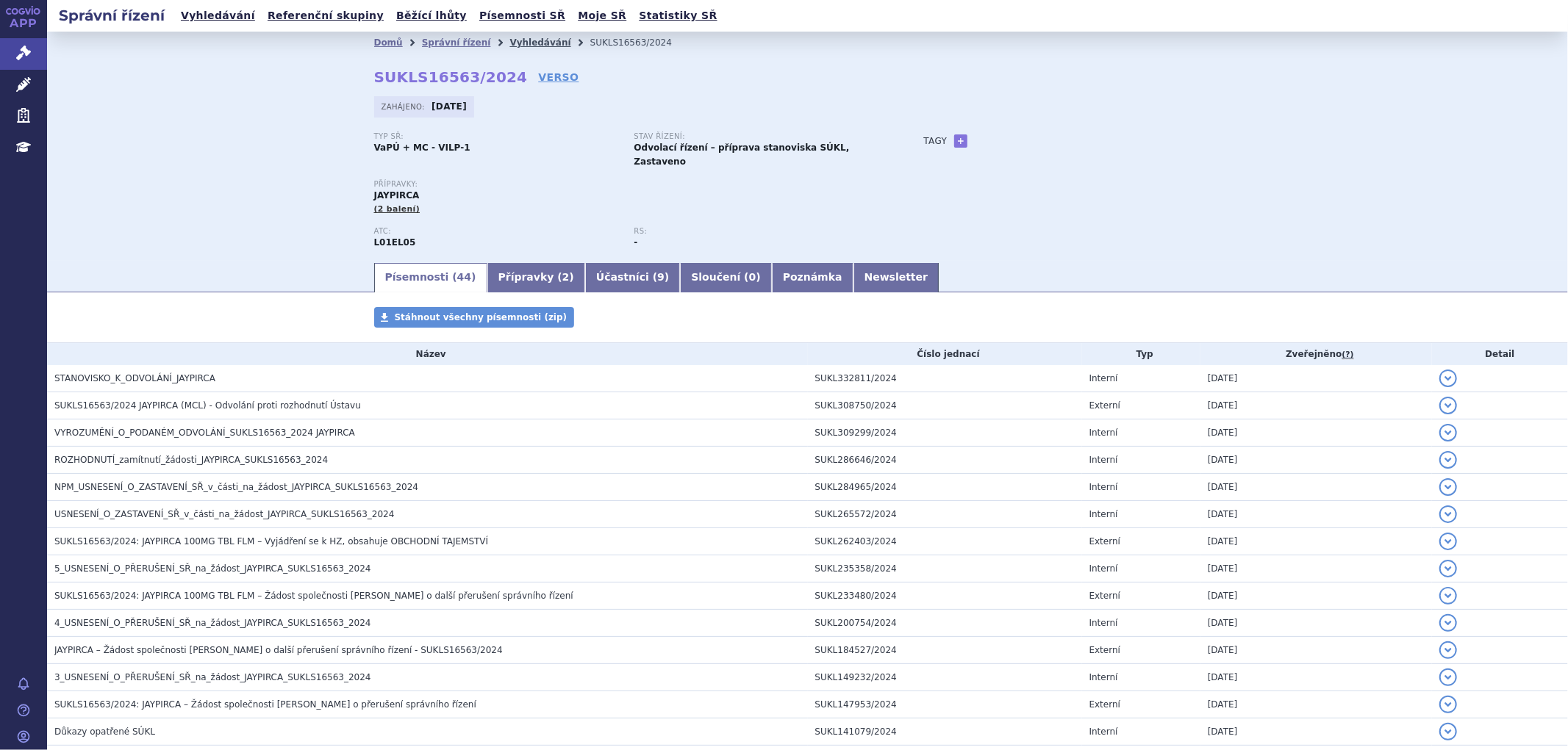
click at [525, 47] on link "Vyhledávání" at bounding box center [540, 42] width 61 height 10
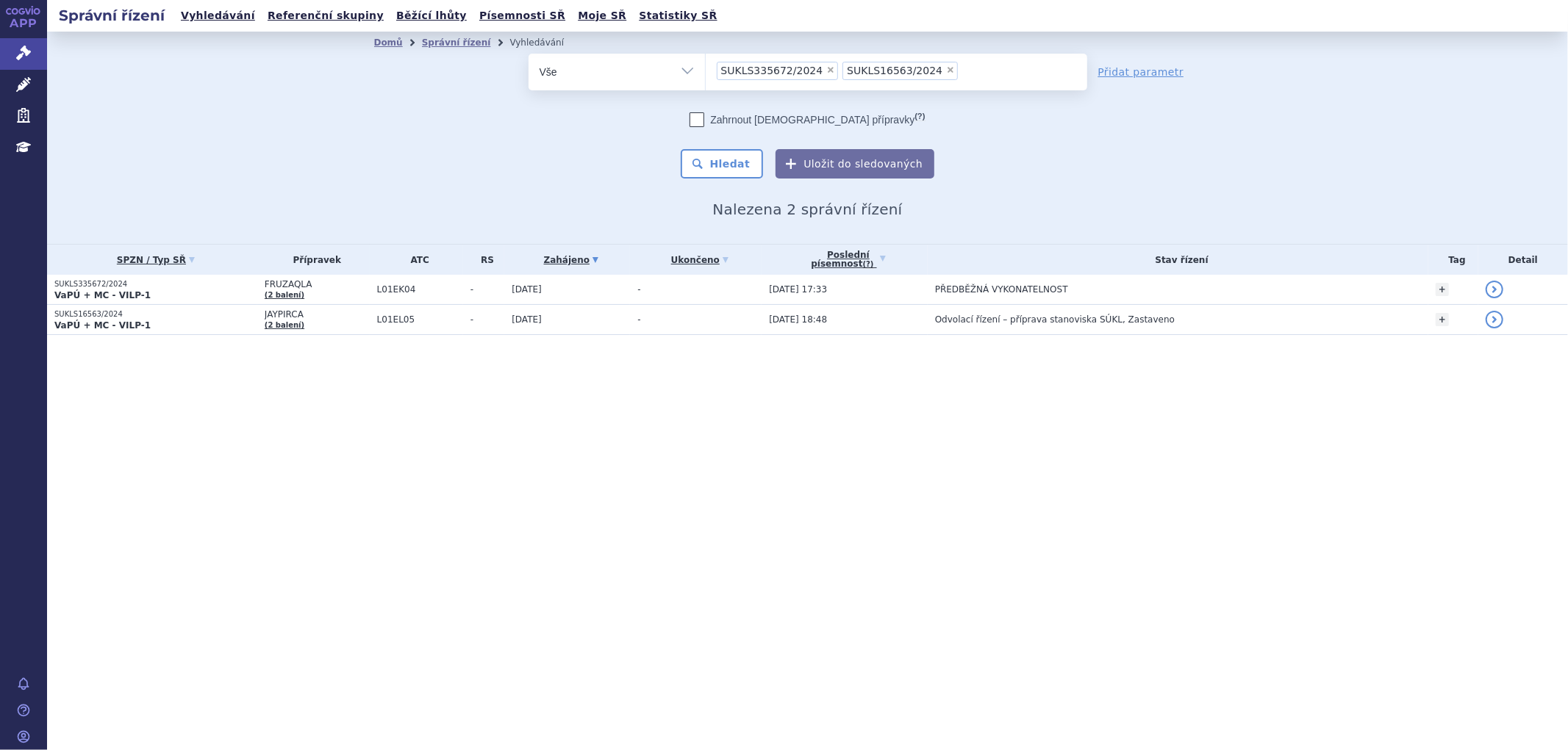
click at [946, 68] on span "×" at bounding box center [950, 69] width 8 height 8
click at [705, 68] on select "SUKLS335672/2024 SUKLS16563/2024" at bounding box center [705, 71] width 1 height 36
click at [705, 72] on select "SUKLS335672/2024 SUKLS16563/2024" at bounding box center [705, 71] width 1 height 36
select select
type input "SUKLS106652/2024"
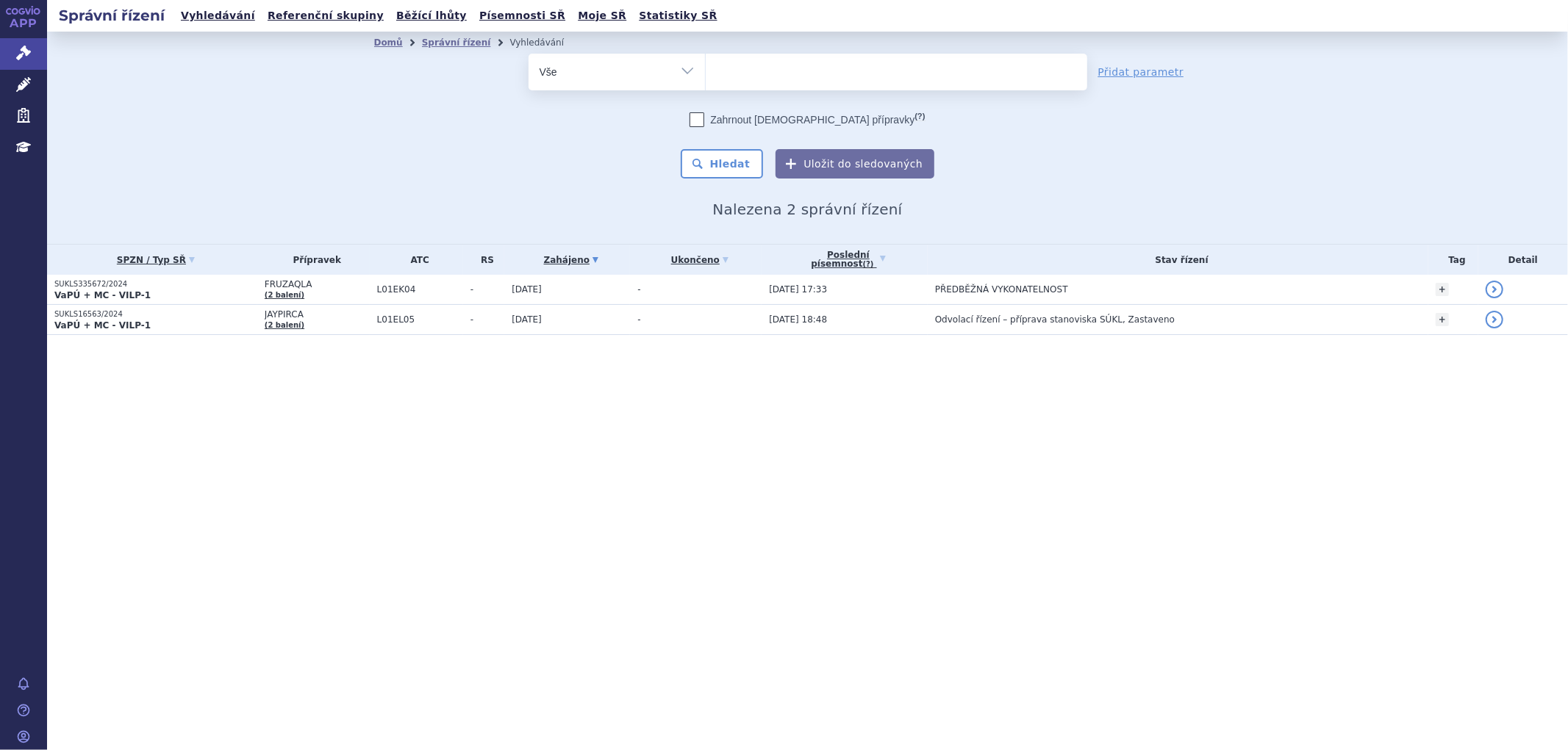
select select "SUKLS106652/2024"
click at [716, 175] on button "Hledat" at bounding box center [722, 164] width 83 height 30
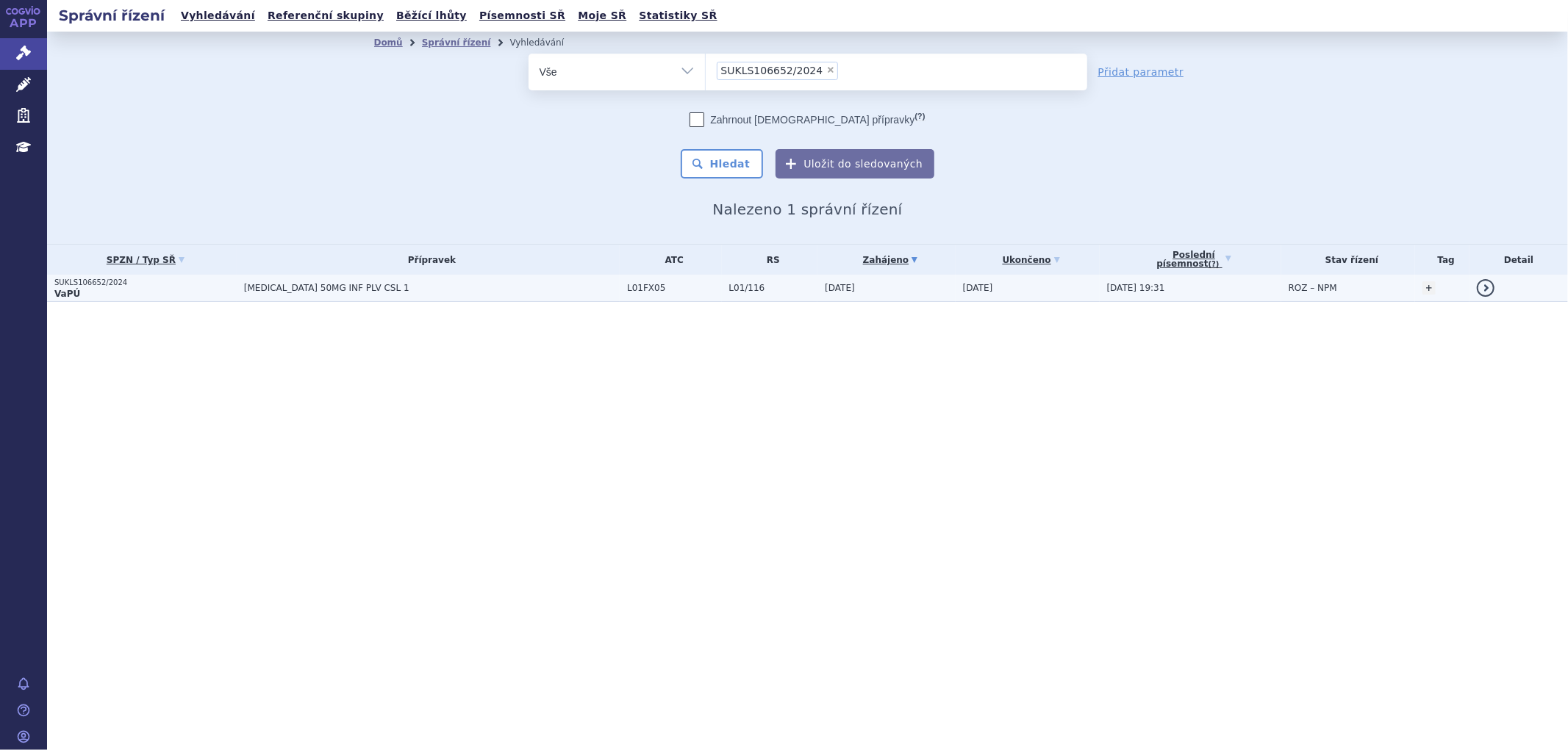
click at [496, 289] on span "[MEDICAL_DATA] 50MG INF PLV CSL 1" at bounding box center [427, 288] width 368 height 10
